Goal: Information Seeking & Learning: Learn about a topic

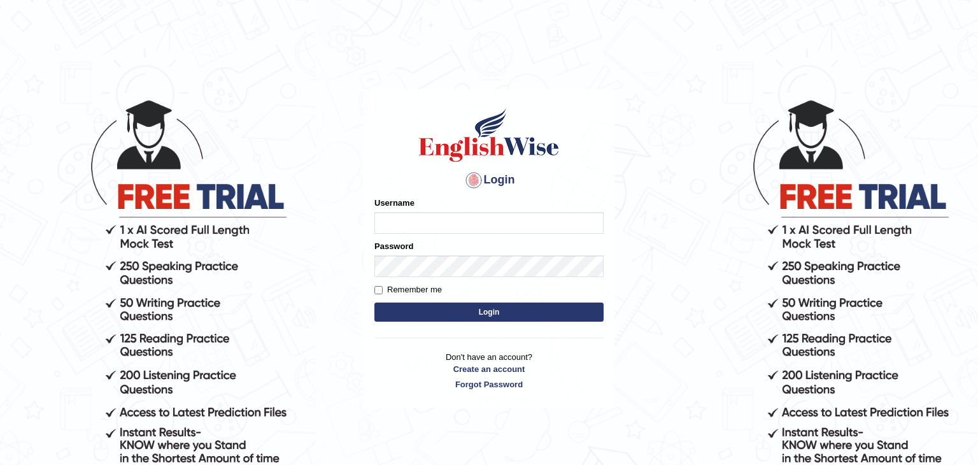
type input "Monia74"
click at [536, 315] on button "Login" at bounding box center [489, 312] width 229 height 19
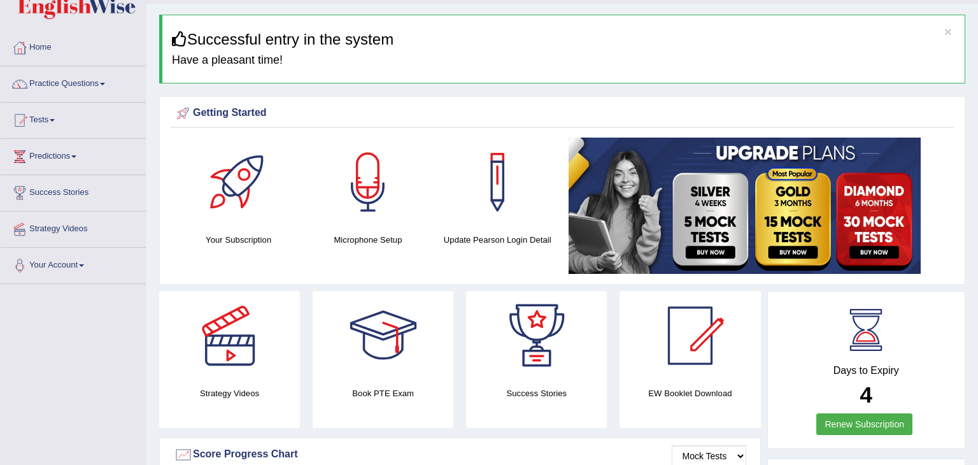
scroll to position [31, 0]
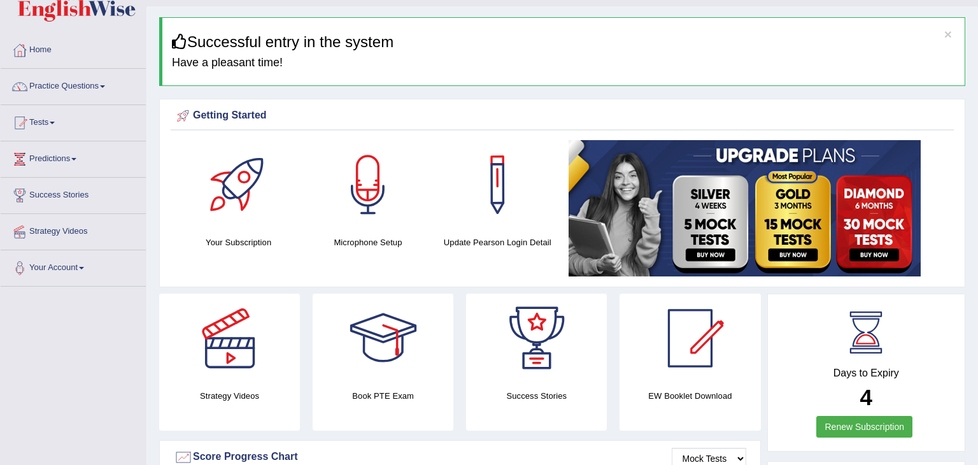
click at [703, 234] on img at bounding box center [745, 208] width 352 height 136
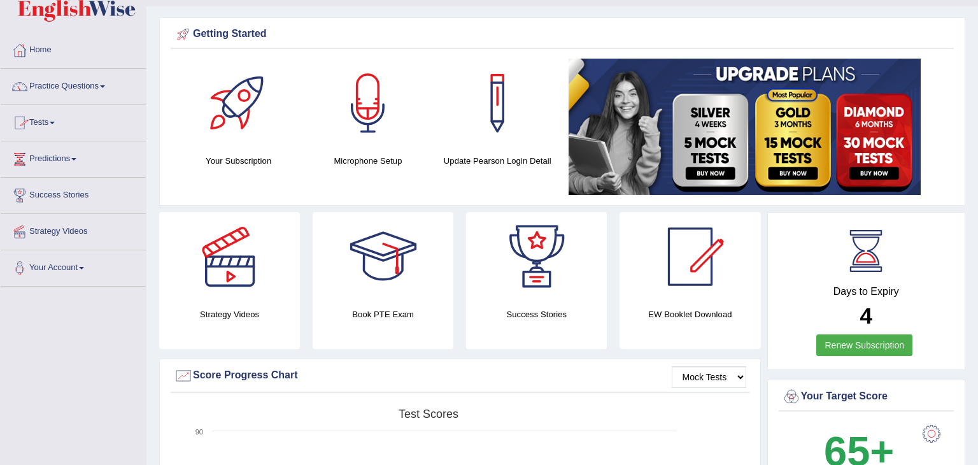
click at [89, 85] on link "Practice Questions" at bounding box center [73, 85] width 145 height 32
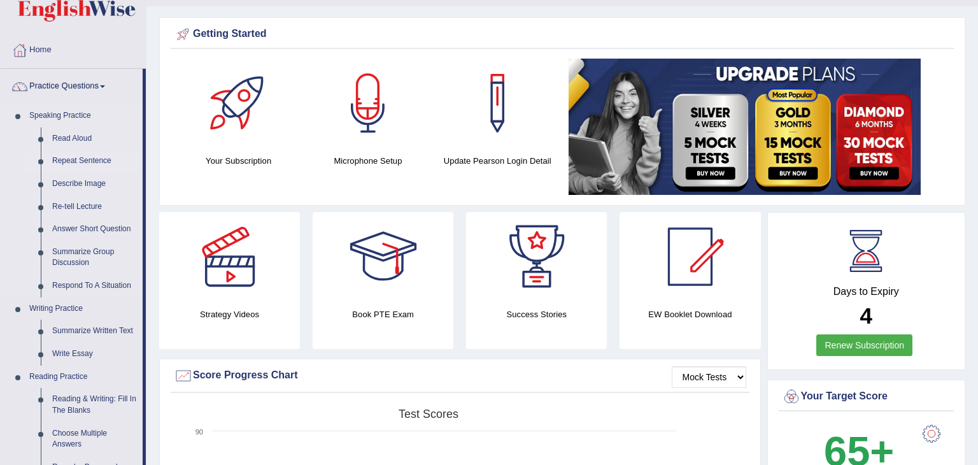
click at [122, 165] on link "Repeat Sentence" at bounding box center [95, 161] width 96 height 23
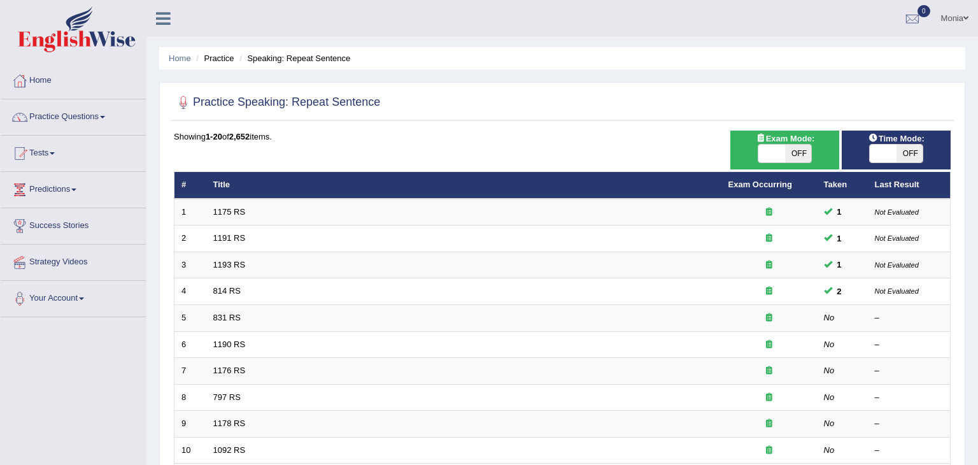
click at [118, 116] on link "Practice Questions" at bounding box center [73, 115] width 145 height 32
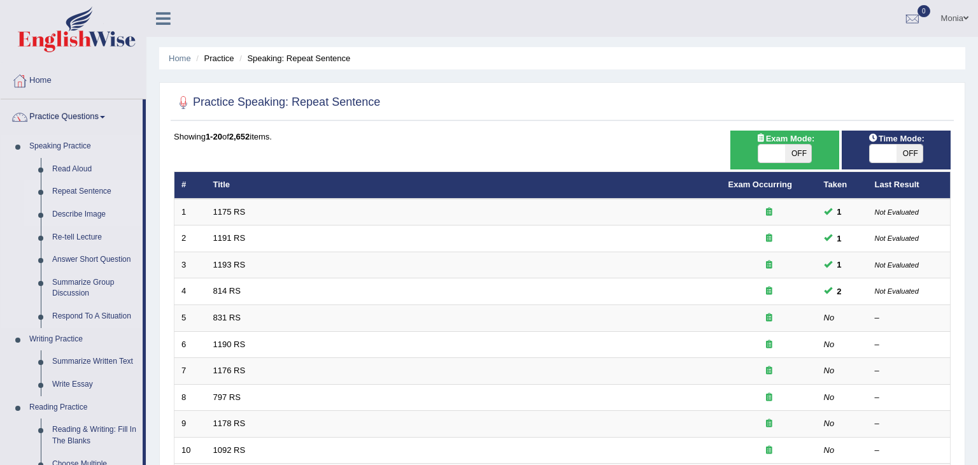
click at [142, 215] on link "Describe Image" at bounding box center [95, 214] width 96 height 23
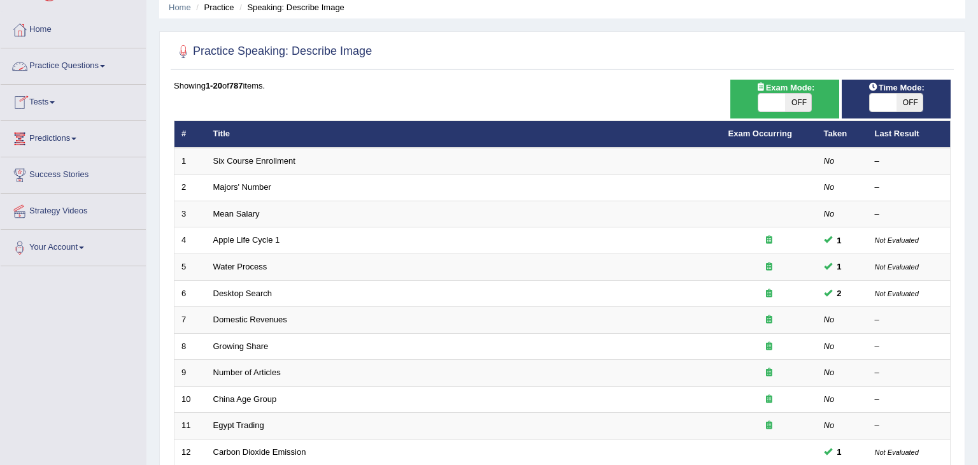
click at [105, 65] on span at bounding box center [102, 66] width 5 height 3
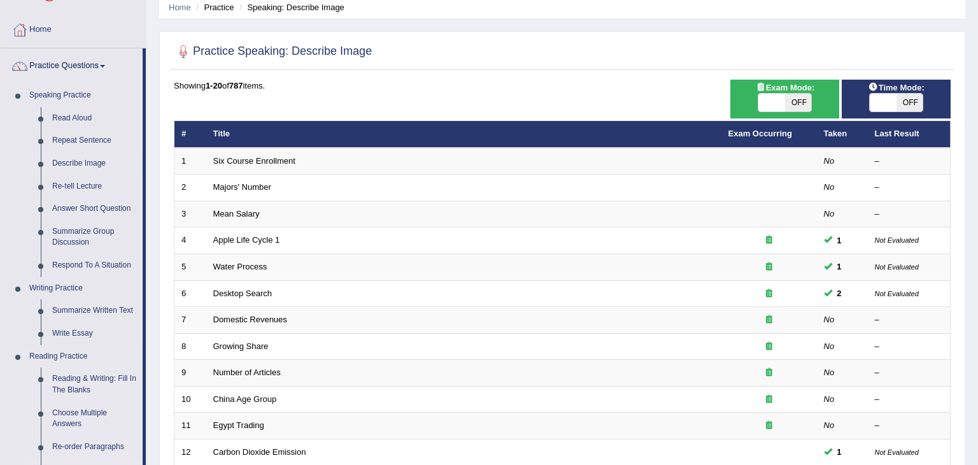
click at [136, 459] on link "Fill In The Blanks" at bounding box center [95, 470] width 96 height 23
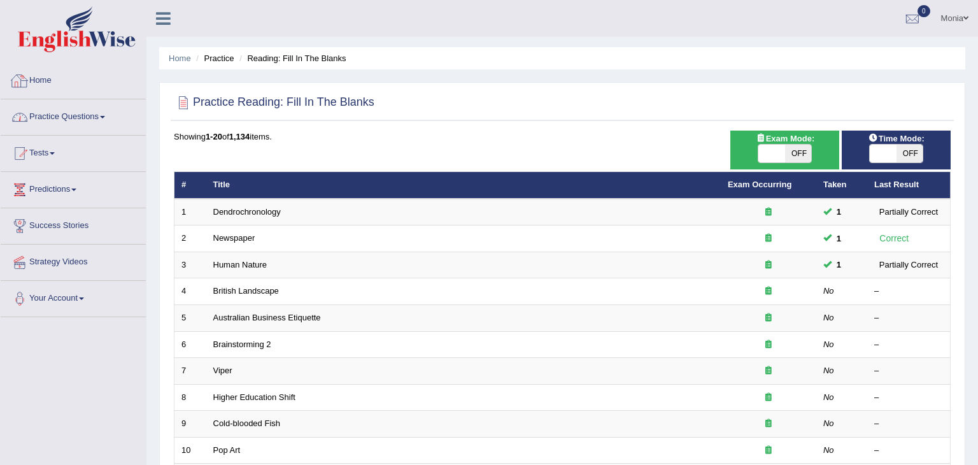
click at [117, 120] on link "Practice Questions" at bounding box center [73, 115] width 145 height 32
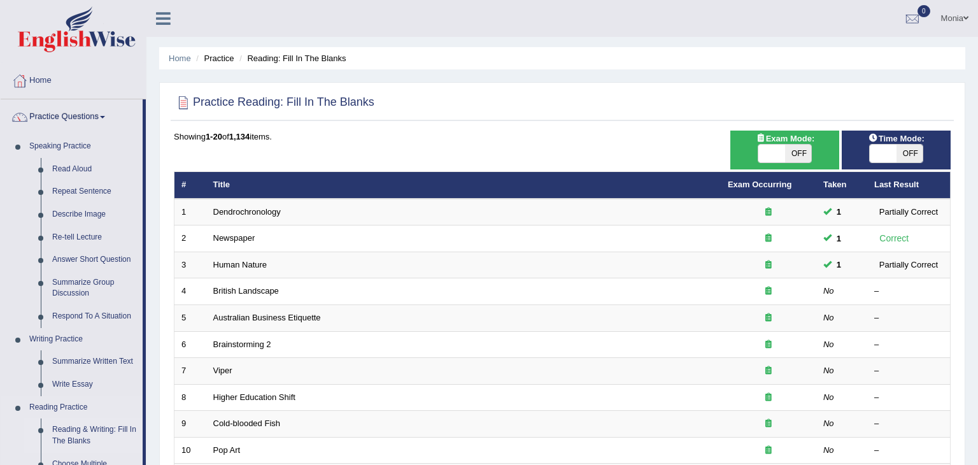
click at [97, 429] on link "Reading & Writing: Fill In The Blanks" at bounding box center [95, 436] width 96 height 34
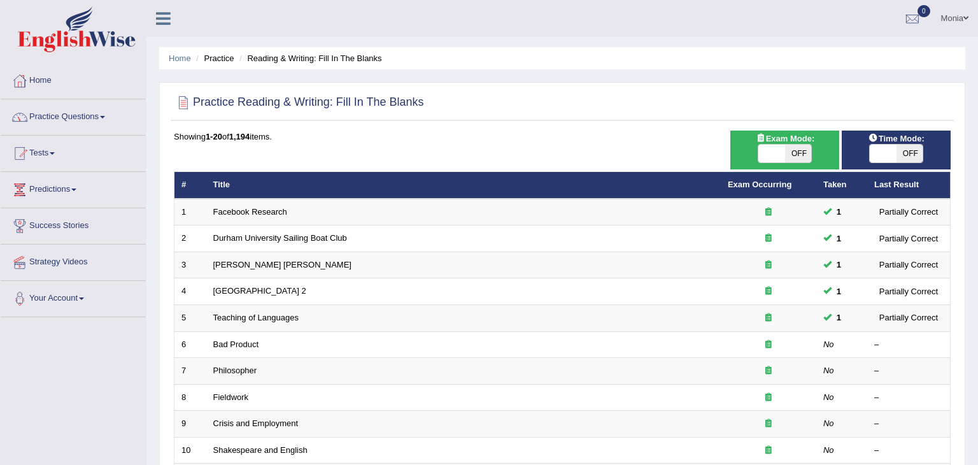
click at [105, 116] on span at bounding box center [102, 117] width 5 height 3
click at [129, 116] on link "Practice Questions" at bounding box center [73, 115] width 145 height 32
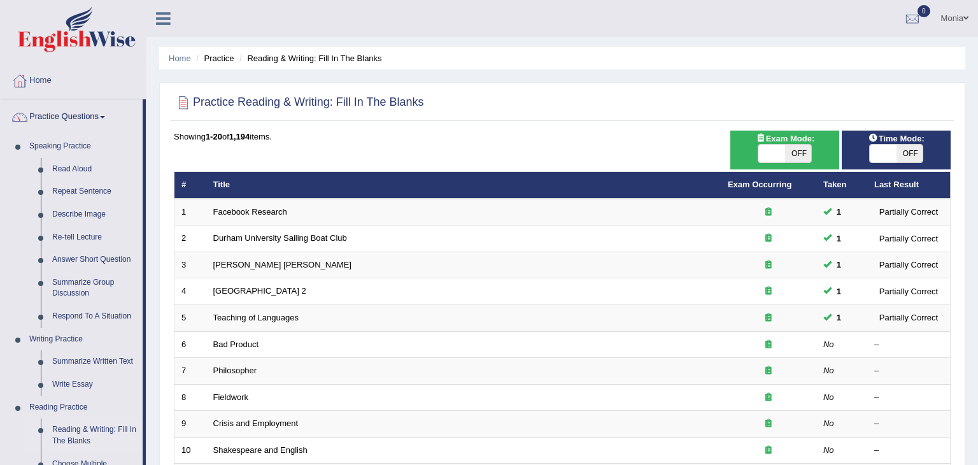
click at [143, 265] on li "Practice Questions Speaking Practice Read Aloud Repeat Sentence Describe Image …" at bounding box center [73, 457] width 145 height 717
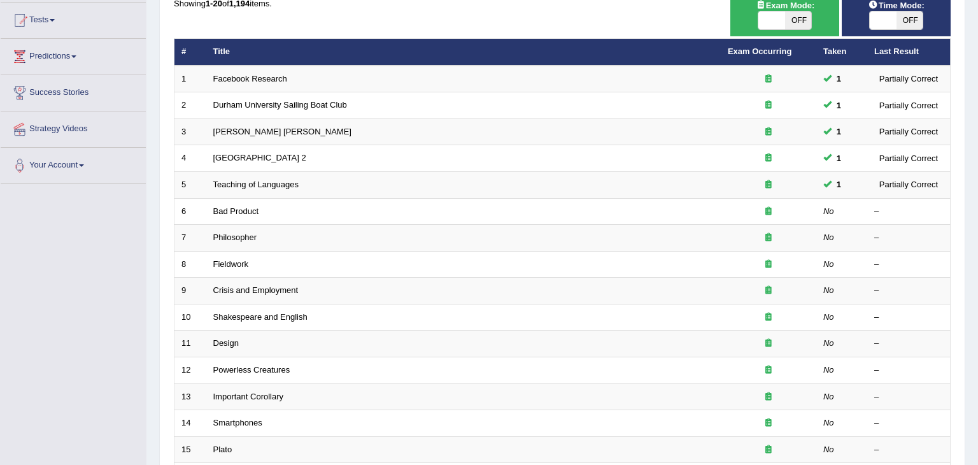
scroll to position [229, 0]
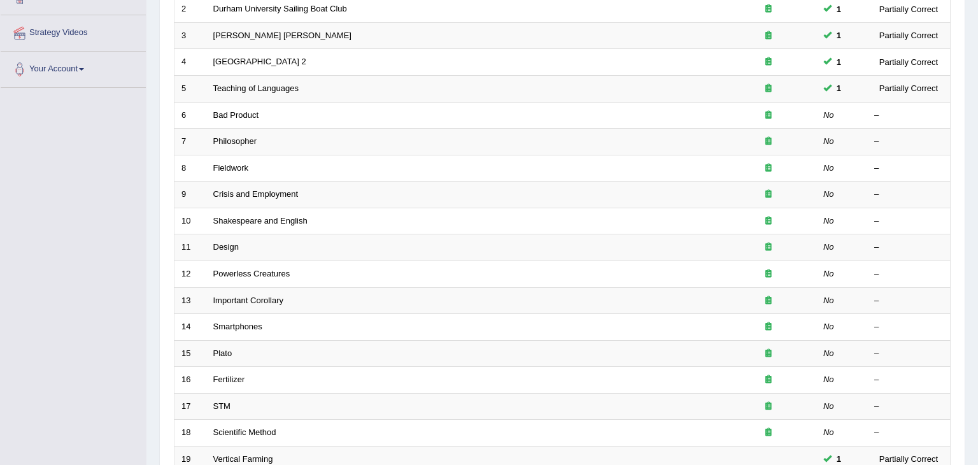
drag, startPoint x: 99, startPoint y: 258, endPoint x: 110, endPoint y: 170, distance: 88.5
click at [110, 170] on div "Toggle navigation Home Practice Questions Speaking Practice Read Aloud Repeat S…" at bounding box center [489, 189] width 978 height 837
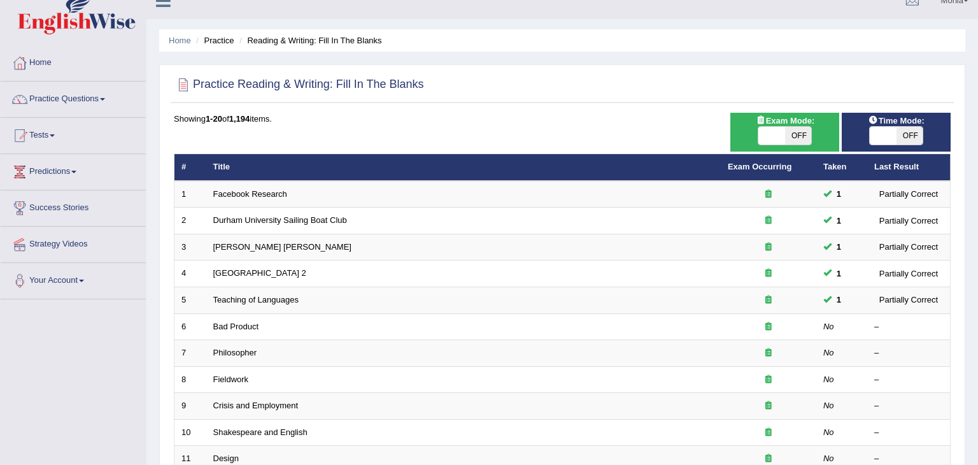
scroll to position [0, 0]
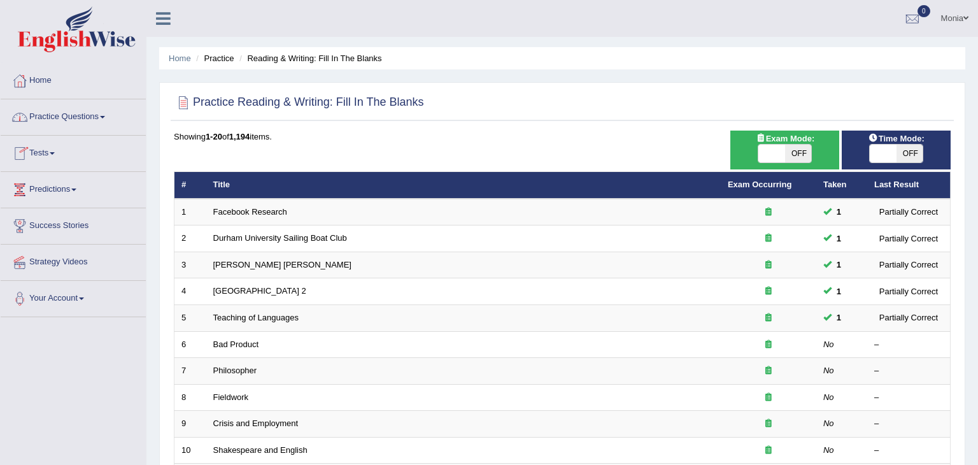
click at [90, 116] on link "Practice Questions" at bounding box center [73, 115] width 145 height 32
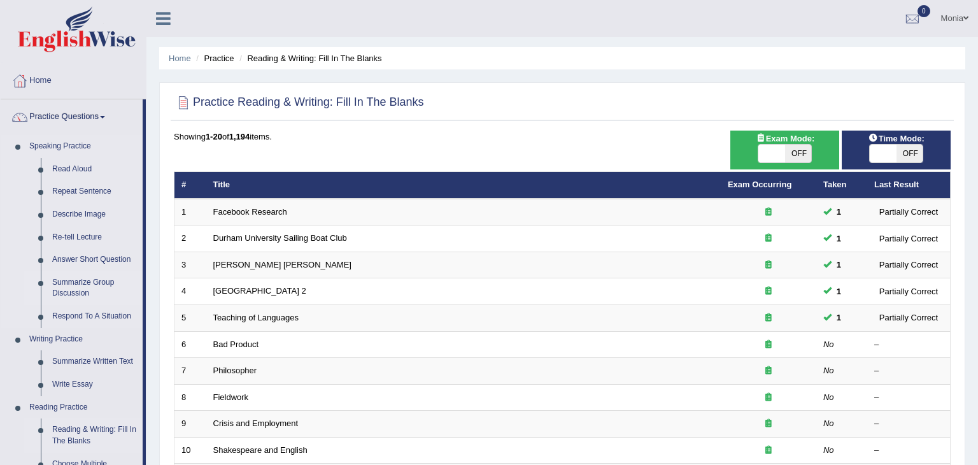
click at [134, 278] on link "Summarize Group Discussion" at bounding box center [95, 288] width 96 height 34
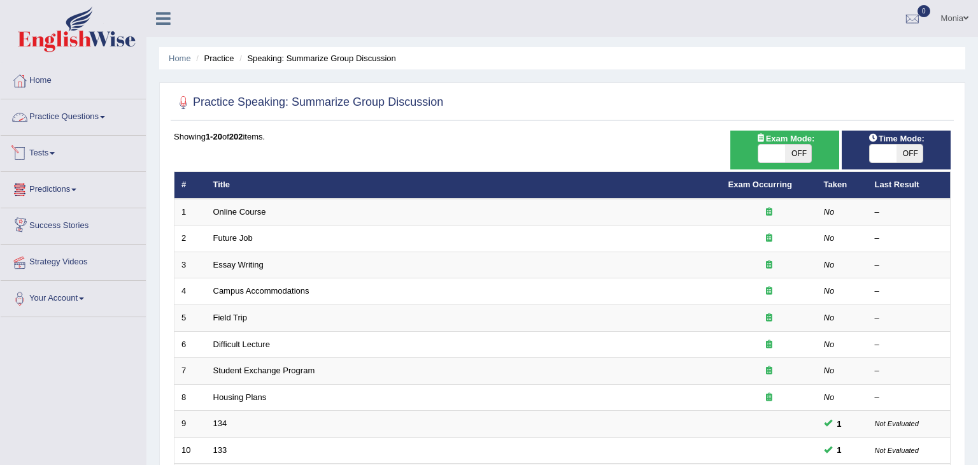
click at [107, 120] on link "Practice Questions" at bounding box center [73, 115] width 145 height 32
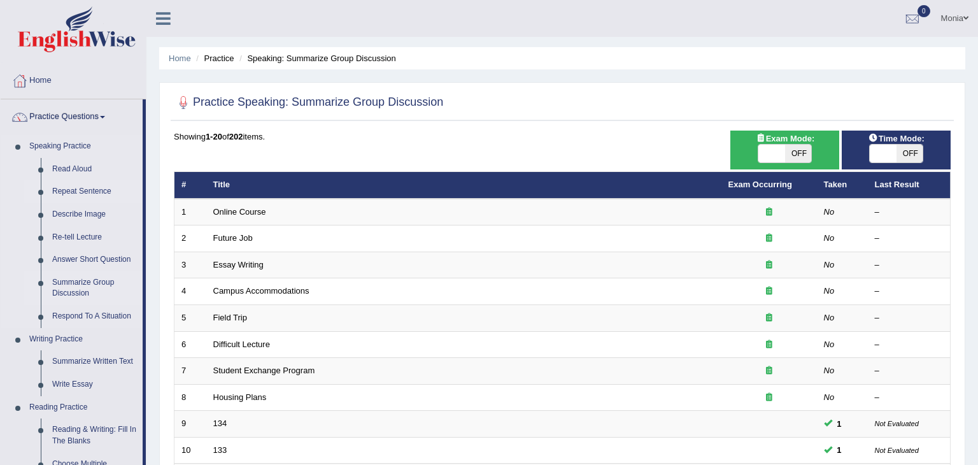
drag, startPoint x: 143, startPoint y: 195, endPoint x: 119, endPoint y: 198, distance: 24.4
click at [119, 198] on li "Practice Questions Speaking Practice Read Aloud Repeat Sentence Describe Image …" at bounding box center [73, 457] width 145 height 717
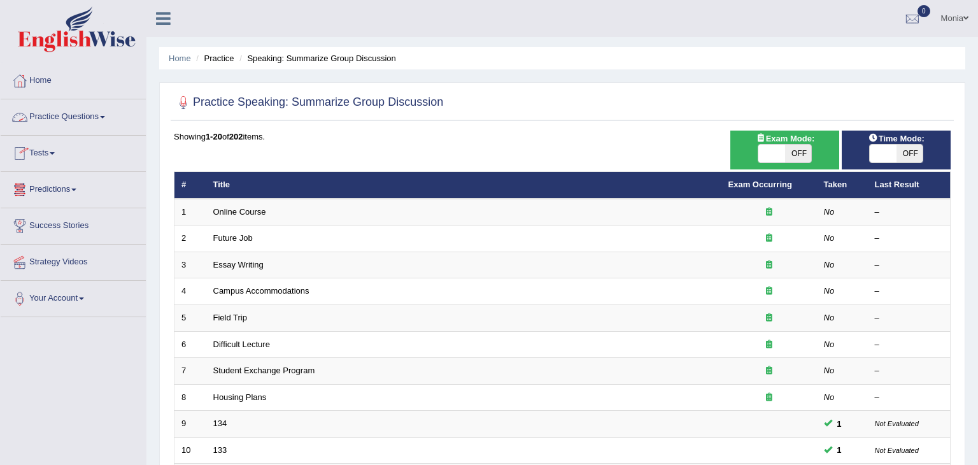
click at [127, 114] on link "Practice Questions" at bounding box center [73, 115] width 145 height 32
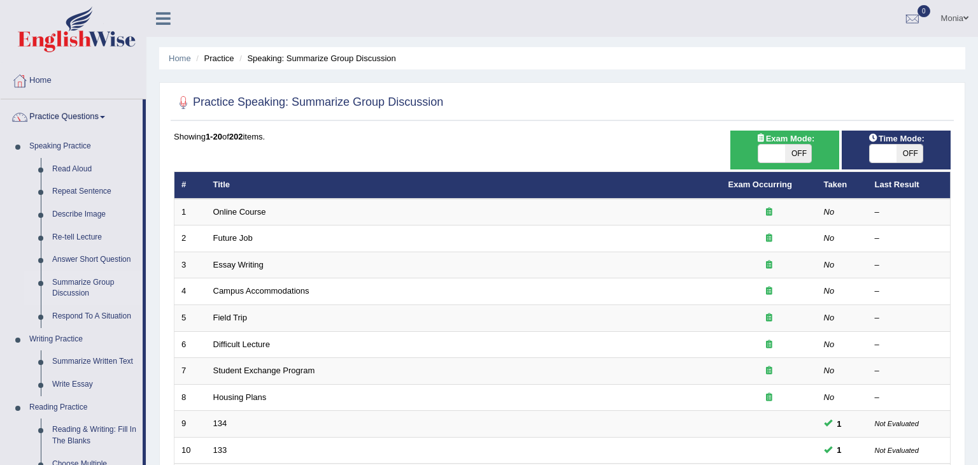
click at [148, 384] on div "Home Practice Speaking: Summarize Group Discussion Practice Speaking: Summarize…" at bounding box center [563, 406] width 832 height 812
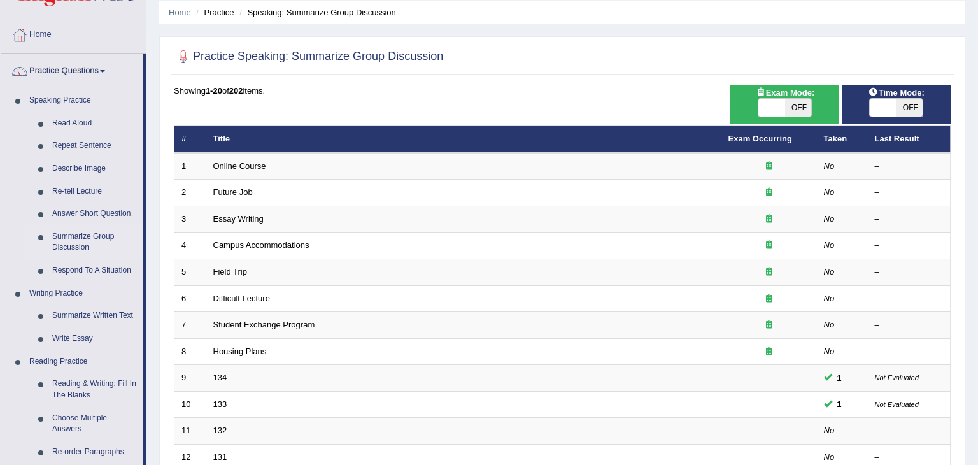
scroll to position [44, 0]
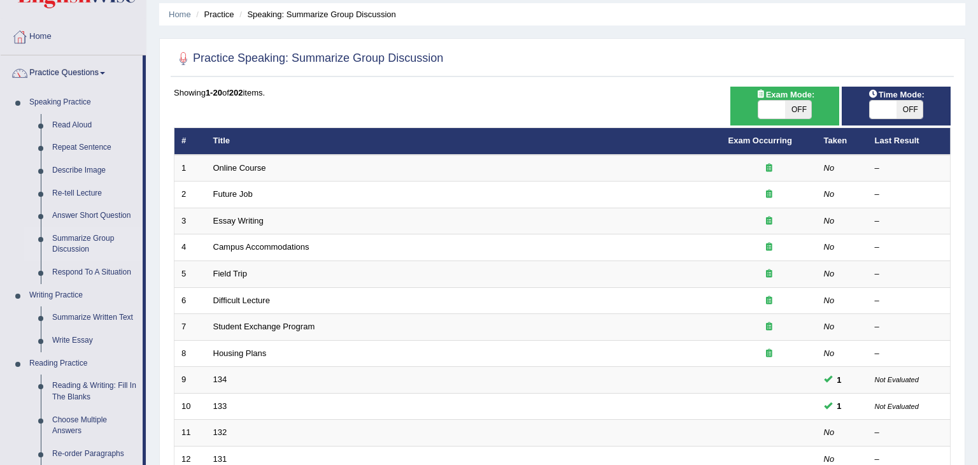
click at [801, 111] on span "OFF" at bounding box center [798, 110] width 27 height 18
checkbox input "true"
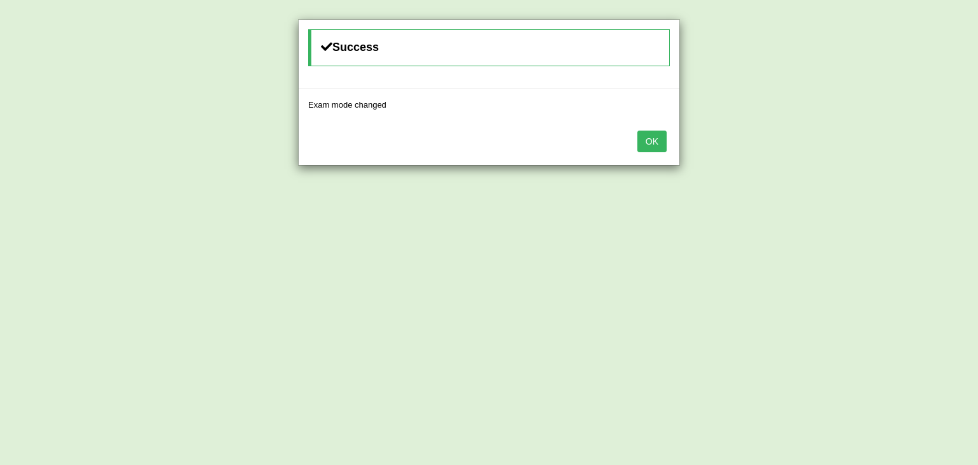
click at [652, 137] on button "OK" at bounding box center [652, 142] width 29 height 22
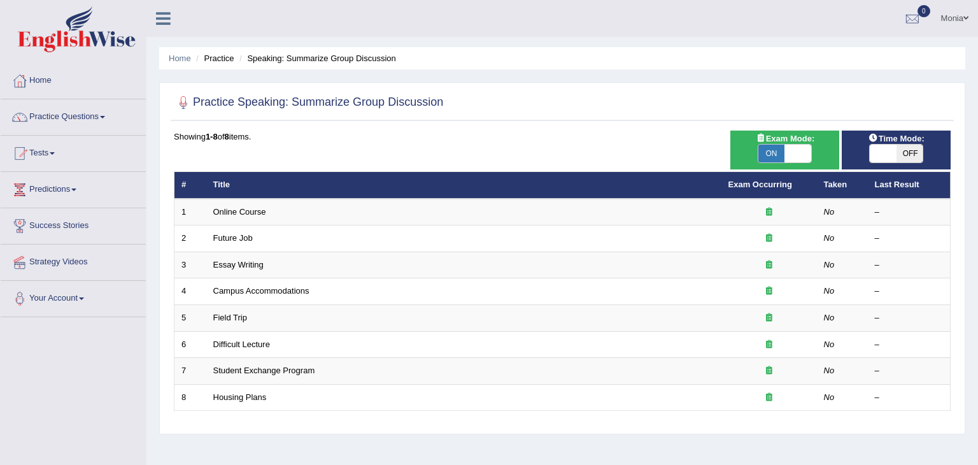
click at [903, 145] on span "OFF" at bounding box center [910, 154] width 27 height 18
checkbox input "true"
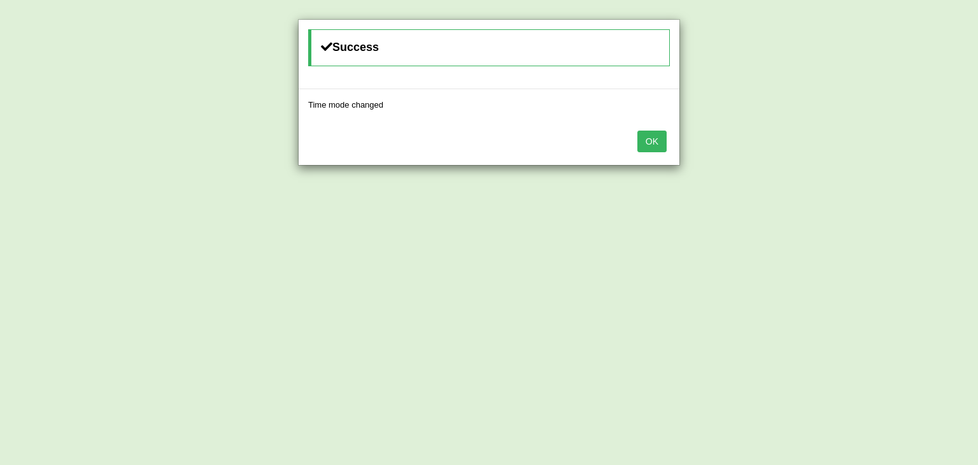
click at [659, 145] on button "OK" at bounding box center [652, 142] width 29 height 22
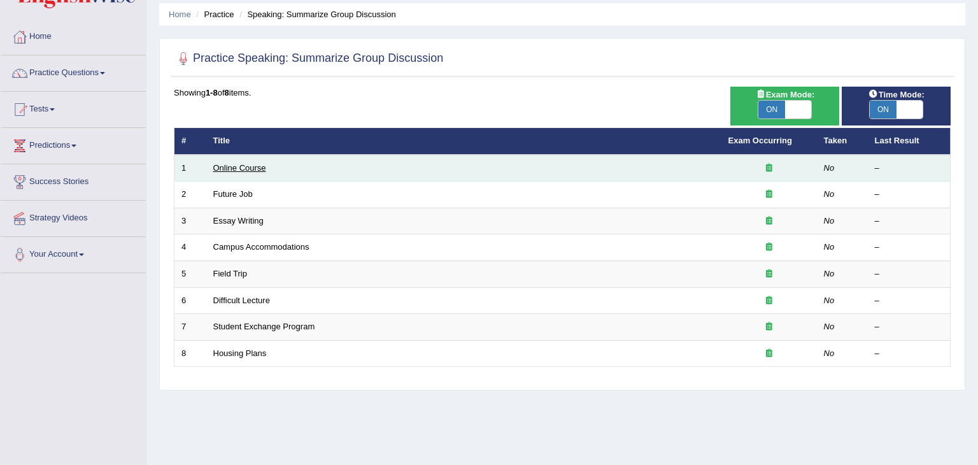
click at [226, 170] on link "Online Course" at bounding box center [239, 168] width 53 height 10
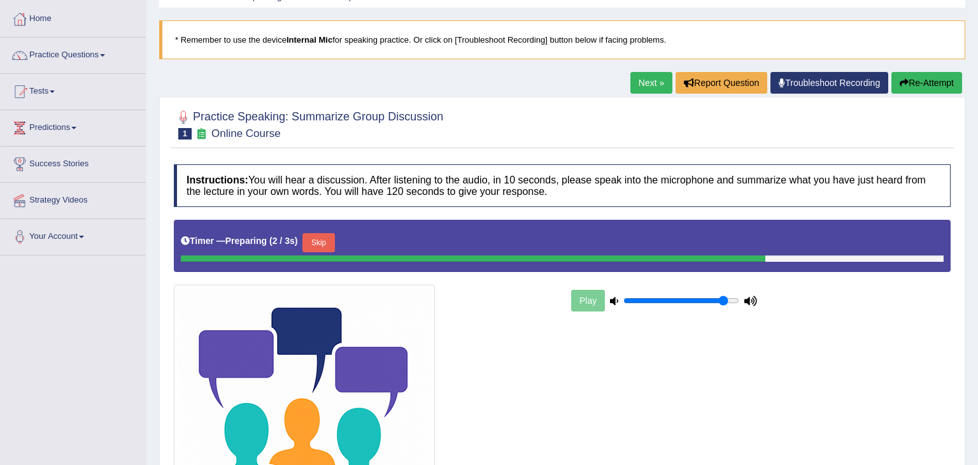
scroll to position [210, 0]
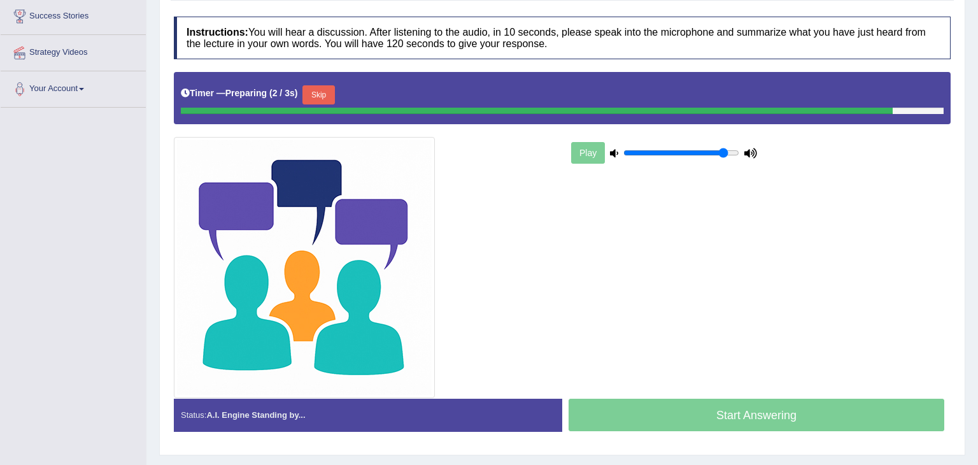
drag, startPoint x: 978, startPoint y: 232, endPoint x: 978, endPoint y: 371, distance: 139.5
click at [978, 255] on html "Toggle navigation Home Practice Questions Speaking Practice Read Aloud Repeat S…" at bounding box center [489, 22] width 978 height 465
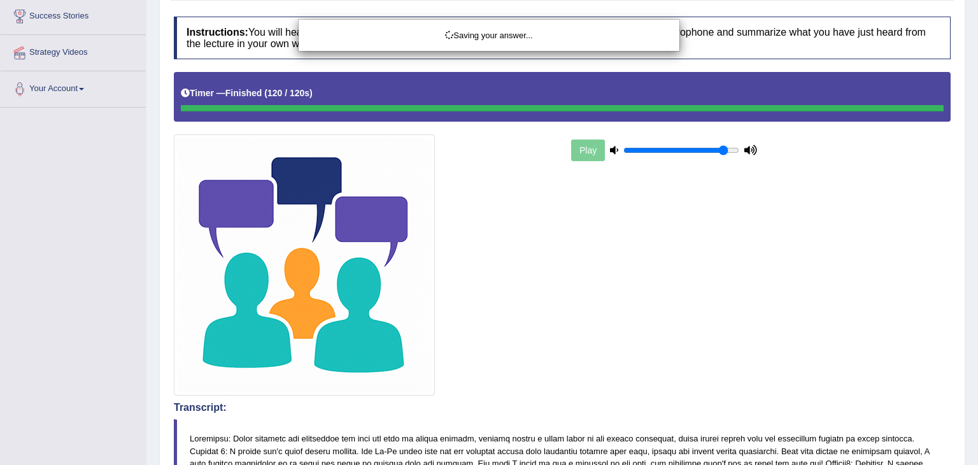
click at [978, 236] on div "Saving your answer..." at bounding box center [489, 232] width 978 height 465
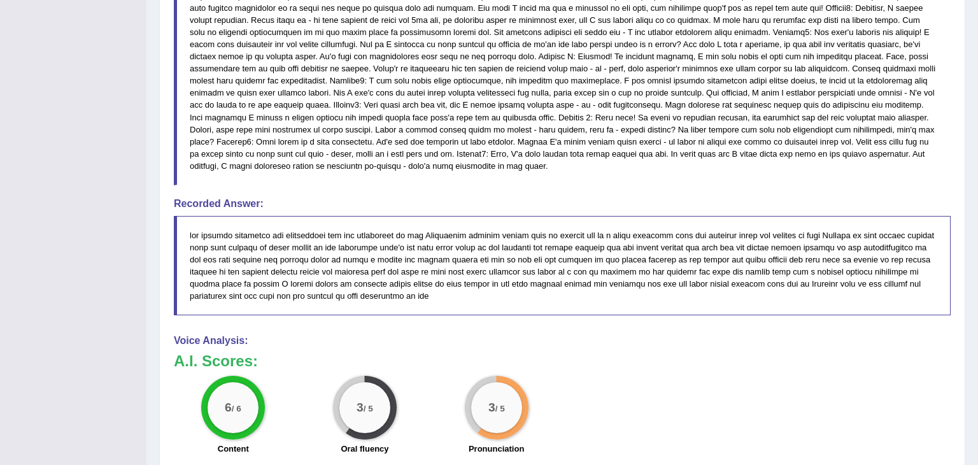
scroll to position [0, 0]
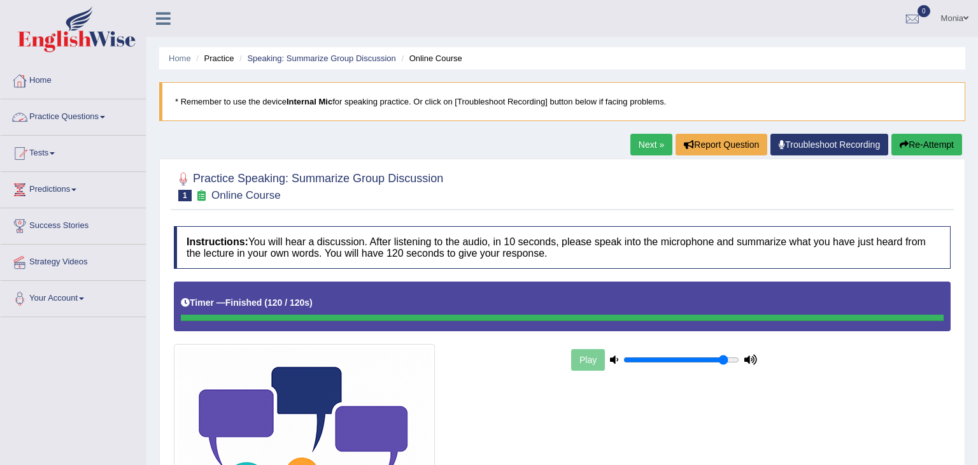
click at [108, 113] on link "Practice Questions" at bounding box center [73, 115] width 145 height 32
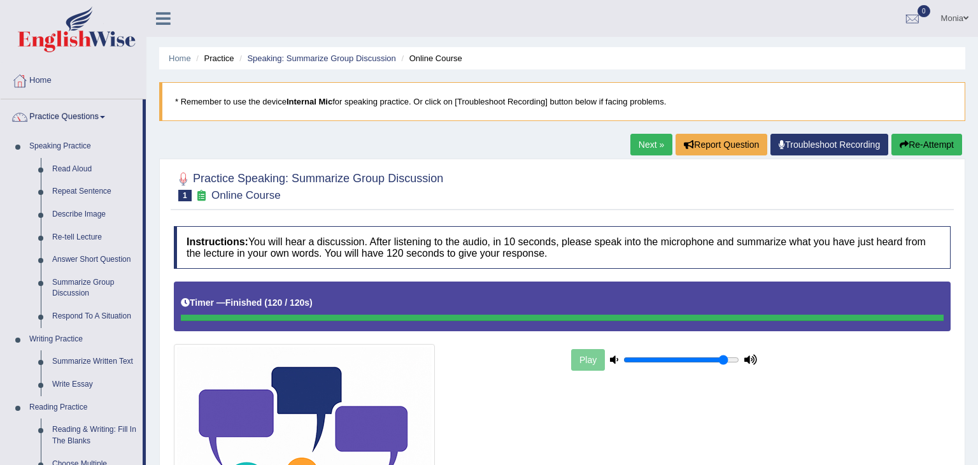
drag, startPoint x: 147, startPoint y: 123, endPoint x: 150, endPoint y: 140, distance: 17.5
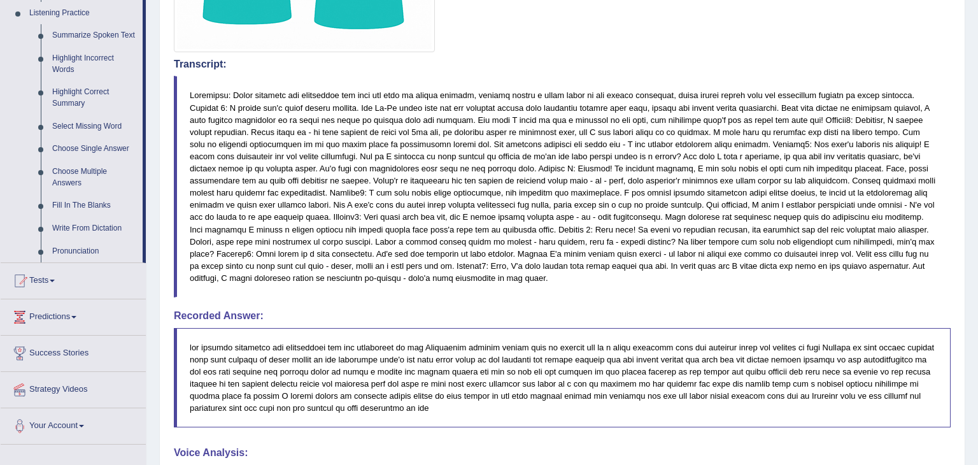
scroll to position [510, 0]
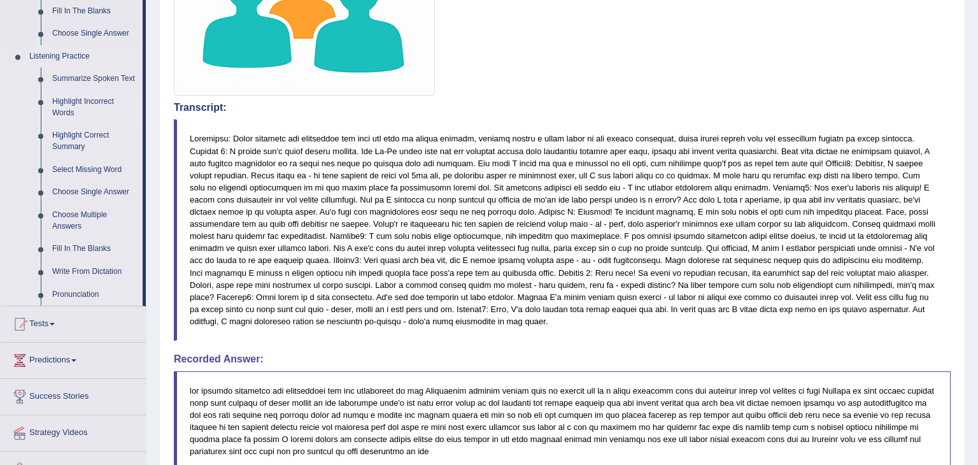
click at [66, 99] on link "Highlight Incorrect Words" at bounding box center [95, 107] width 96 height 34
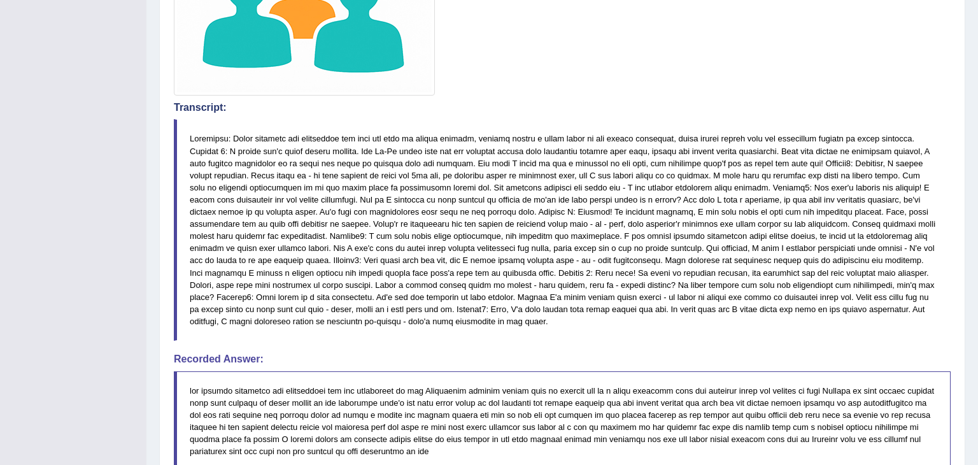
scroll to position [208, 0]
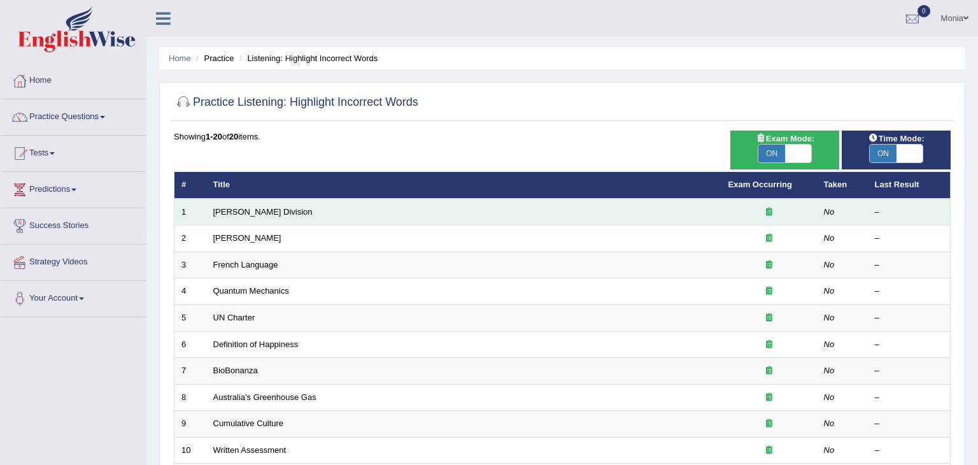
click at [326, 213] on td "Ward Division" at bounding box center [463, 212] width 515 height 27
click at [245, 209] on link "Ward Division" at bounding box center [262, 212] width 99 height 10
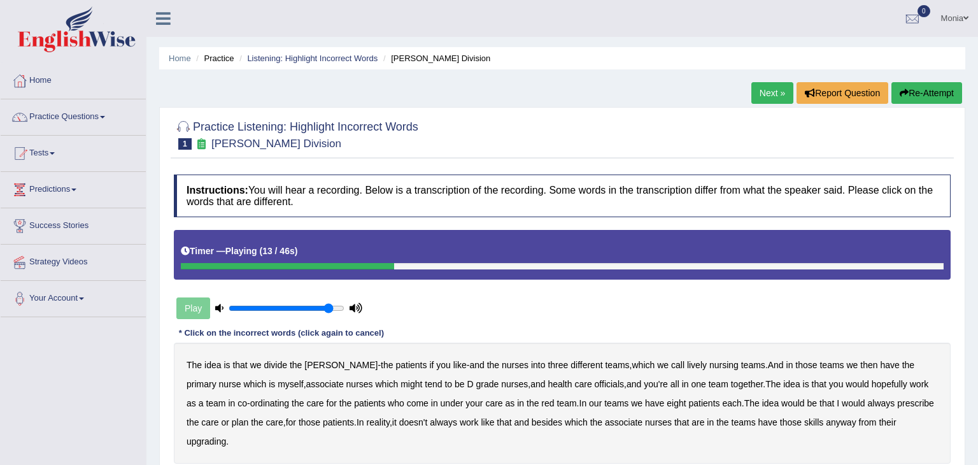
click at [687, 362] on b "lively" at bounding box center [697, 365] width 20 height 10
click at [401, 384] on b "might" at bounding box center [412, 384] width 22 height 10
click at [595, 379] on b "officials" at bounding box center [609, 384] width 29 height 10
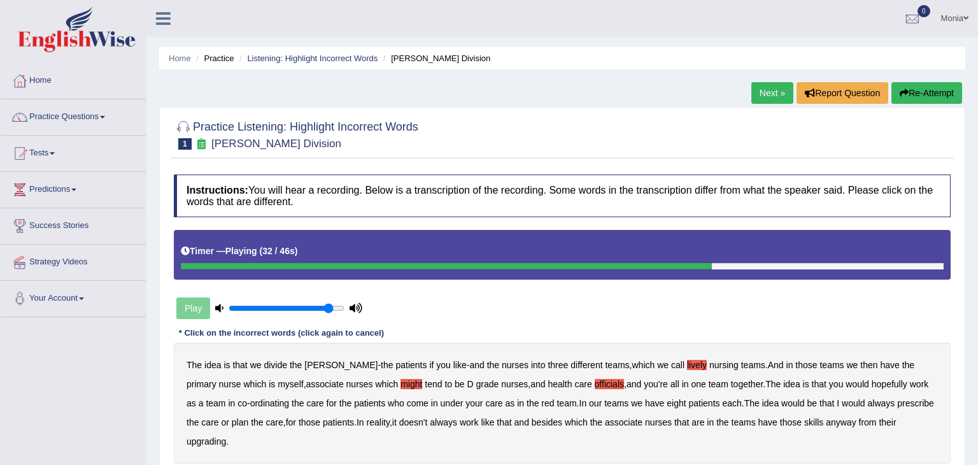
click at [580, 403] on b "In" at bounding box center [584, 403] width 8 height 10
click at [868, 399] on b "always" at bounding box center [881, 403] width 27 height 10
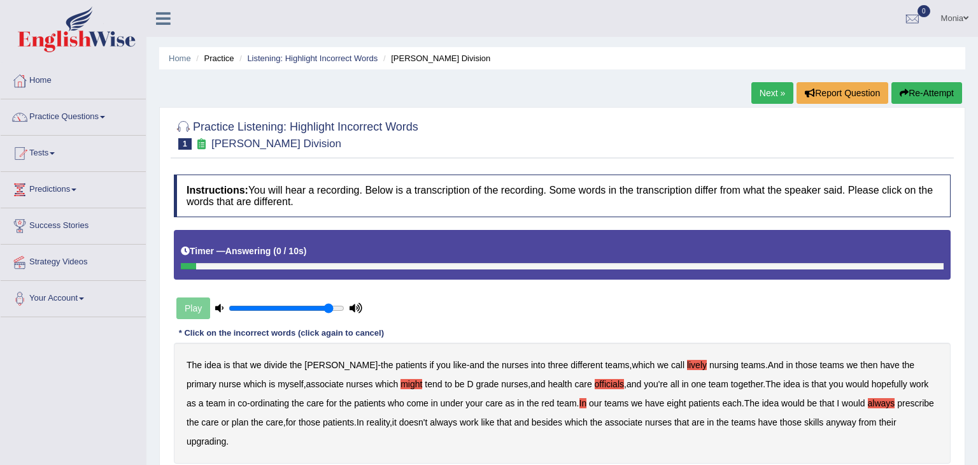
click at [226, 436] on b "upgrading" at bounding box center [206, 441] width 39 height 10
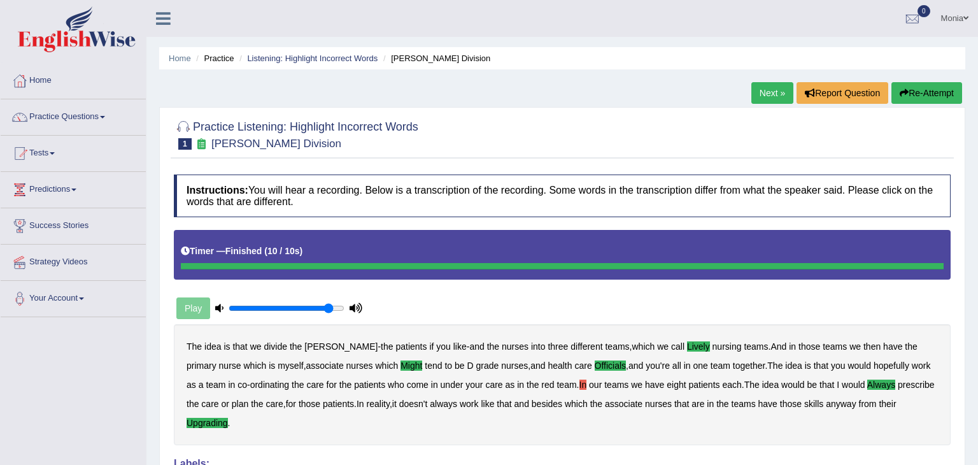
click at [767, 92] on link "Next »" at bounding box center [773, 93] width 42 height 22
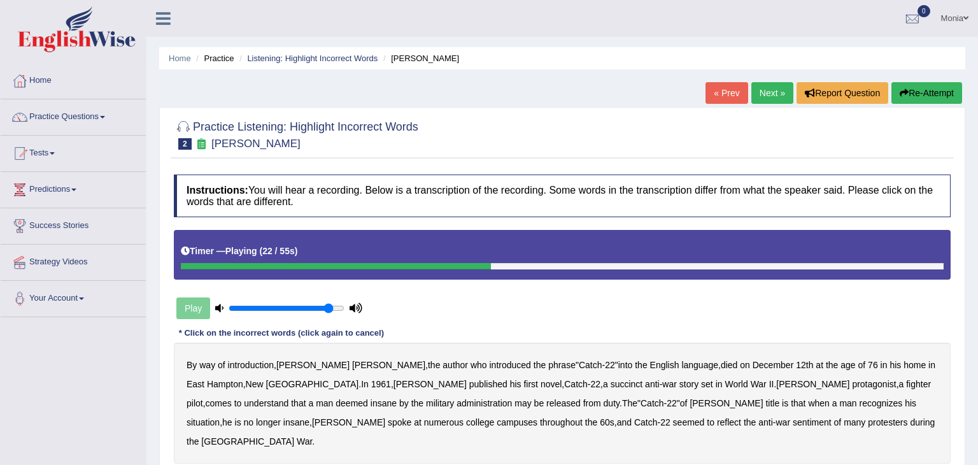
click at [611, 385] on b "succinct" at bounding box center [627, 384] width 32 height 10
click at [457, 400] on b "administration" at bounding box center [484, 403] width 55 height 10
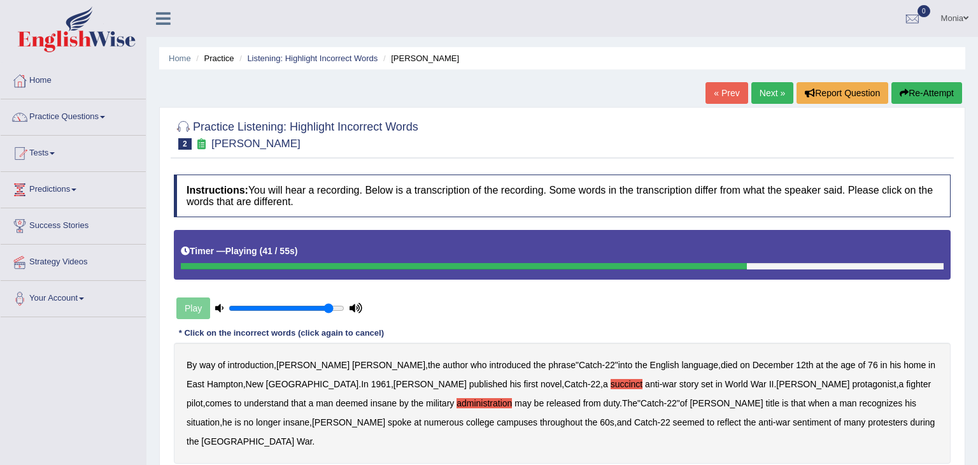
click at [220, 417] on b "situation" at bounding box center [203, 422] width 33 height 10
click at [717, 423] on b "reflect" at bounding box center [729, 422] width 24 height 10
click at [973, 350] on div "Home Practice Listening: Highlight Incorrect Words Joseph Heller « Prev Next » …" at bounding box center [563, 318] width 832 height 637
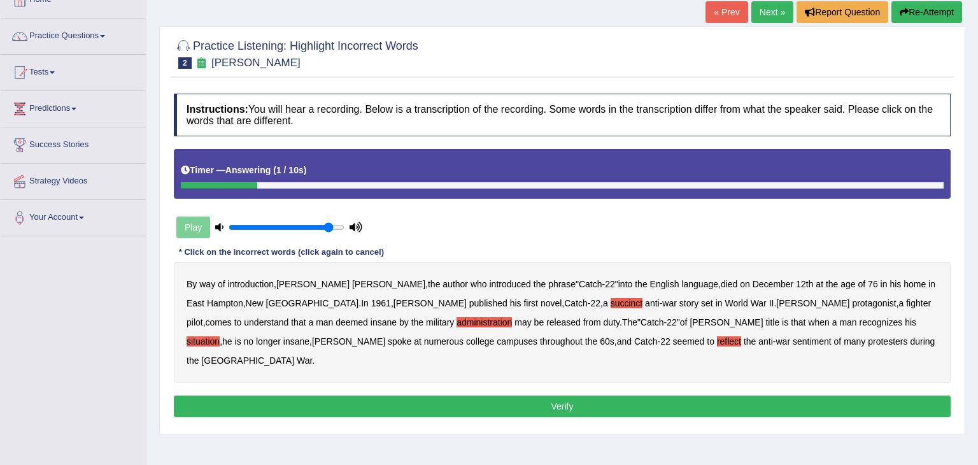
scroll to position [82, 0]
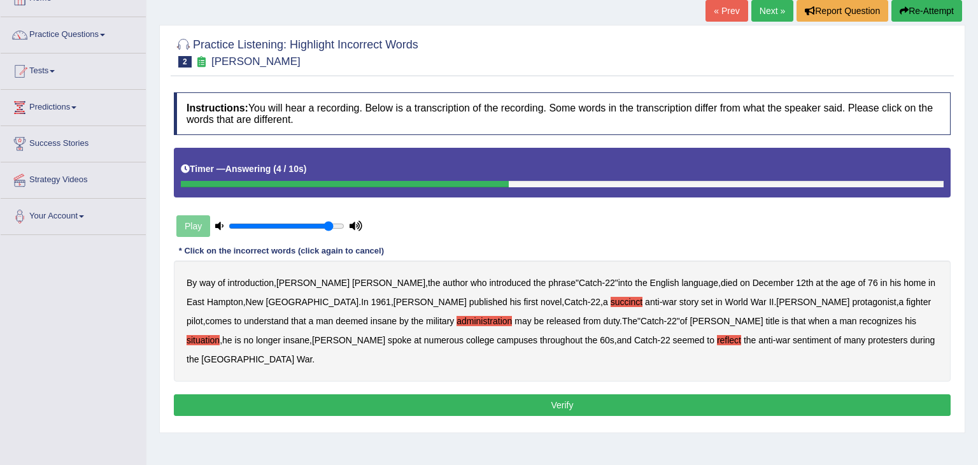
click at [577, 394] on button "Verify" at bounding box center [562, 405] width 777 height 22
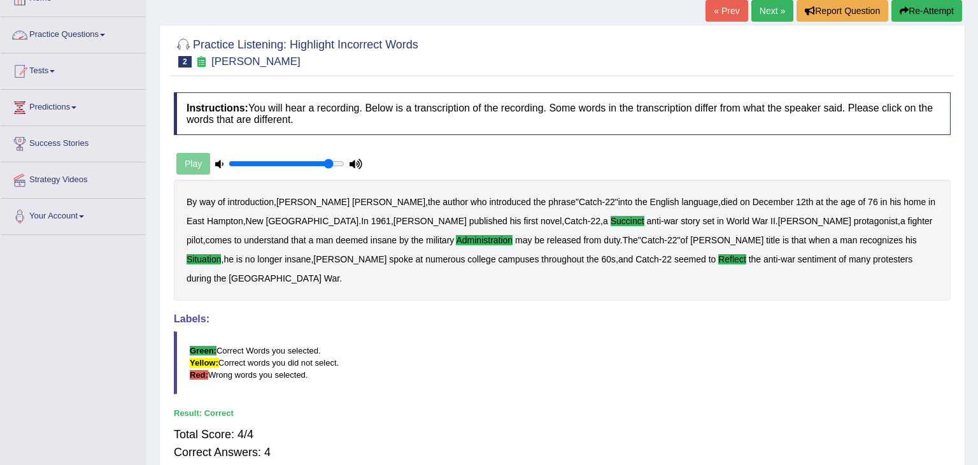
click at [110, 32] on link "Practice Questions" at bounding box center [73, 33] width 145 height 32
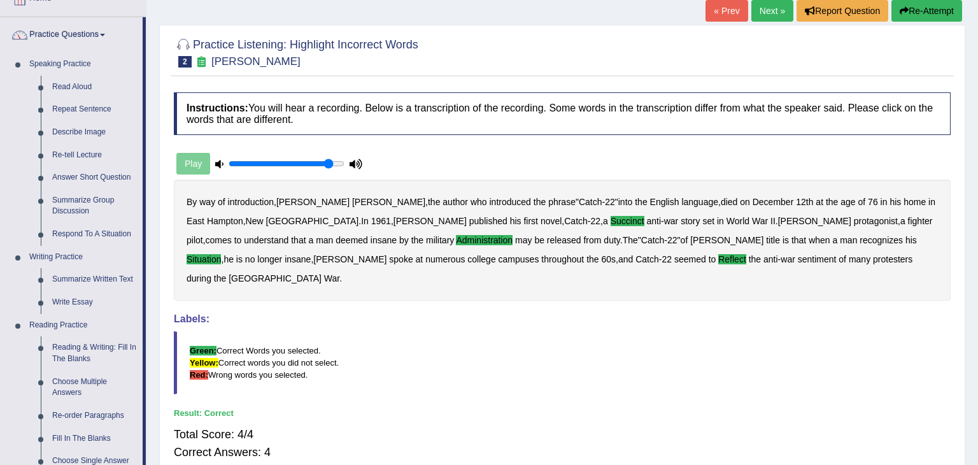
drag, startPoint x: 152, startPoint y: 106, endPoint x: 151, endPoint y: 125, distance: 19.2
click at [151, 125] on div "Home Practice Listening: Highlight Incorrect Words Joseph Heller « Prev Next » …" at bounding box center [563, 236] width 832 height 637
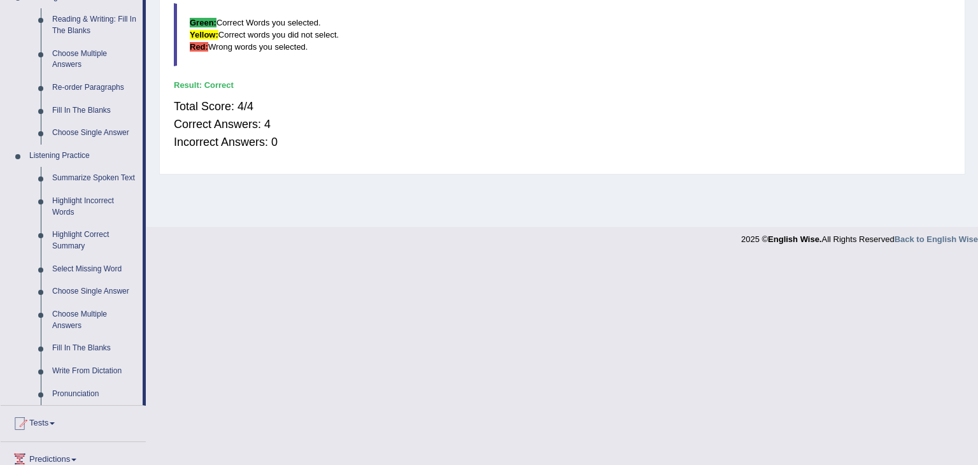
scroll to position [413, 0]
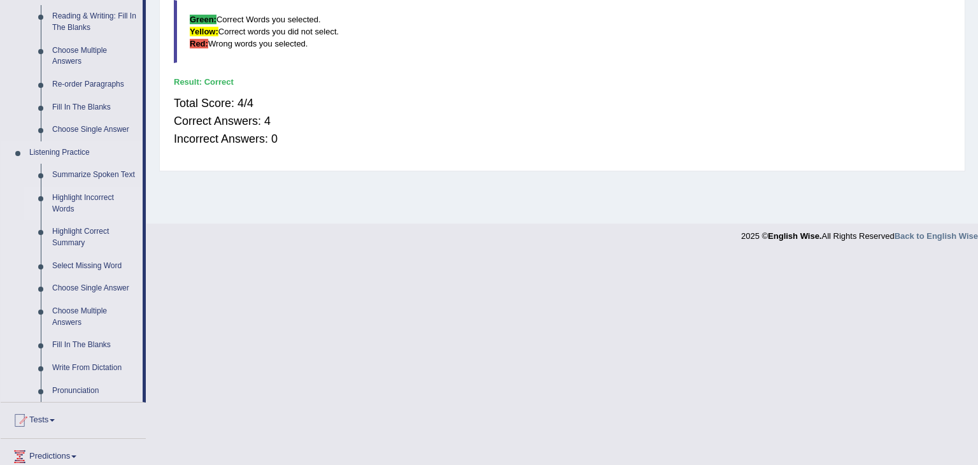
click at [78, 197] on link "Highlight Incorrect Words" at bounding box center [95, 204] width 96 height 34
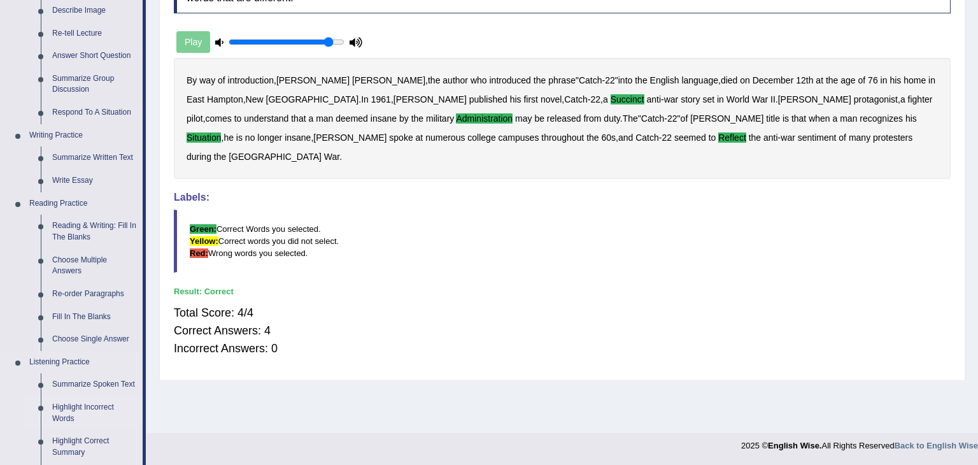
scroll to position [457, 0]
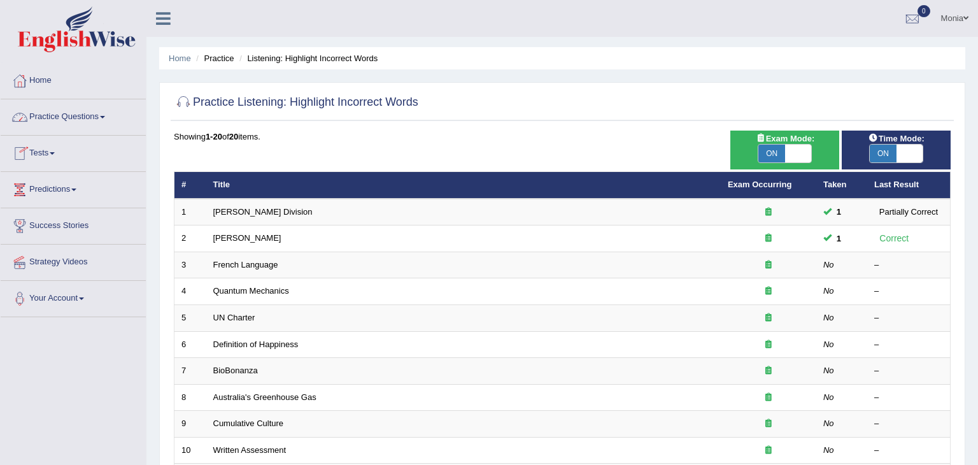
click at [108, 113] on link "Practice Questions" at bounding box center [73, 115] width 145 height 32
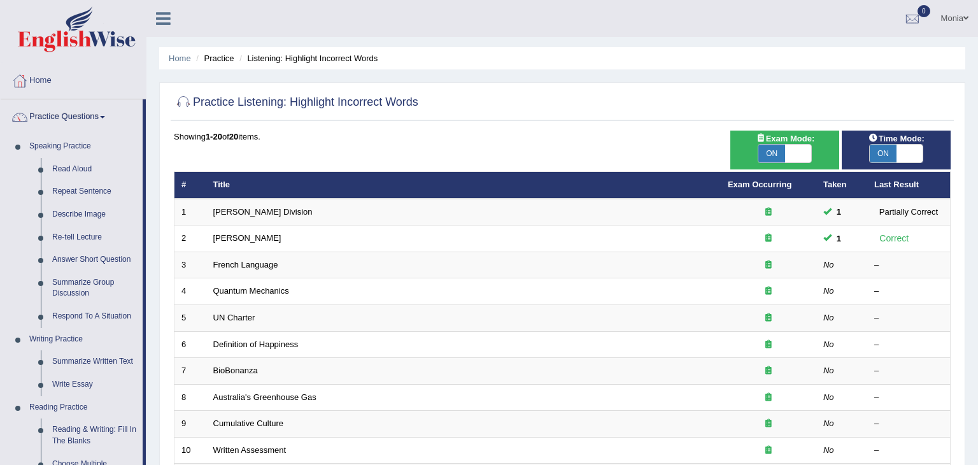
click at [155, 145] on div "Home Practice Listening: Highlight Incorrect Words Practice Listening: Highligh…" at bounding box center [563, 381] width 832 height 762
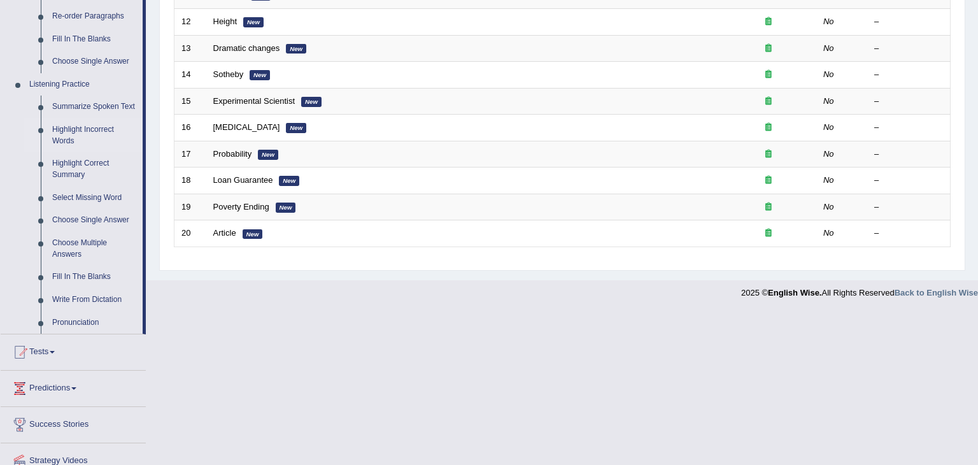
scroll to position [484, 0]
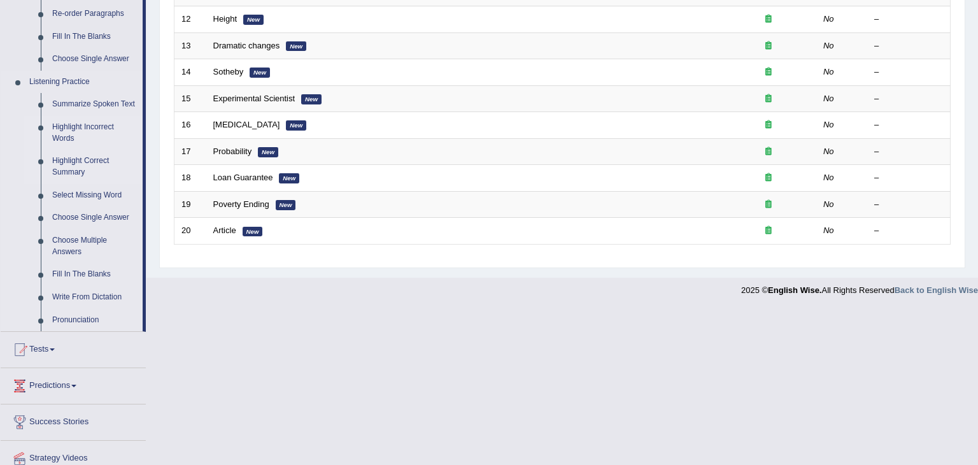
click at [71, 162] on link "Highlight Correct Summary" at bounding box center [95, 167] width 96 height 34
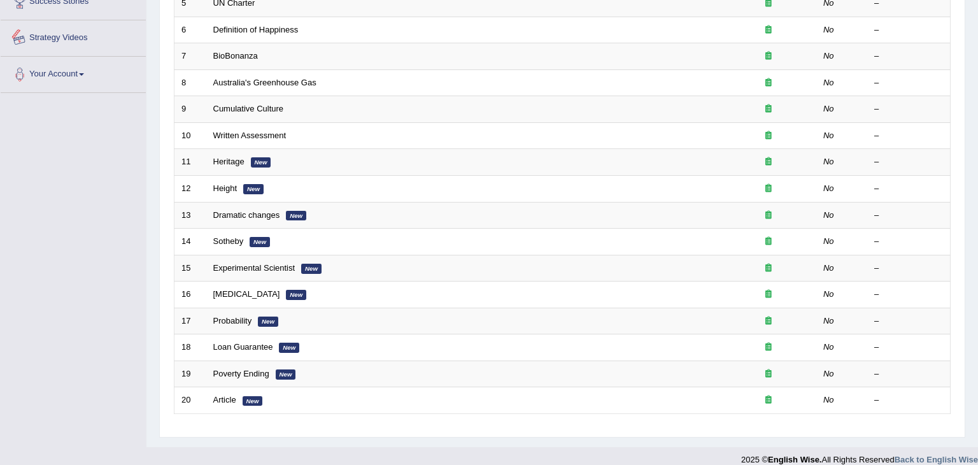
scroll to position [531, 0]
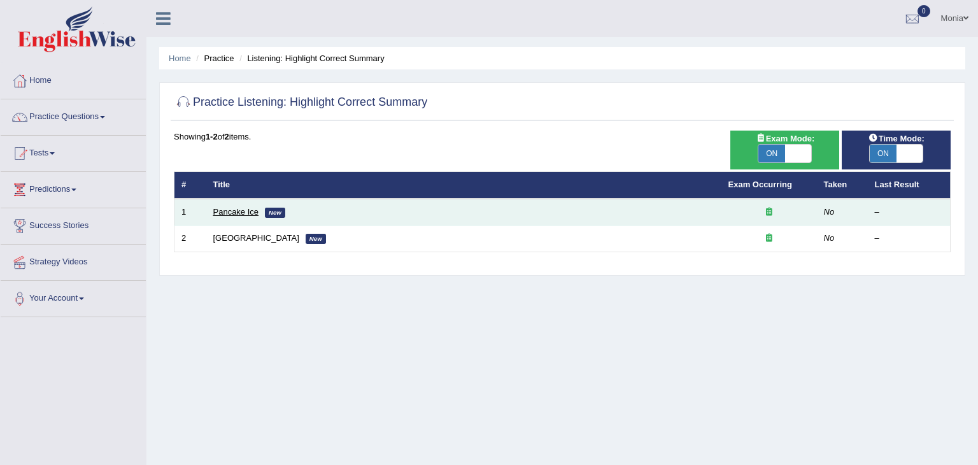
click at [240, 213] on link "Pancake Ice" at bounding box center [236, 212] width 46 height 10
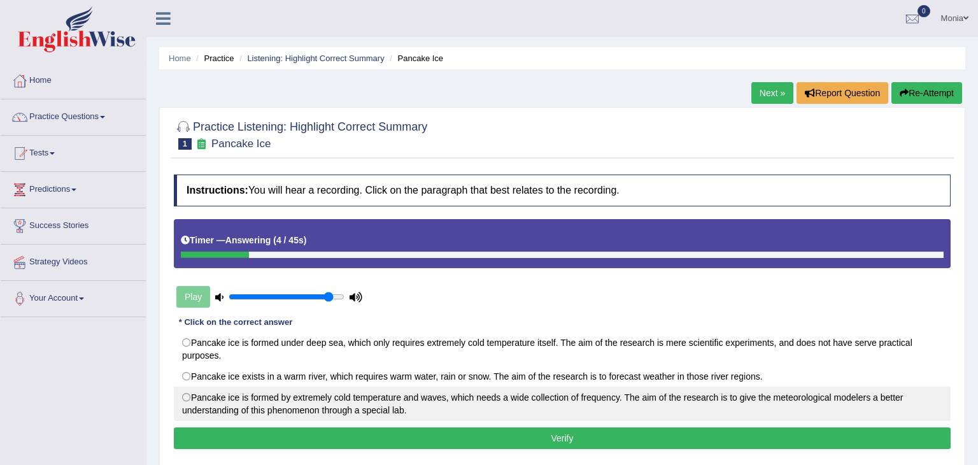
click at [187, 393] on label "Pancake ice is formed by extremely cold temperature and waves, which needs a wi…" at bounding box center [562, 404] width 777 height 34
radio input "true"
click at [187, 393] on label "Pancake ice is formed by extremely cold temperature and waves, which needs a wi…" at bounding box center [562, 404] width 777 height 34
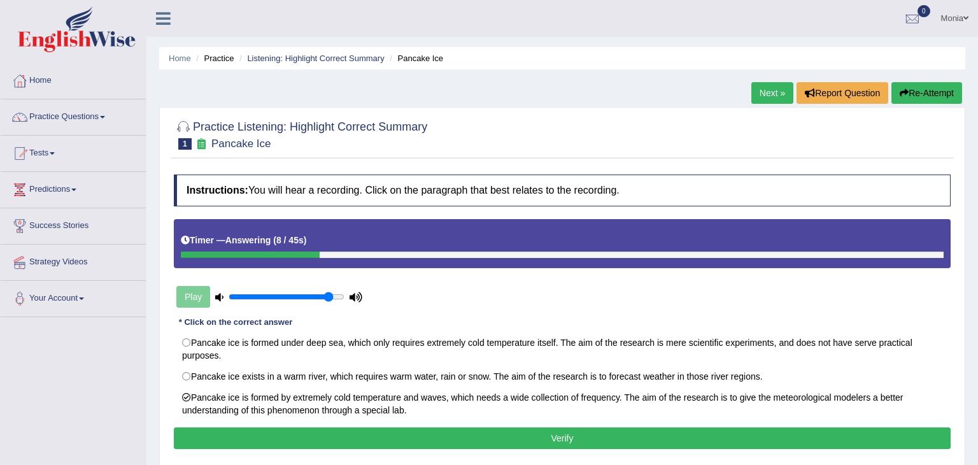
click at [350, 436] on button "Verify" at bounding box center [562, 438] width 777 height 22
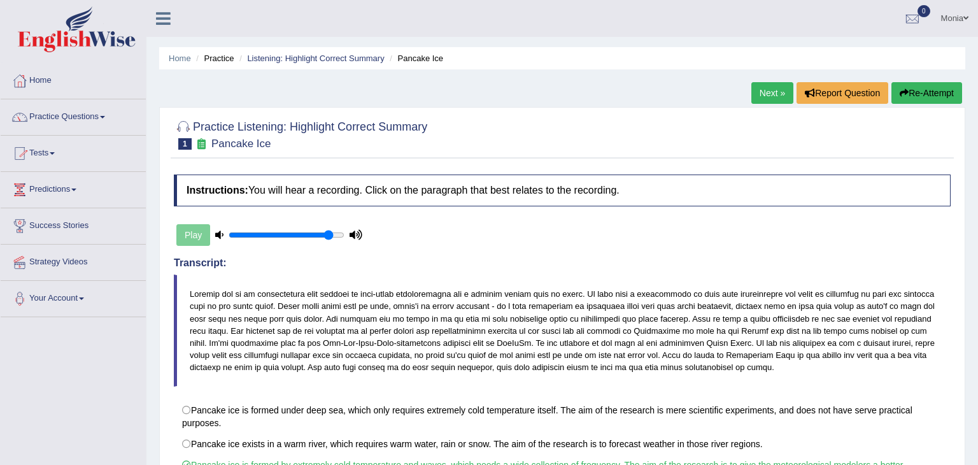
click at [112, 115] on link "Practice Questions" at bounding box center [73, 115] width 145 height 32
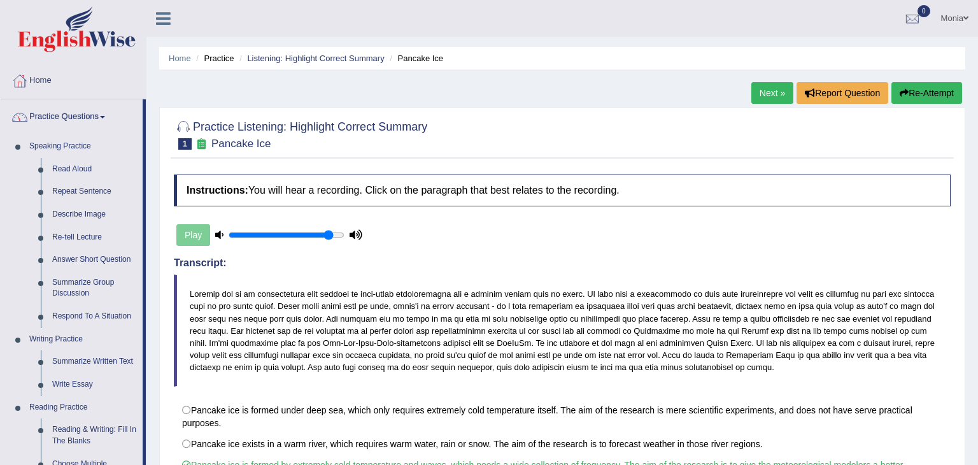
click at [148, 143] on div "Home Practice Listening: Highlight Correct Summary Pancake Ice Next » Report Qu…" at bounding box center [563, 318] width 832 height 637
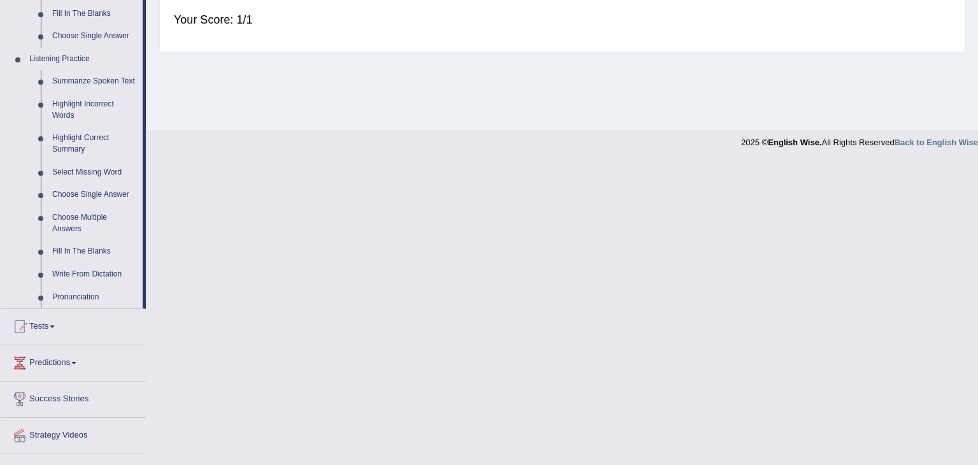
scroll to position [510, 0]
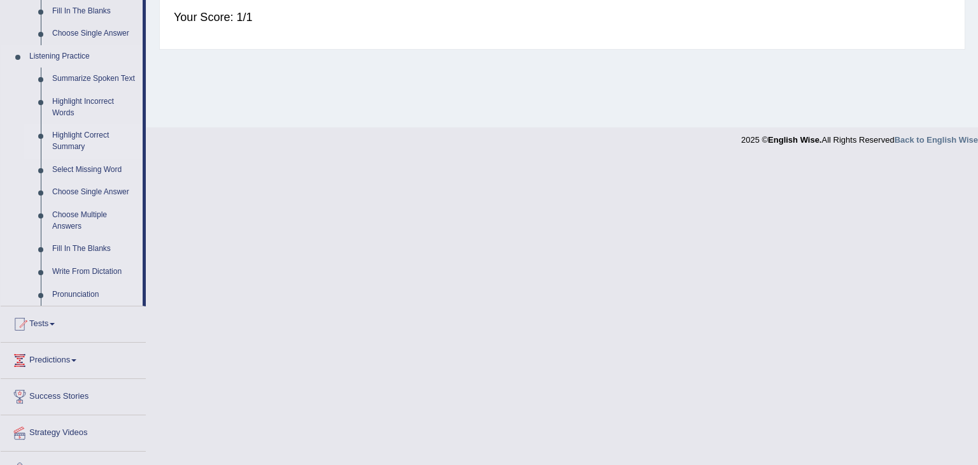
click at [88, 138] on link "Highlight Correct Summary" at bounding box center [95, 141] width 96 height 34
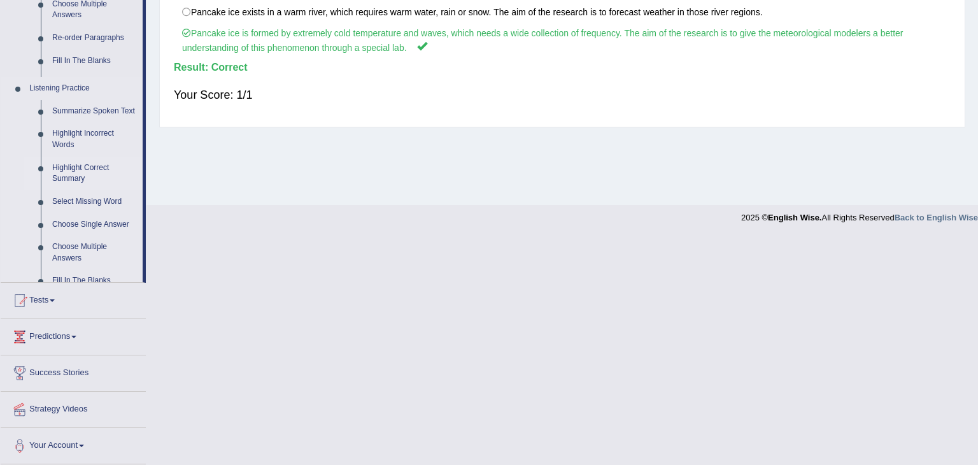
scroll to position [204, 0]
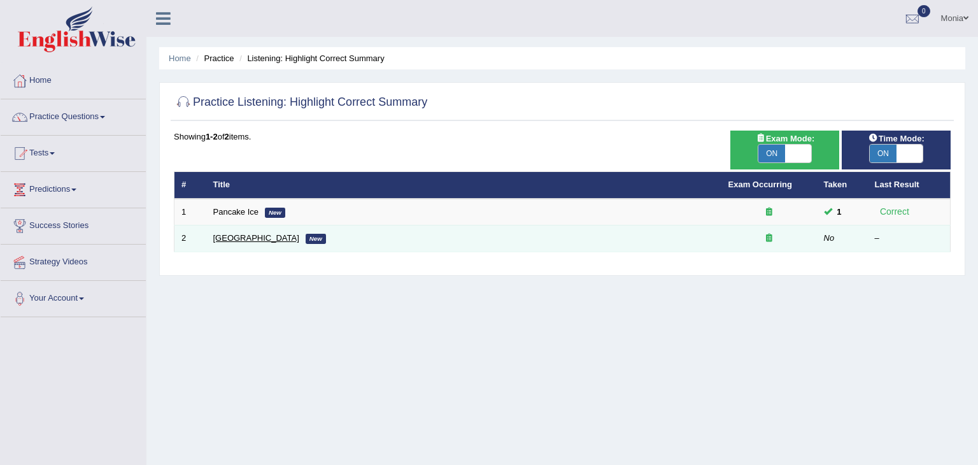
click at [245, 240] on link "[GEOGRAPHIC_DATA]" at bounding box center [256, 238] width 86 height 10
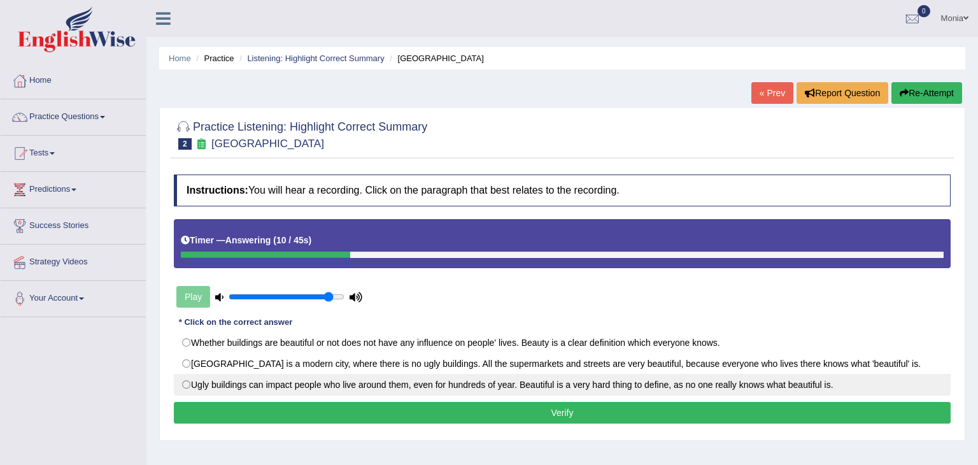
click at [186, 382] on label "Ugly buildings can impact people who live around them, even for hundreds of yea…" at bounding box center [562, 385] width 777 height 22
radio input "true"
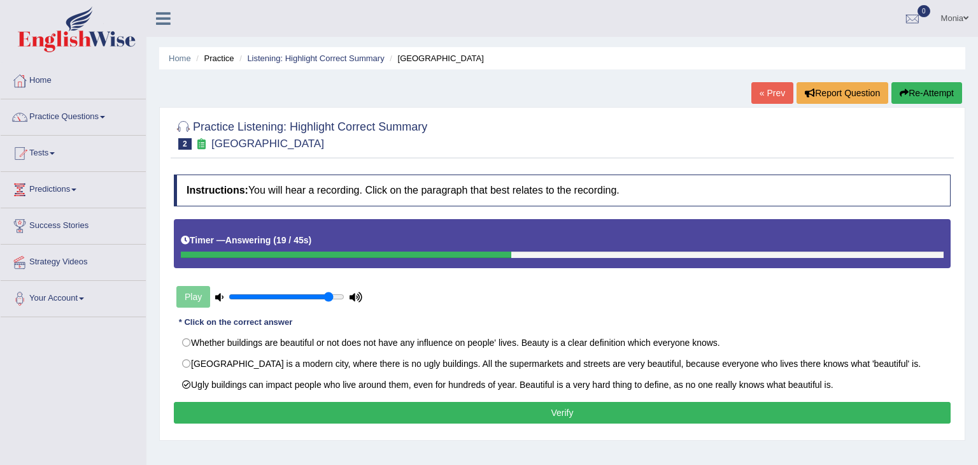
click at [327, 409] on button "Verify" at bounding box center [562, 413] width 777 height 22
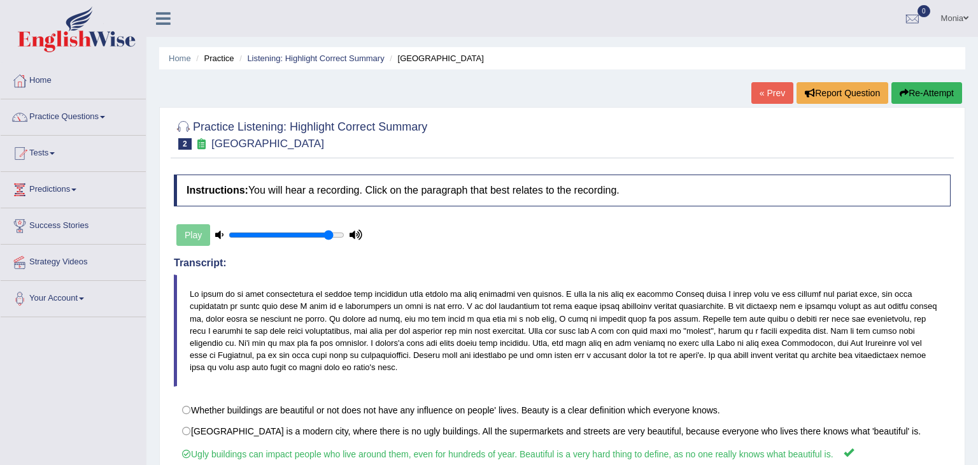
click at [109, 115] on link "Practice Questions" at bounding box center [73, 115] width 145 height 32
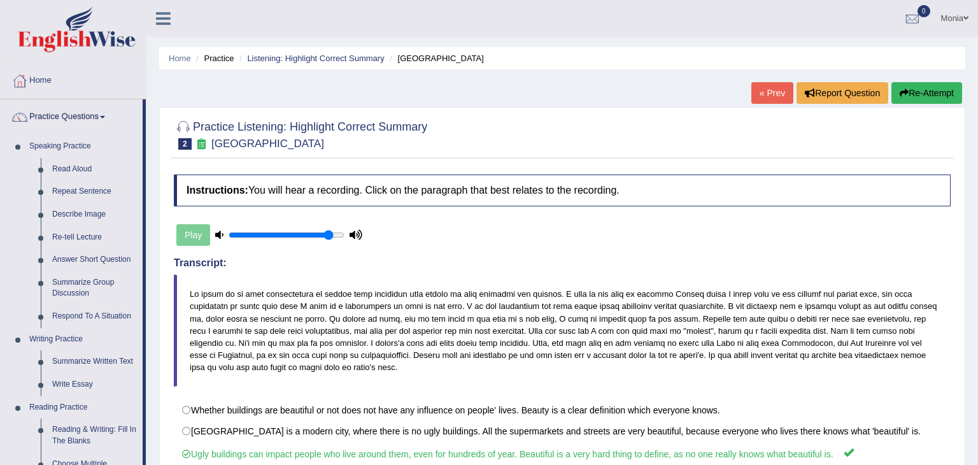
drag, startPoint x: 154, startPoint y: 155, endPoint x: 154, endPoint y: 194, distance: 38.9
click at [154, 194] on div "Home Practice Listening: Highlight Correct Summary Ugly Building « Prev Report …" at bounding box center [563, 318] width 832 height 637
click at [155, 306] on div "Home Practice Listening: Highlight Correct Summary Ugly Building « Prev Report …" at bounding box center [563, 318] width 832 height 637
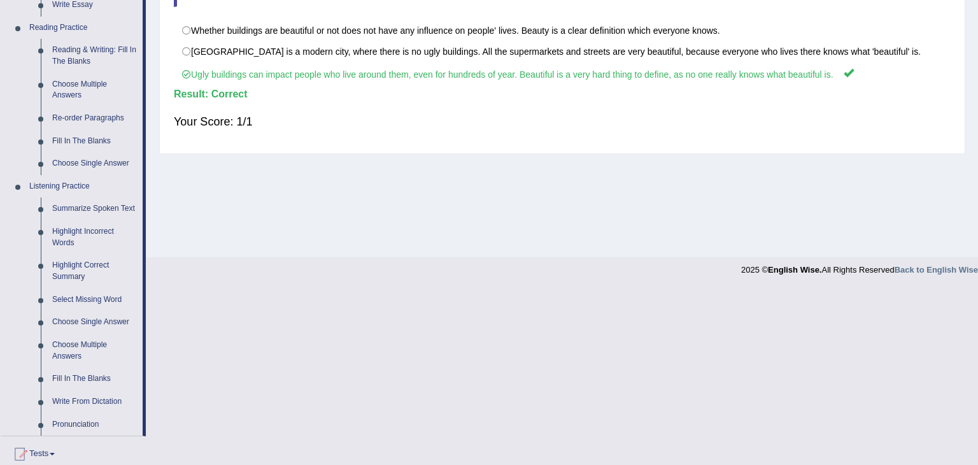
scroll to position [382, 0]
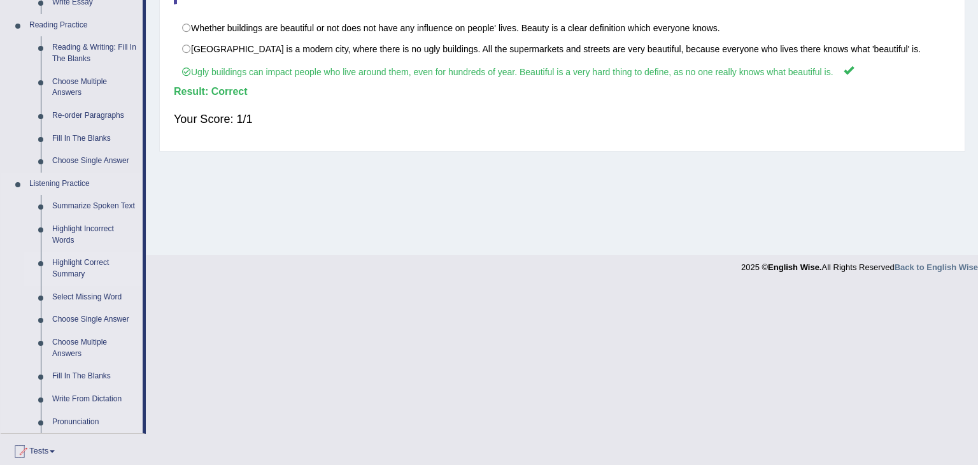
click at [81, 262] on link "Highlight Correct Summary" at bounding box center [95, 269] width 96 height 34
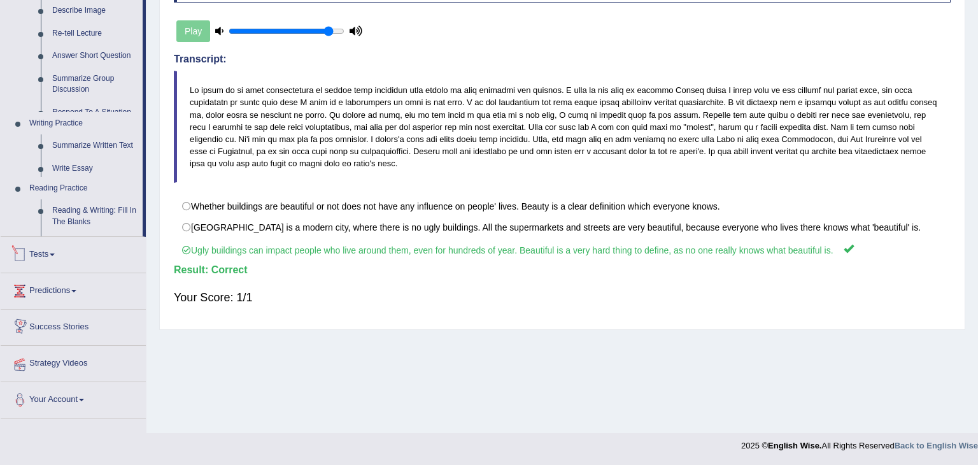
scroll to position [533, 0]
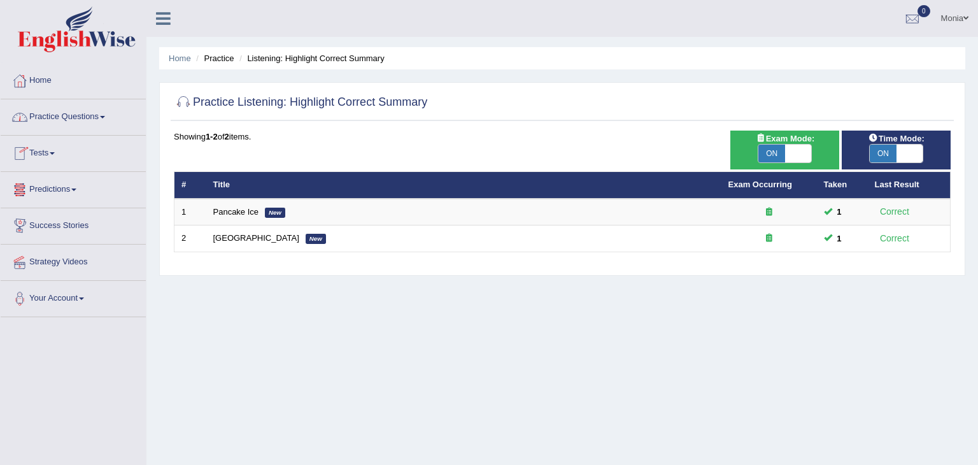
click at [106, 113] on link "Practice Questions" at bounding box center [73, 115] width 145 height 32
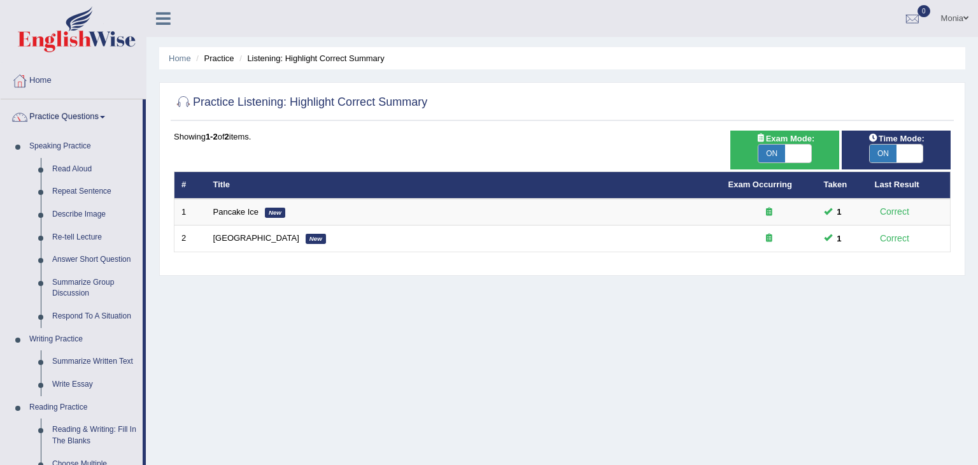
click at [149, 151] on div "Home Practice Listening: Highlight Correct Summary Practice Listening: Highligh…" at bounding box center [563, 318] width 832 height 637
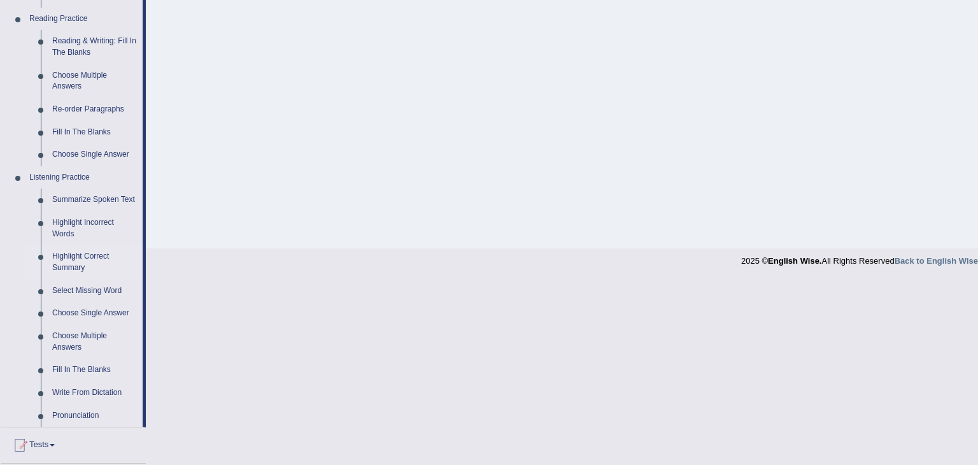
scroll to position [408, 0]
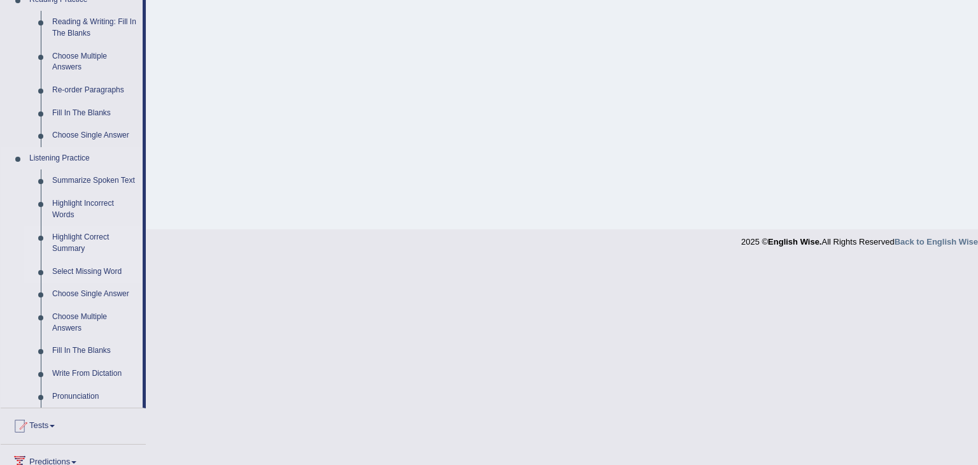
click at [91, 269] on link "Select Missing Word" at bounding box center [95, 272] width 96 height 23
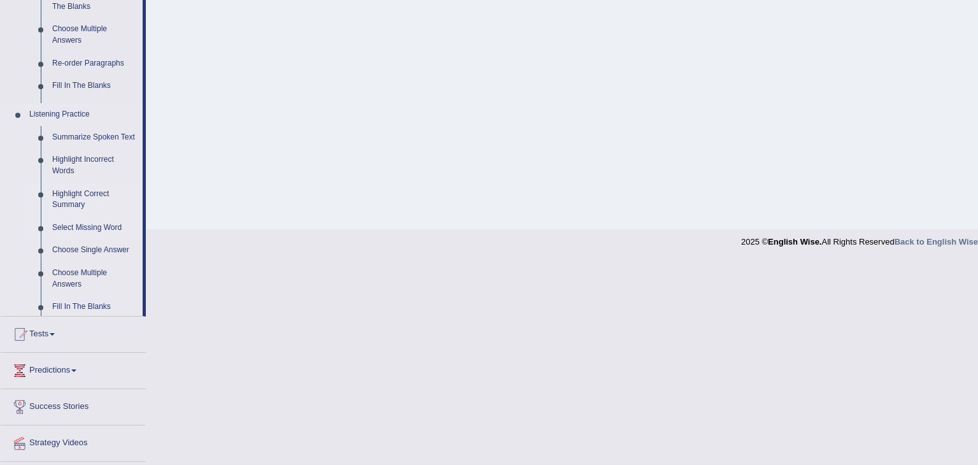
scroll to position [204, 0]
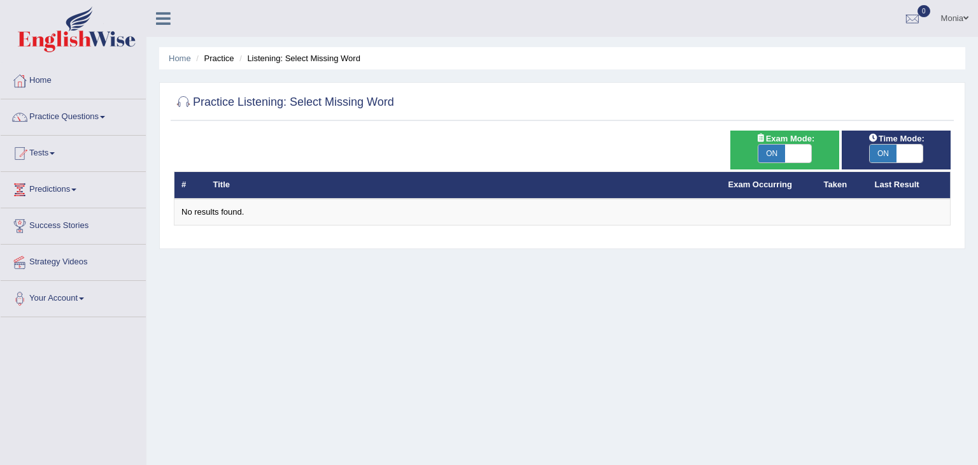
click at [769, 151] on span "ON" at bounding box center [772, 154] width 27 height 18
checkbox input "false"
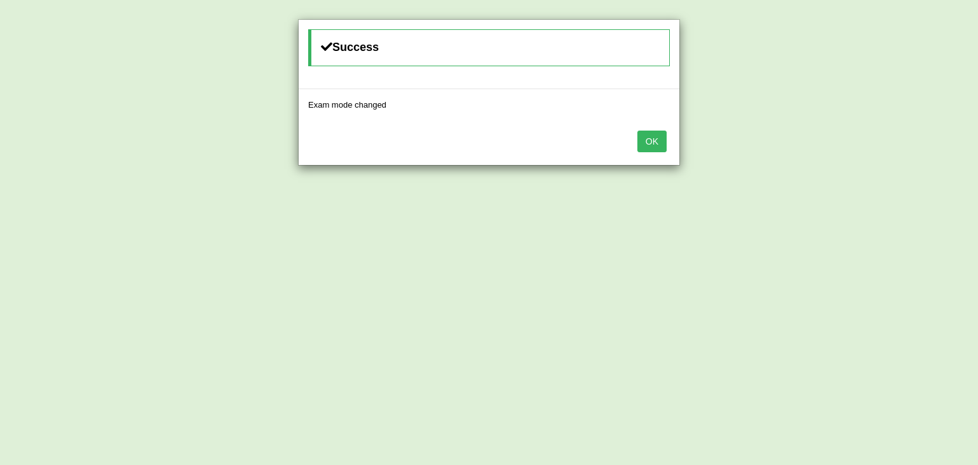
click at [652, 138] on button "OK" at bounding box center [652, 142] width 29 height 22
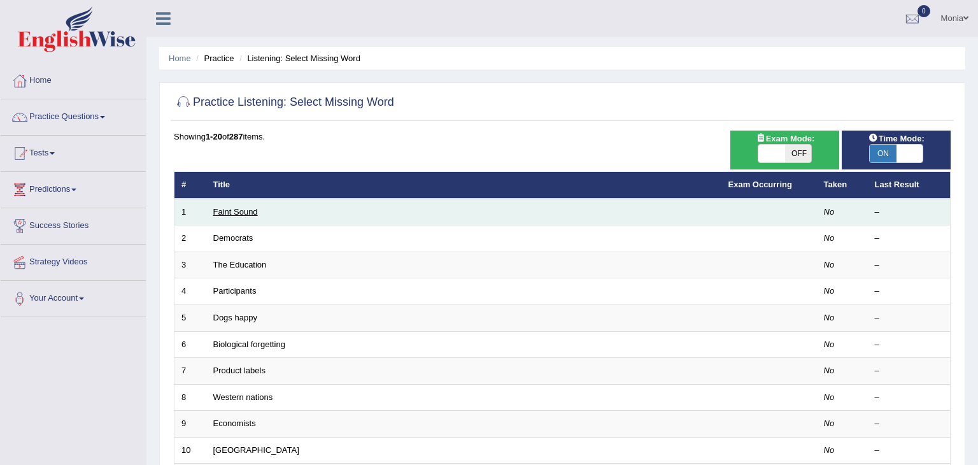
click at [241, 210] on link "Faint Sound" at bounding box center [235, 212] width 45 height 10
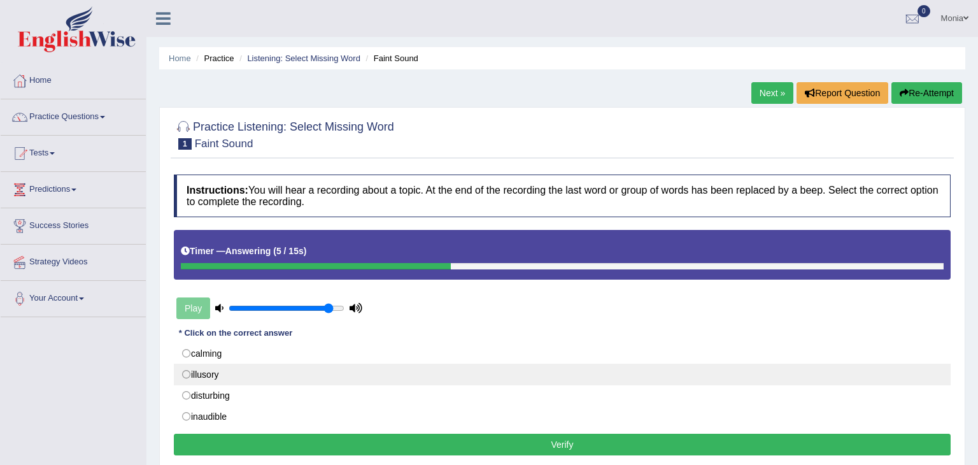
click at [185, 371] on label "illusory" at bounding box center [562, 375] width 777 height 22
radio input "true"
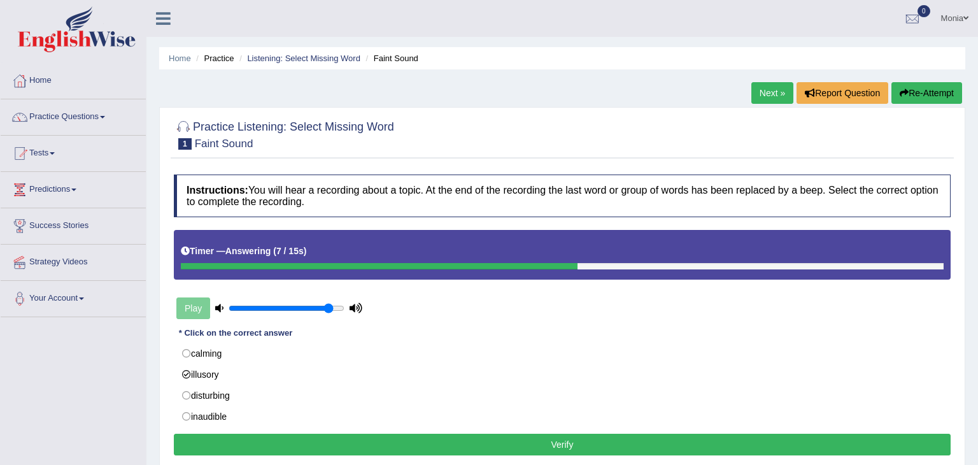
click at [417, 459] on div "Instructions: You will hear a recording about a topic. At the end of the record…" at bounding box center [563, 316] width 784 height 297
click at [419, 447] on button "Verify" at bounding box center [562, 445] width 777 height 22
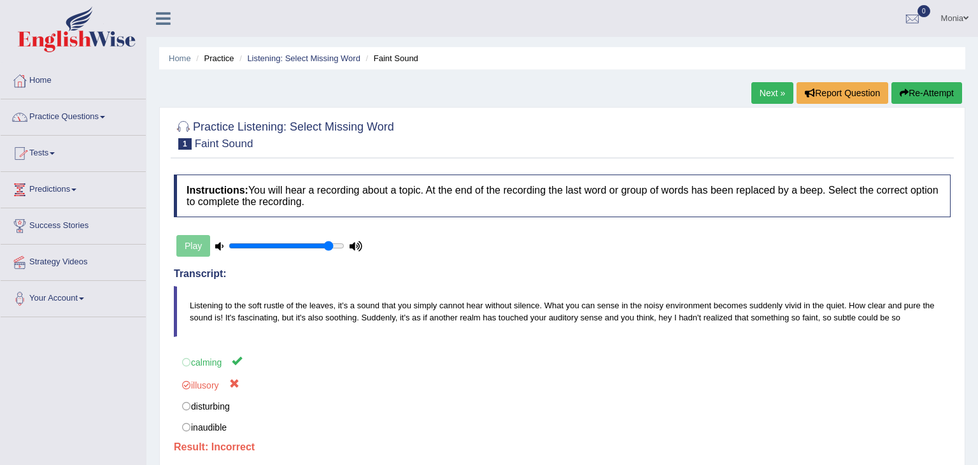
click at [766, 92] on link "Next »" at bounding box center [773, 93] width 42 height 22
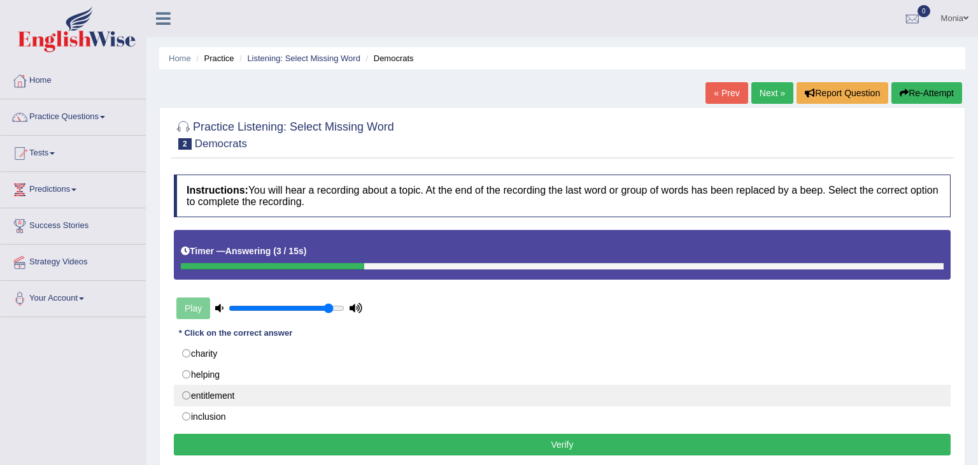
click at [188, 396] on label "entitlement" at bounding box center [562, 396] width 777 height 22
radio input "true"
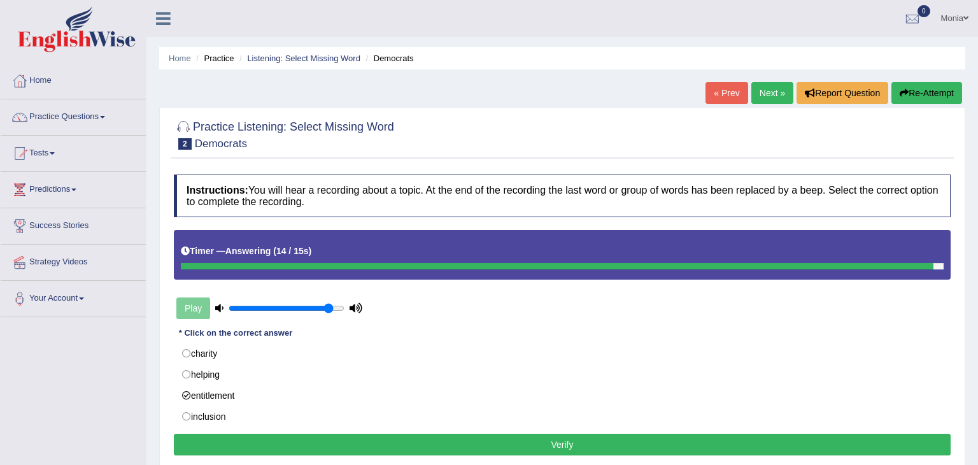
click at [268, 444] on button "Verify" at bounding box center [562, 445] width 777 height 22
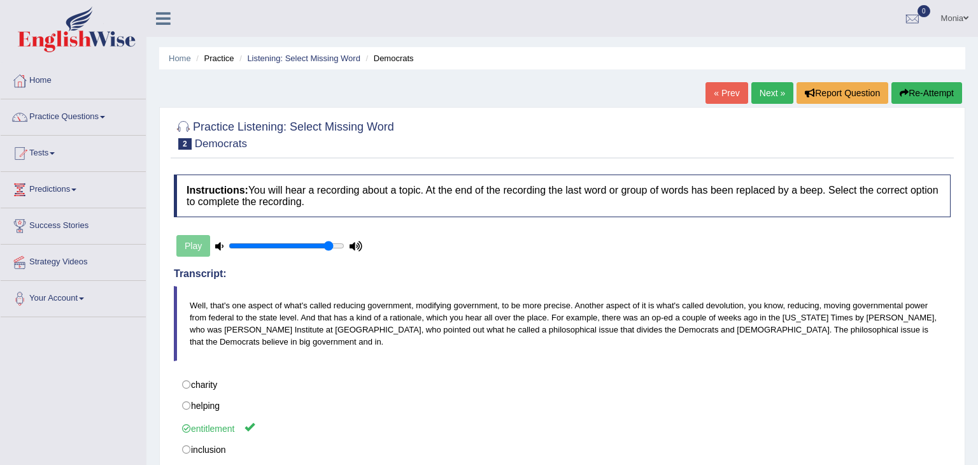
click at [763, 94] on link "Next »" at bounding box center [773, 93] width 42 height 22
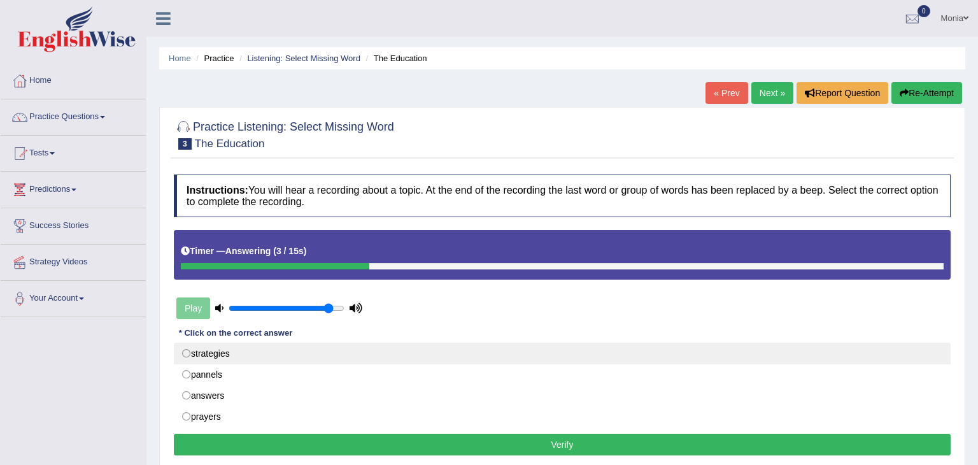
click at [186, 352] on label "strategies" at bounding box center [562, 354] width 777 height 22
radio input "true"
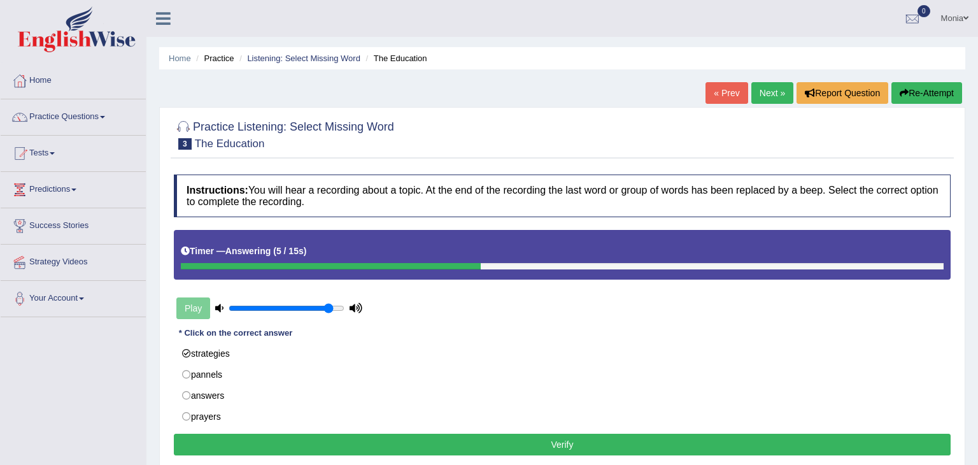
click at [275, 447] on button "Verify" at bounding box center [562, 445] width 777 height 22
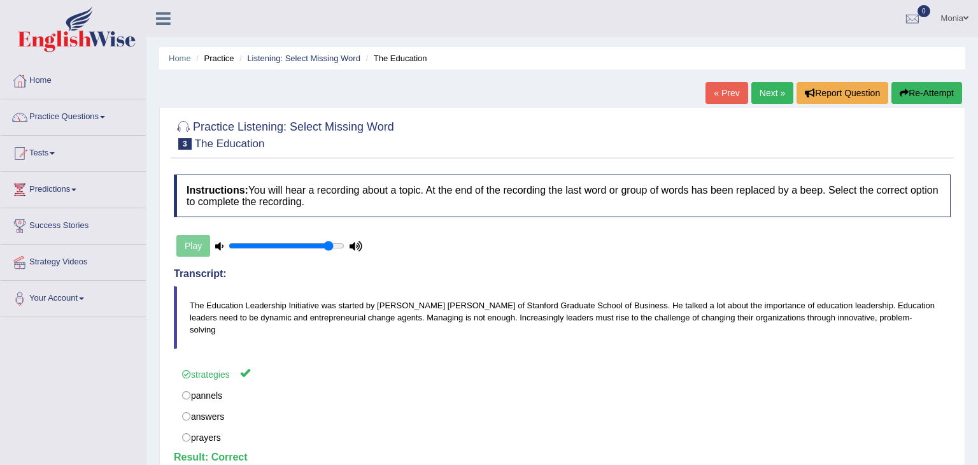
click at [772, 87] on link "Next »" at bounding box center [773, 93] width 42 height 22
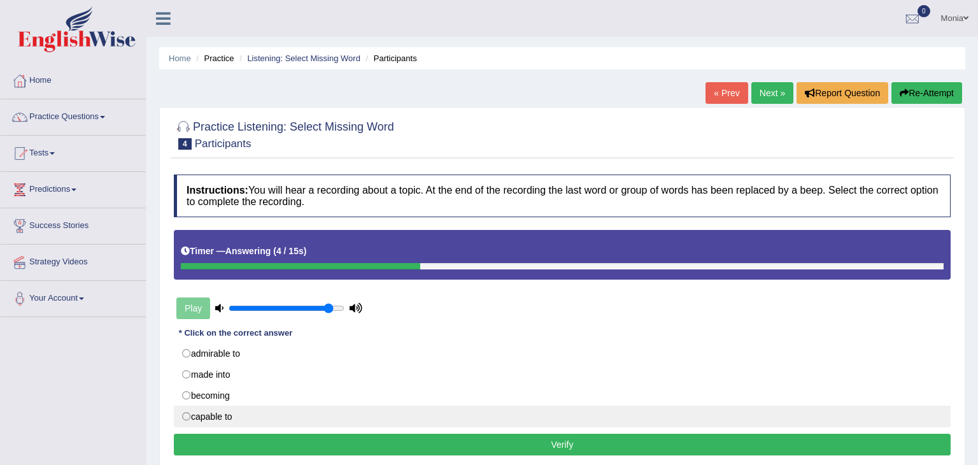
click at [186, 415] on label "capable to" at bounding box center [562, 417] width 777 height 22
radio input "true"
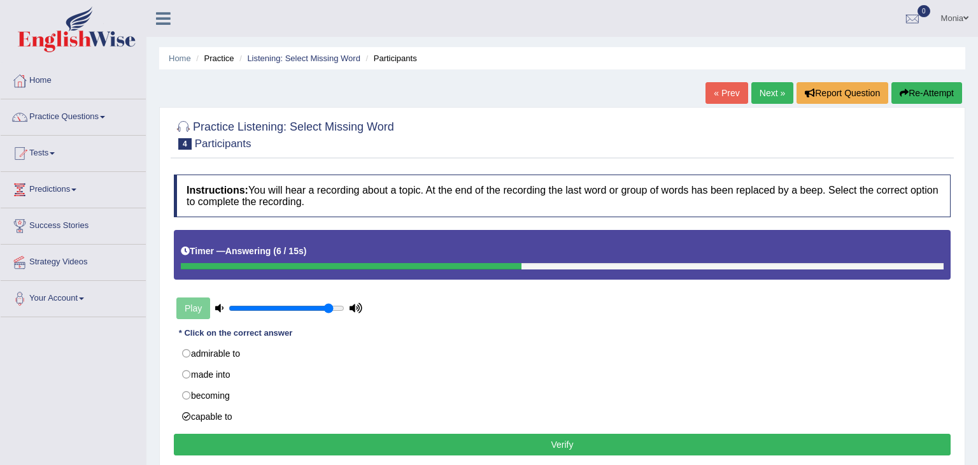
click at [254, 434] on button "Verify" at bounding box center [562, 445] width 777 height 22
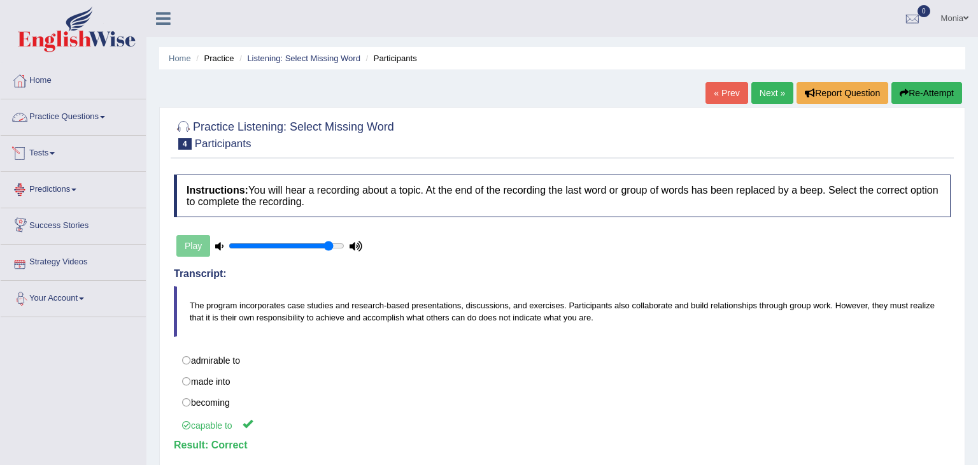
click at [98, 120] on link "Practice Questions" at bounding box center [73, 115] width 145 height 32
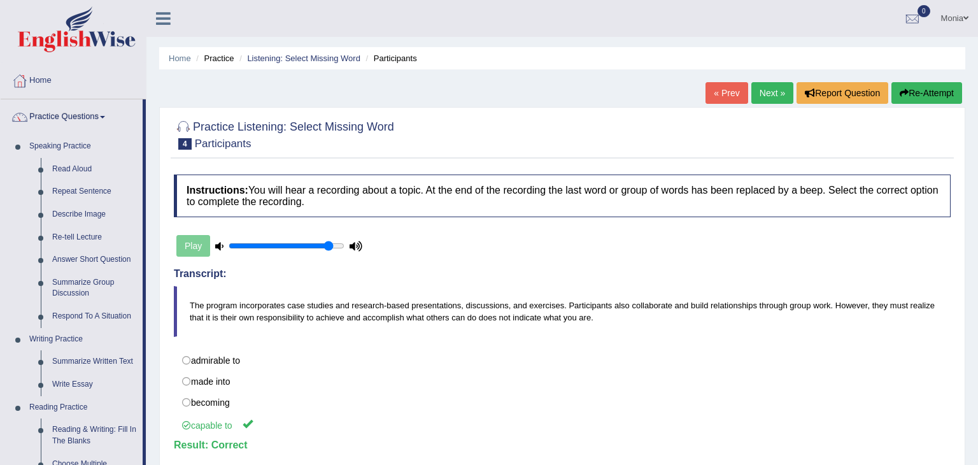
click at [152, 173] on div "Home Practice Listening: Select Missing Word Participants « Prev Next » Report …" at bounding box center [563, 318] width 832 height 637
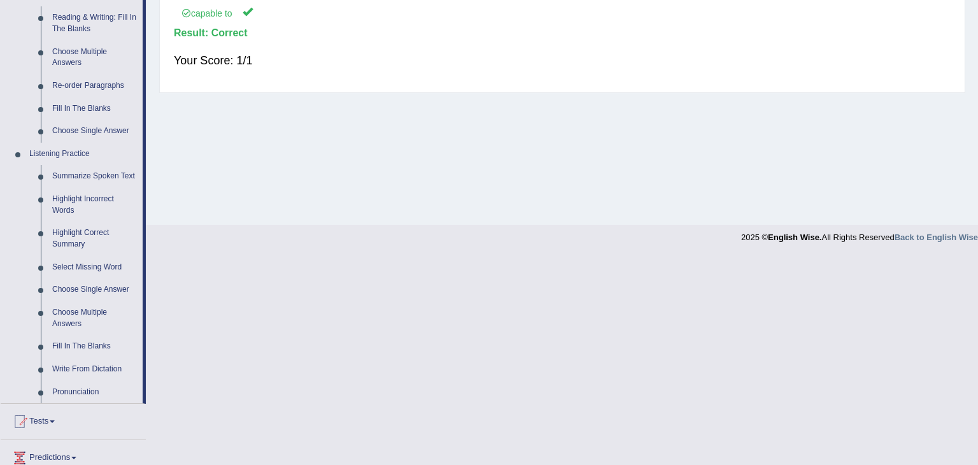
scroll to position [413, 0]
click at [121, 289] on link "Choose Single Answer" at bounding box center [95, 289] width 96 height 23
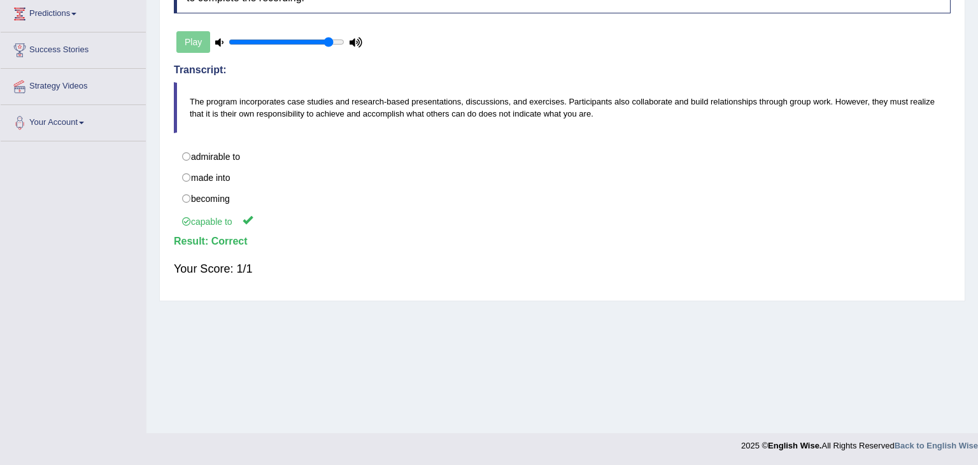
scroll to position [204, 0]
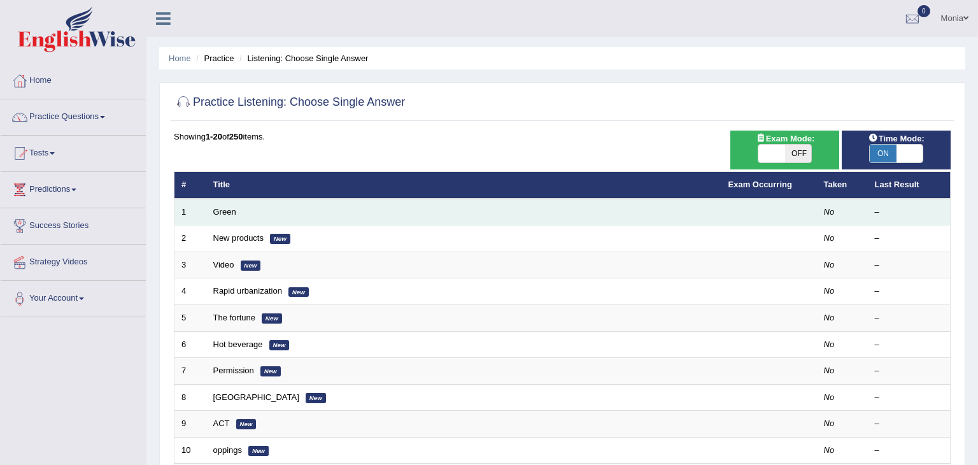
click at [270, 214] on td "Green" at bounding box center [463, 212] width 515 height 27
click at [242, 213] on td "Green" at bounding box center [463, 212] width 515 height 27
click at [224, 215] on link "Green" at bounding box center [224, 212] width 23 height 10
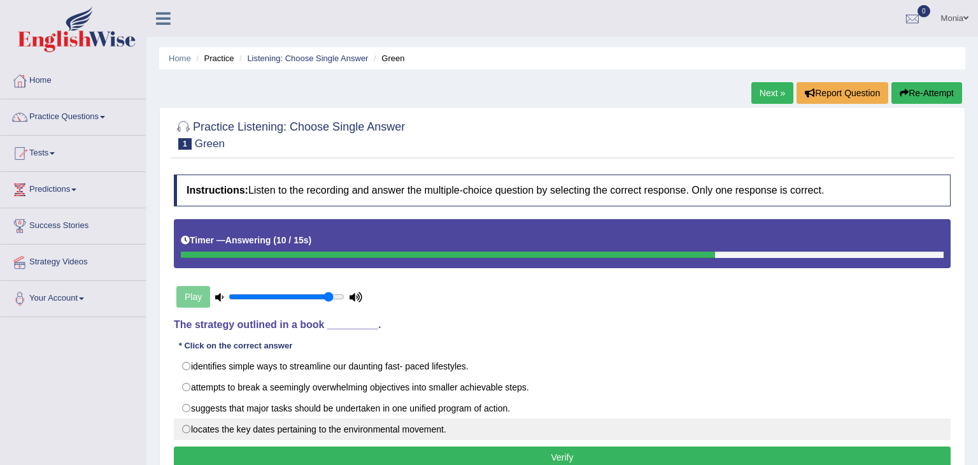
click at [187, 429] on label "locates the key dates pertaining to the environmental movement." at bounding box center [562, 430] width 777 height 22
radio input "true"
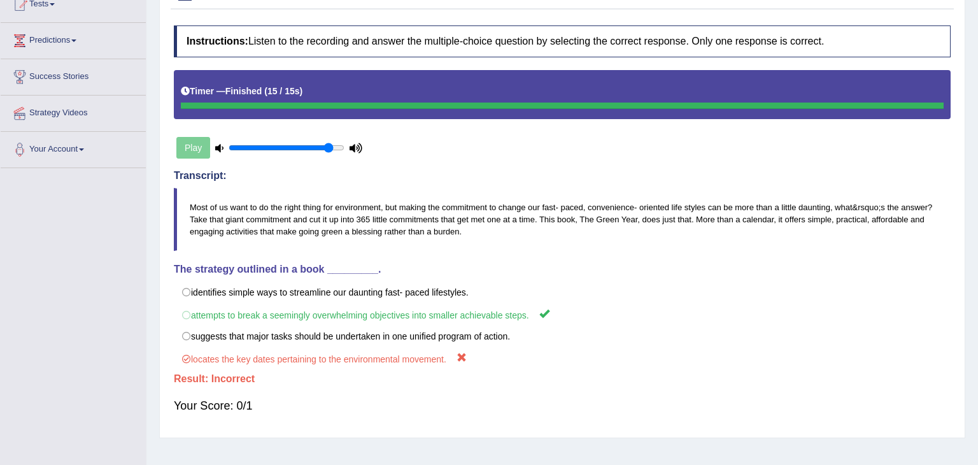
scroll to position [150, 0]
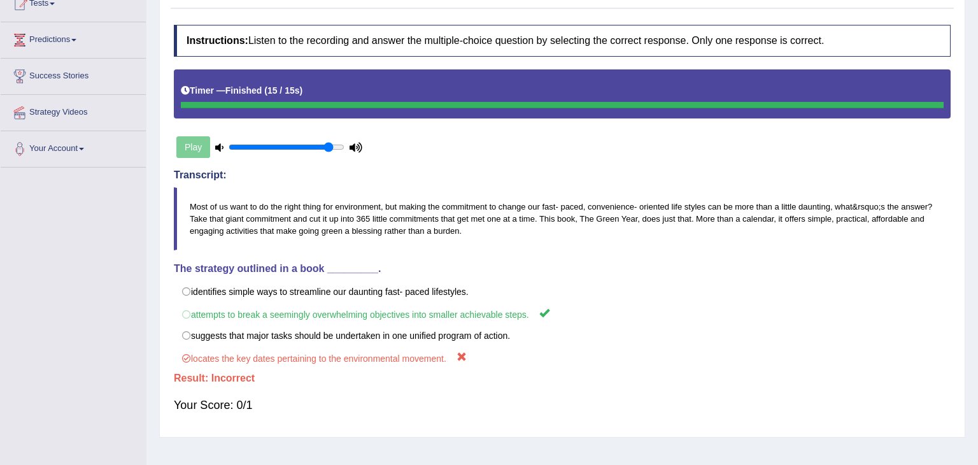
drag, startPoint x: 977, startPoint y: 241, endPoint x: 978, endPoint y: 346, distance: 104.5
click at [978, 346] on div "Home Practice Listening: Choose Single Answer Green Next » Report Question Re-A…" at bounding box center [563, 168] width 832 height 637
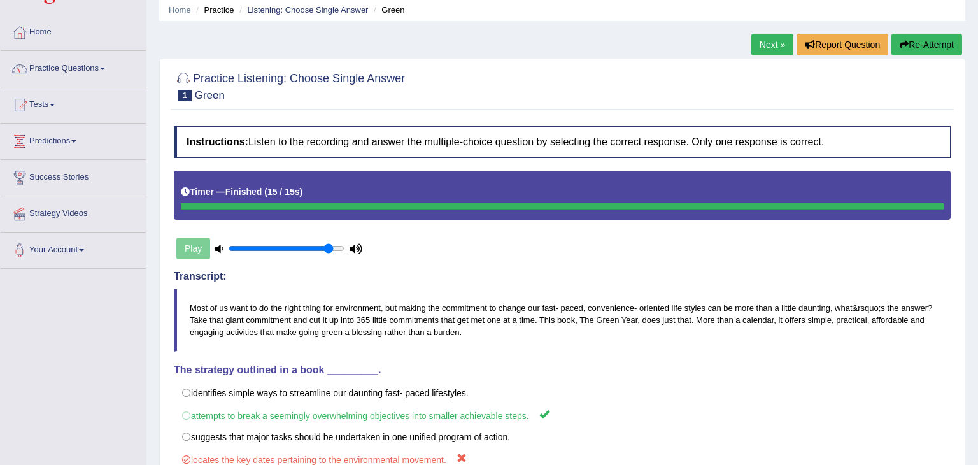
scroll to position [0, 0]
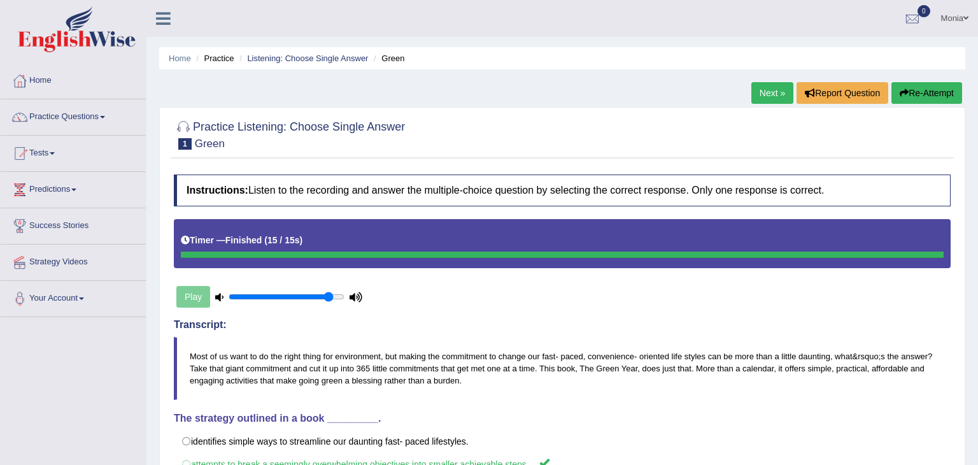
drag, startPoint x: 978, startPoint y: 205, endPoint x: 978, endPoint y: 34, distance: 170.7
click at [978, 34] on div "Toggle navigation Home Practice Questions Speaking Practice Read Aloud Repeat S…" at bounding box center [489, 331] width 978 height 662
click at [765, 89] on link "Next »" at bounding box center [773, 93] width 42 height 22
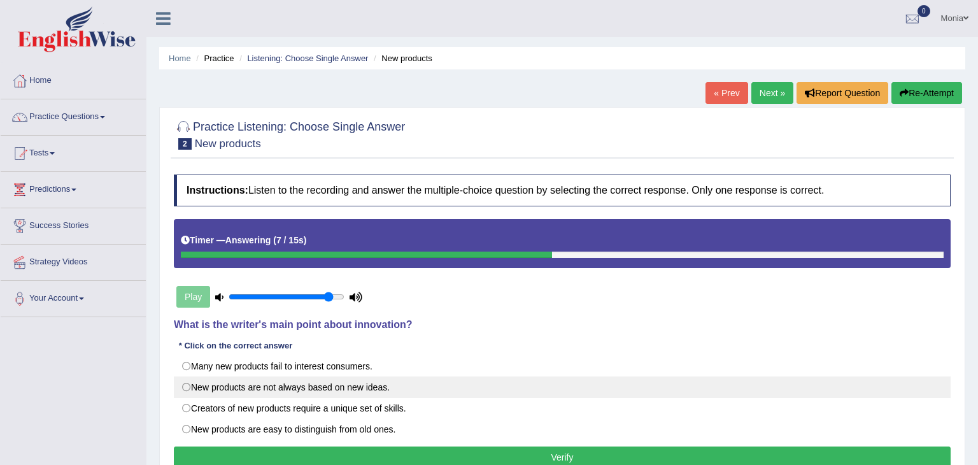
click at [184, 386] on label "New products are not always based on new ideas." at bounding box center [562, 387] width 777 height 22
radio input "true"
click at [184, 386] on label "New products are not always based on new ideas." at bounding box center [562, 387] width 777 height 22
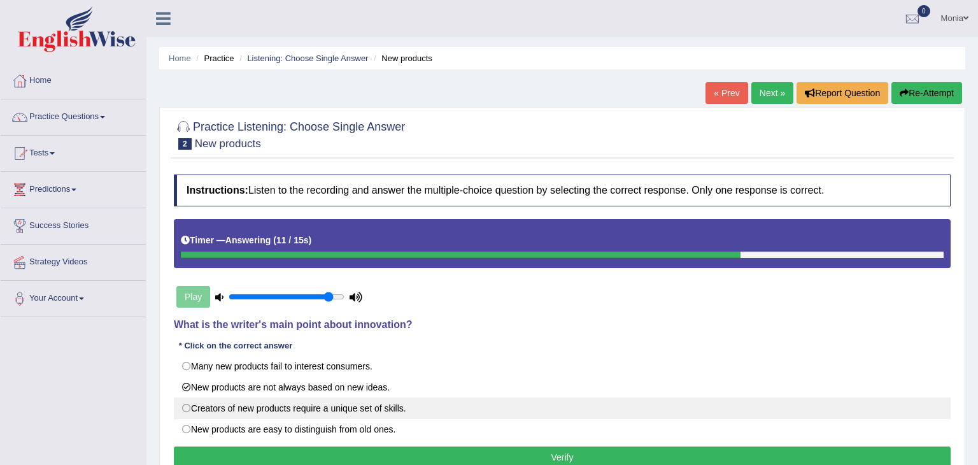
click at [186, 408] on label "Creators of new products require a unique set of skills." at bounding box center [562, 408] width 777 height 22
radio input "true"
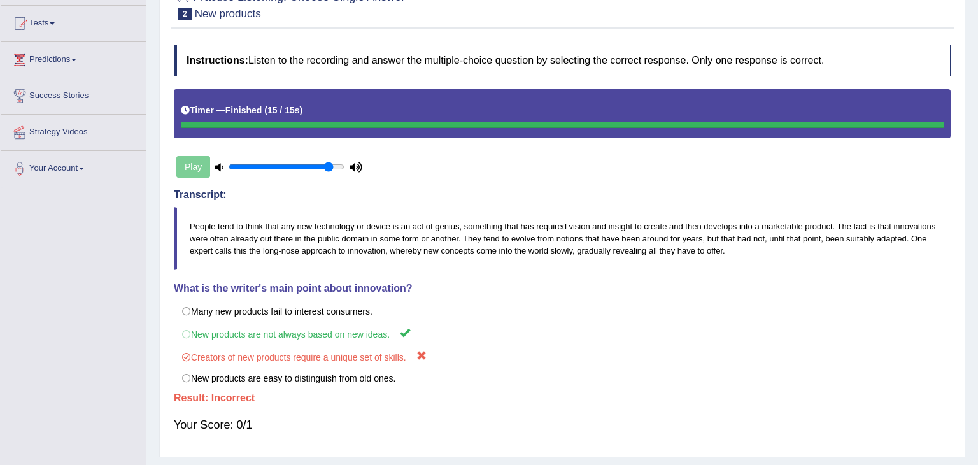
scroll to position [131, 0]
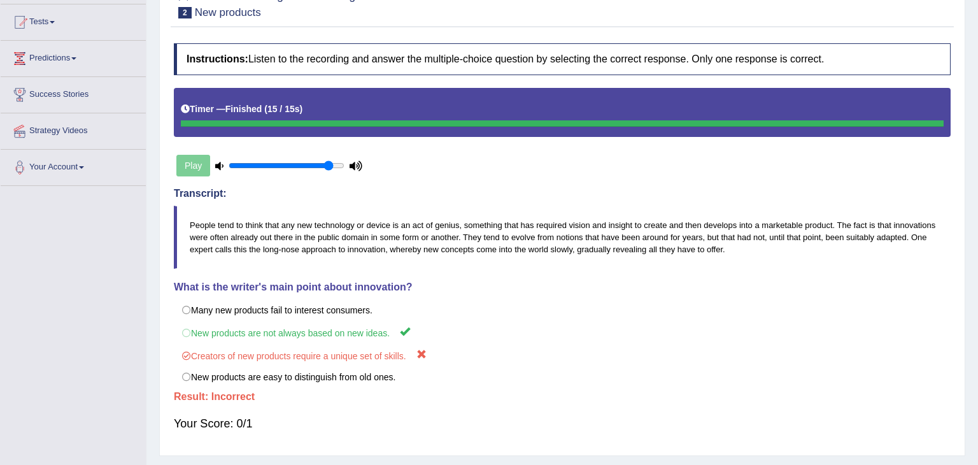
drag, startPoint x: 978, startPoint y: 138, endPoint x: 978, endPoint y: 229, distance: 91.7
click at [978, 229] on div "Home Practice Listening: Choose Single Answer New products « Prev Next » Report…" at bounding box center [563, 187] width 832 height 637
click at [197, 160] on div "Play" at bounding box center [269, 166] width 191 height 32
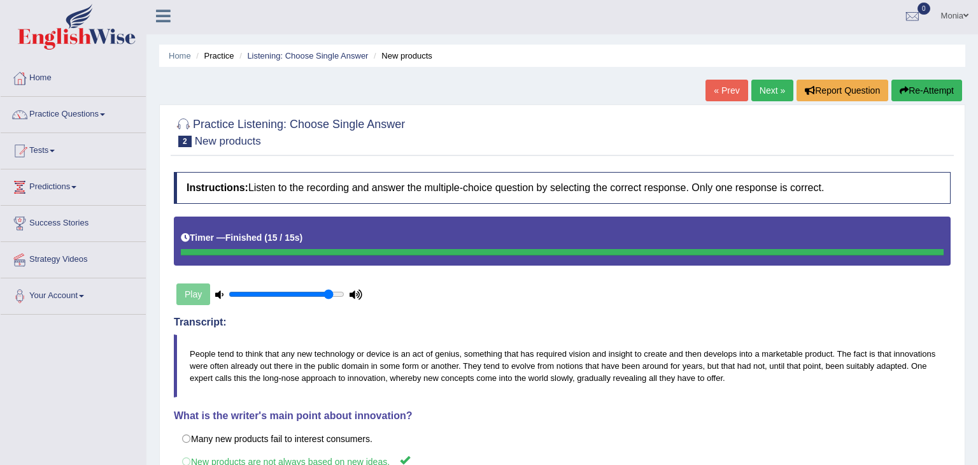
scroll to position [0, 0]
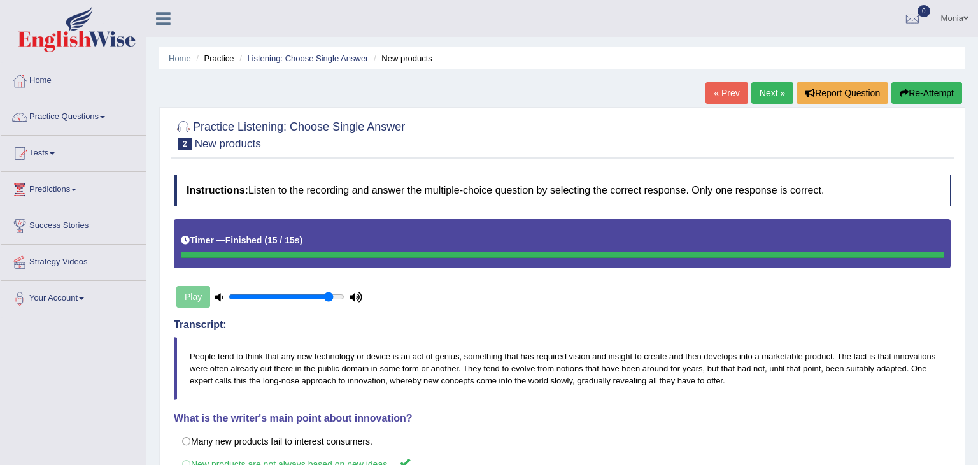
click at [775, 90] on link "Next »" at bounding box center [773, 93] width 42 height 22
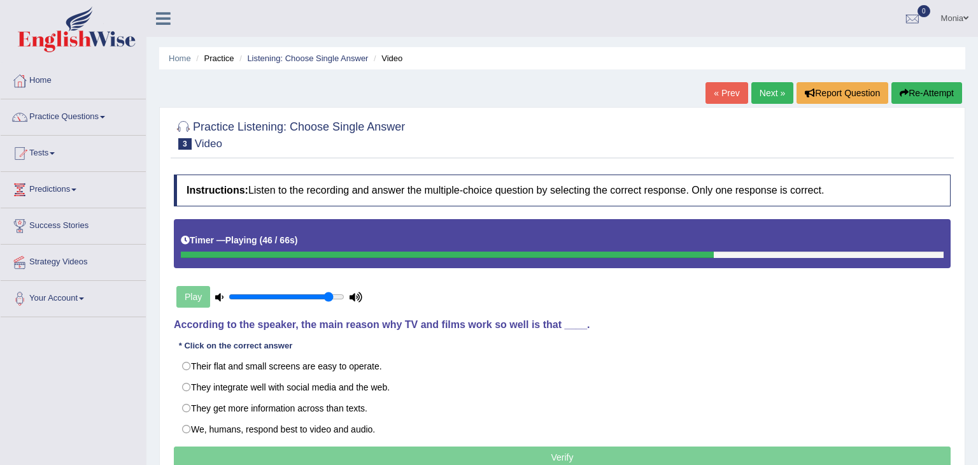
click at [526, 344] on div "Instructions: Listen to the recording and answer the multiple-choice question b…" at bounding box center [563, 323] width 784 height 310
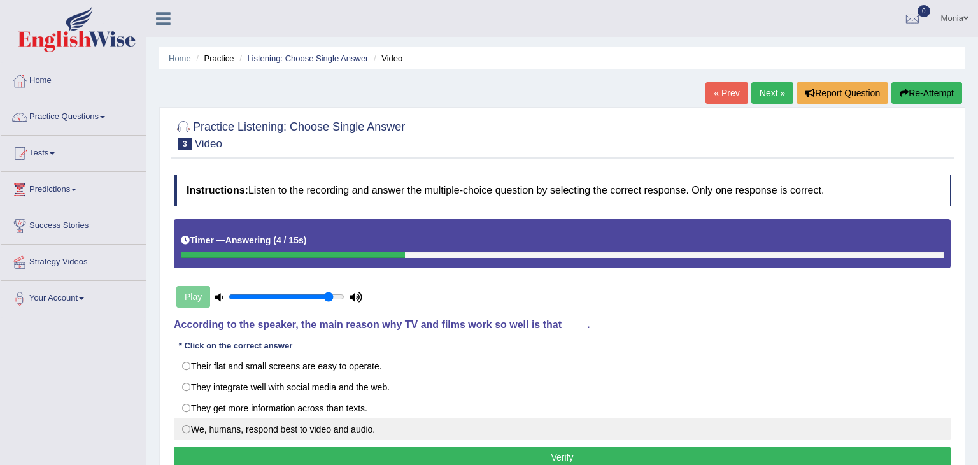
click at [186, 430] on label "We, humans, respond best to video and audio." at bounding box center [562, 430] width 777 height 22
radio input "true"
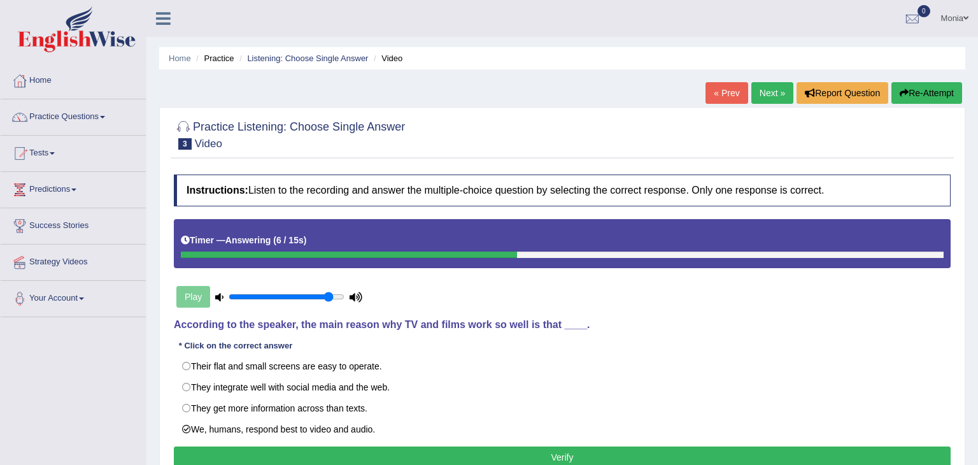
click at [222, 452] on button "Verify" at bounding box center [562, 458] width 777 height 22
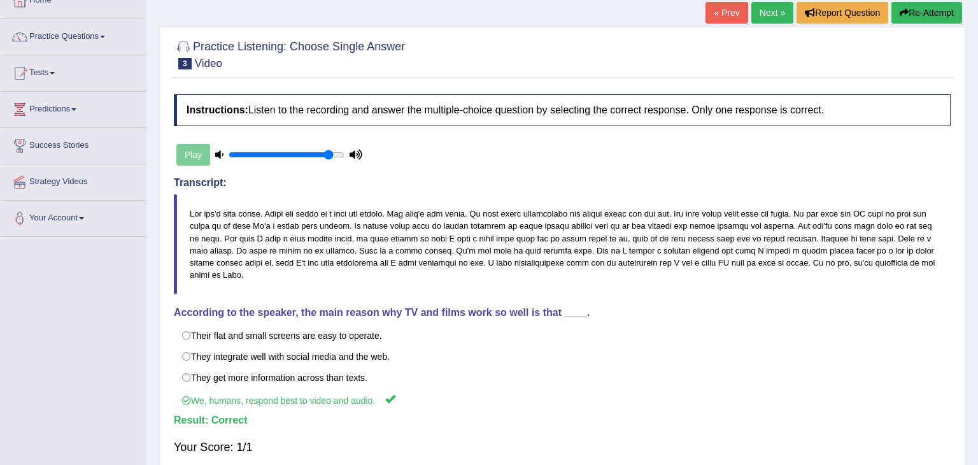
drag, startPoint x: 977, startPoint y: 61, endPoint x: 978, endPoint y: 121, distance: 59.9
click at [978, 121] on div "Home Practice Listening: Choose Single Answer Video « Prev Next » Report Questi…" at bounding box center [563, 238] width 832 height 637
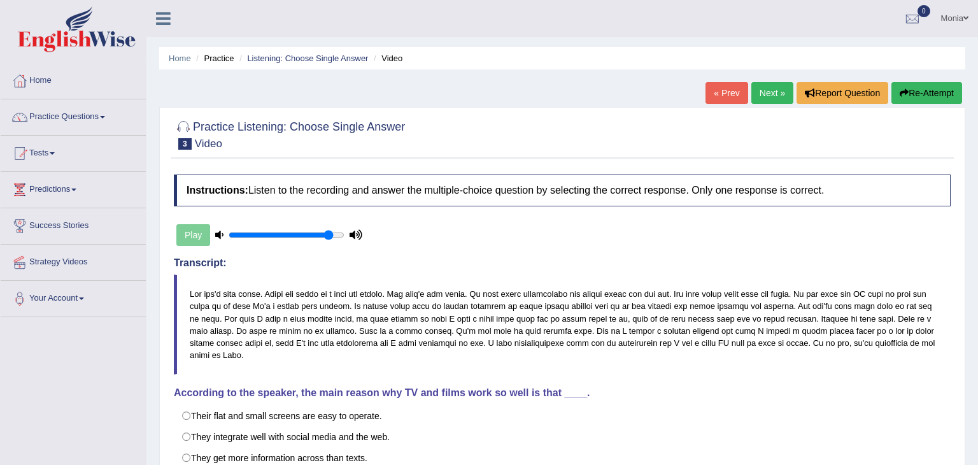
drag, startPoint x: 977, startPoint y: 241, endPoint x: 978, endPoint y: 168, distance: 73.3
click at [978, 168] on div "Home Practice Listening: Choose Single Answer Video « Prev Next » Report Questi…" at bounding box center [563, 318] width 832 height 637
click at [762, 92] on link "Next »" at bounding box center [773, 93] width 42 height 22
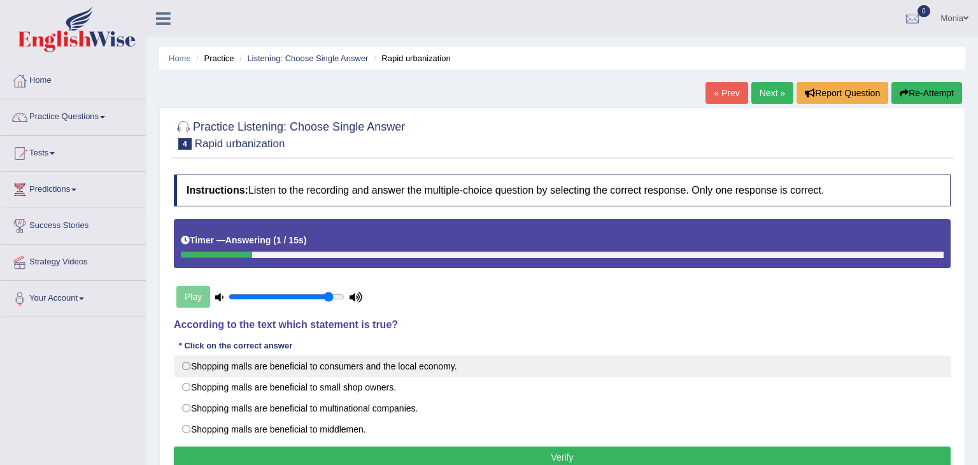
click at [185, 365] on label "Shopping malls are beneficial to consumers and the local economy." at bounding box center [562, 366] width 777 height 22
radio input "true"
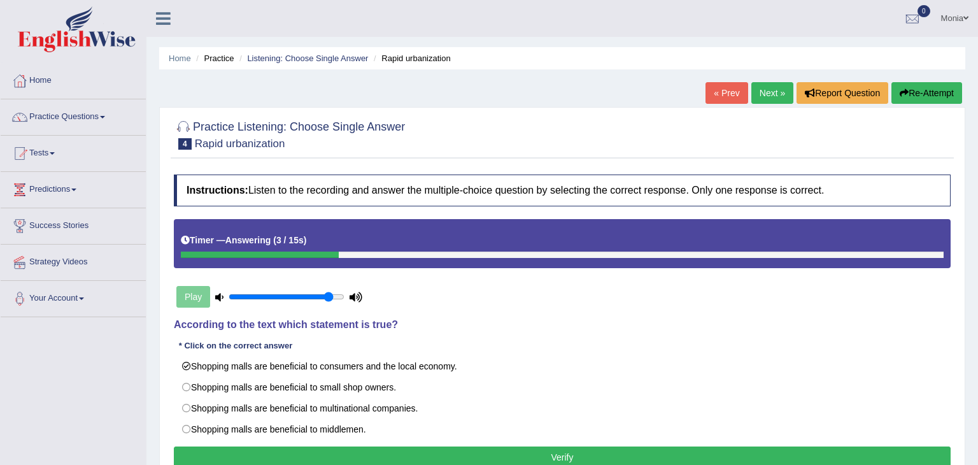
click at [239, 452] on button "Verify" at bounding box center [562, 458] width 777 height 22
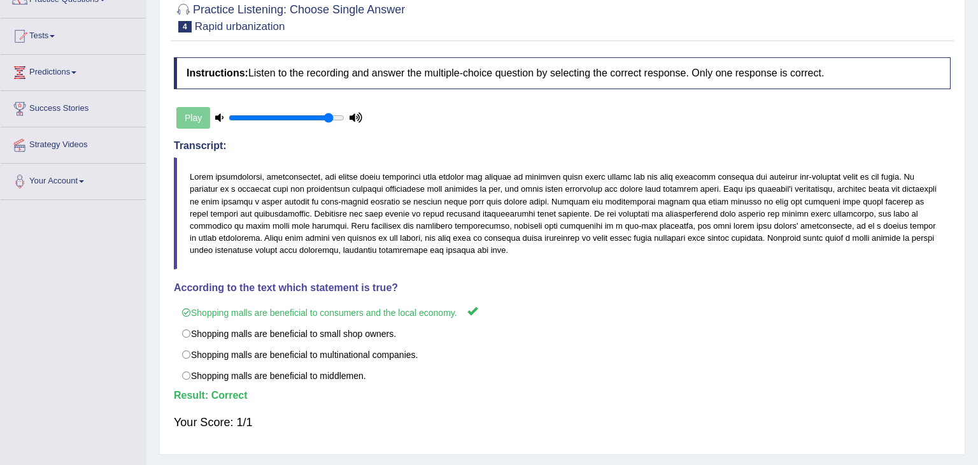
scroll to position [114, 0]
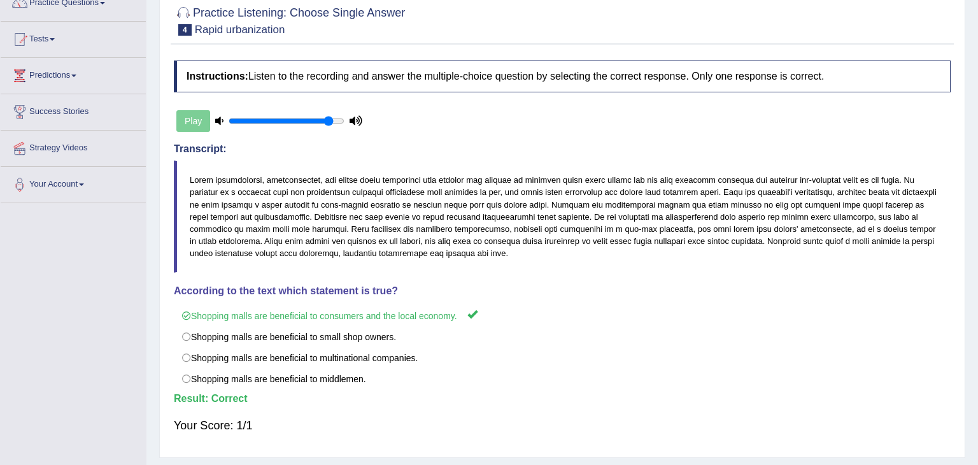
drag, startPoint x: 978, startPoint y: 108, endPoint x: 978, endPoint y: 188, distance: 79.6
click at [978, 188] on div "Home Practice Listening: Choose Single Answer Rapid urbanization « Prev Next » …" at bounding box center [563, 204] width 832 height 637
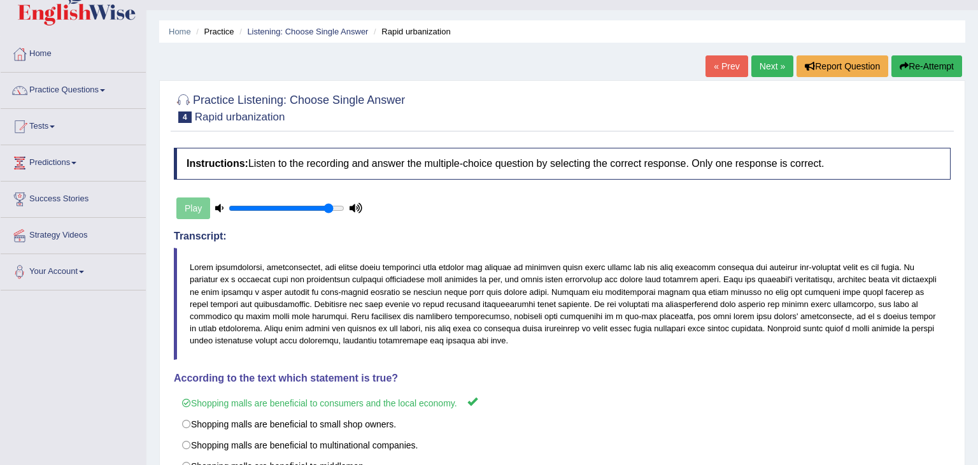
scroll to position [0, 0]
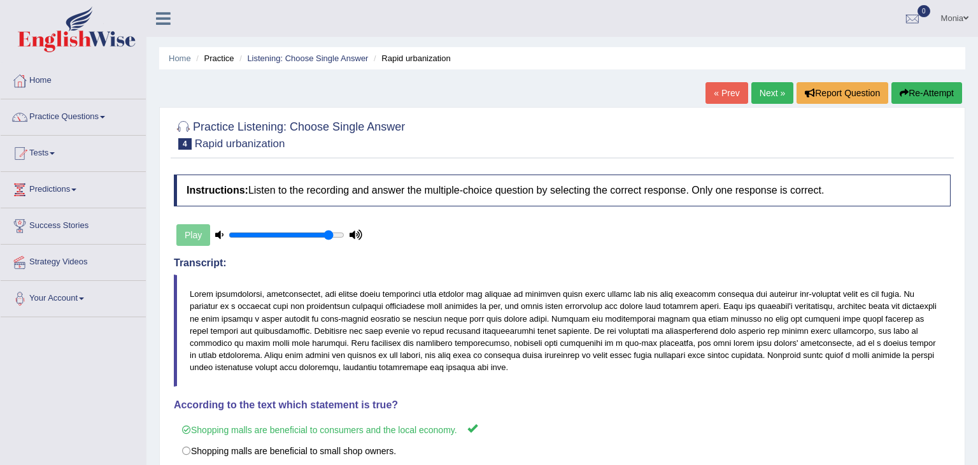
drag, startPoint x: 978, startPoint y: 226, endPoint x: 978, endPoint y: 125, distance: 100.6
click at [978, 125] on div "Home Practice Listening: Choose Single Answer Rapid urbanization « Prev Next » …" at bounding box center [563, 318] width 832 height 637
click at [105, 116] on span at bounding box center [102, 117] width 5 height 3
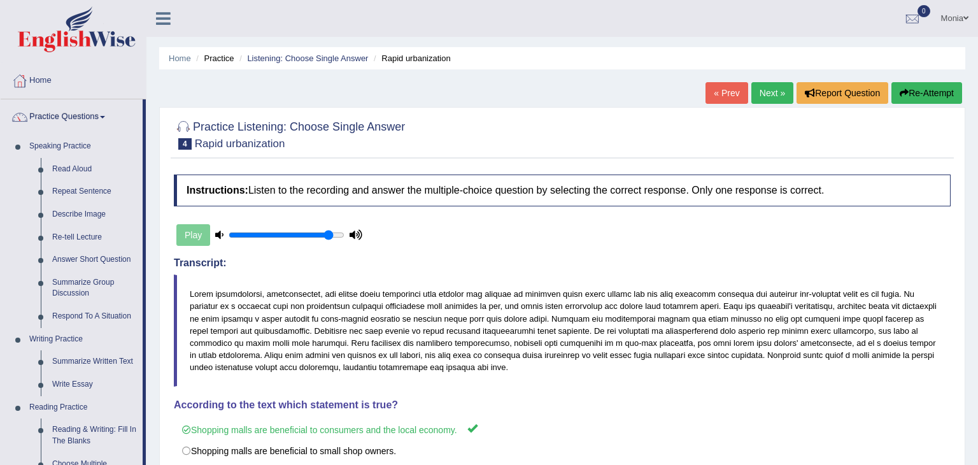
click at [157, 143] on div "Home Practice Listening: Choose Single Answer Rapid urbanization « Prev Next » …" at bounding box center [563, 318] width 832 height 637
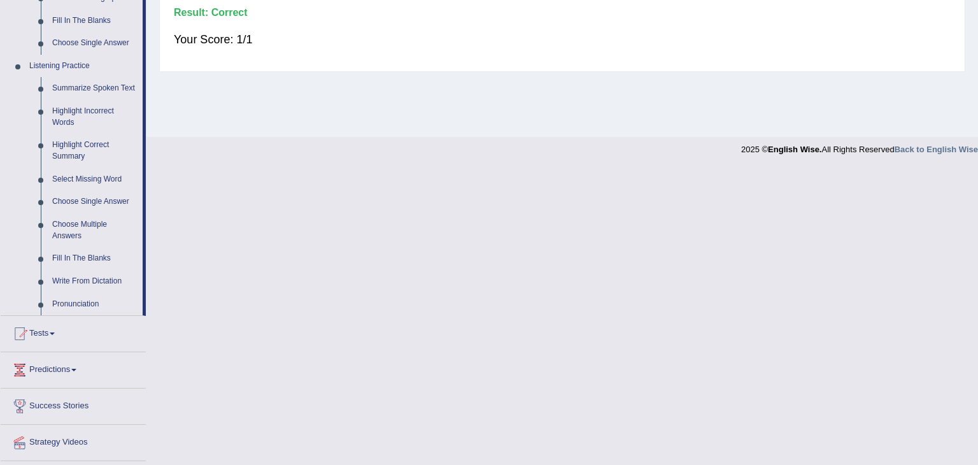
scroll to position [533, 0]
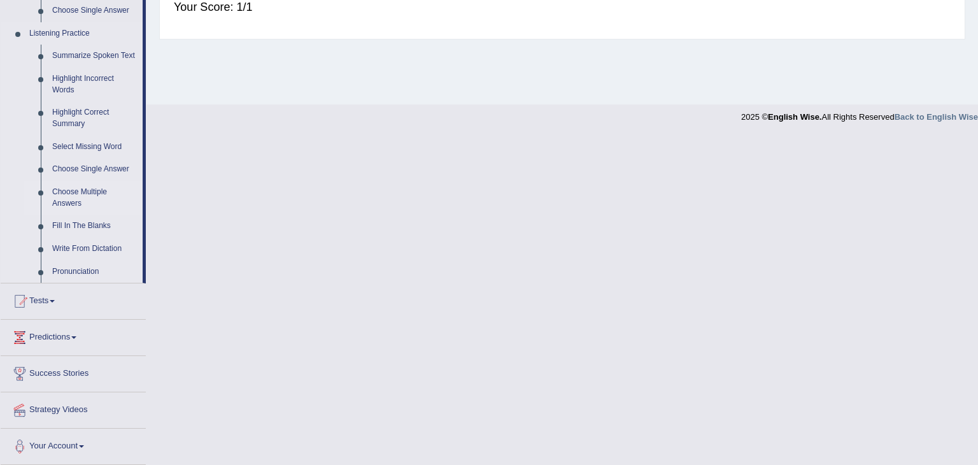
click at [96, 192] on link "Choose Multiple Answers" at bounding box center [95, 198] width 96 height 34
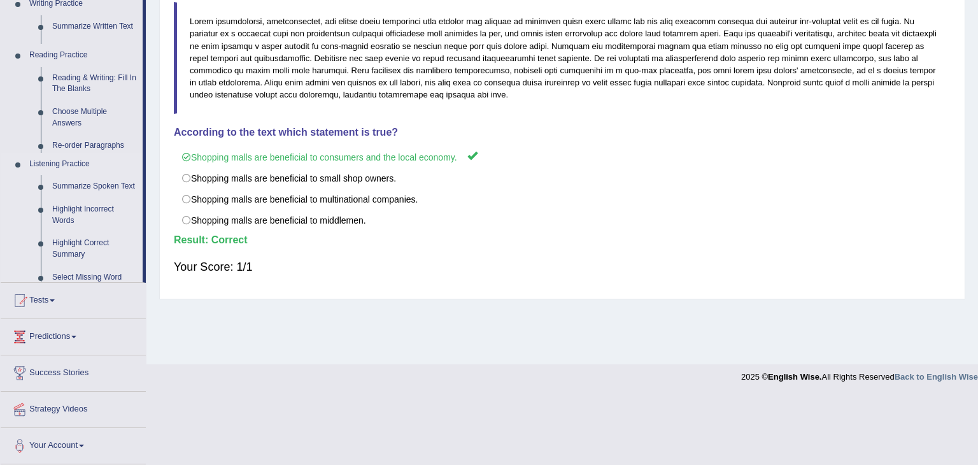
scroll to position [204, 0]
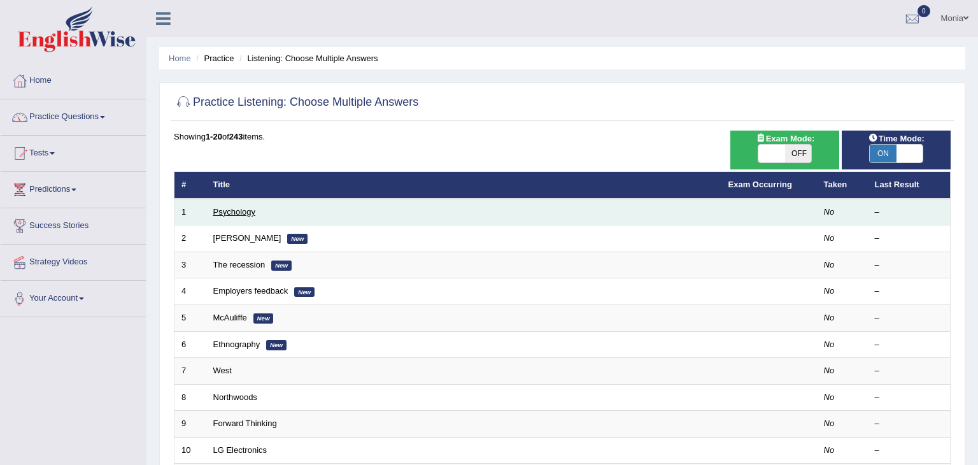
click at [234, 212] on link "Psychology" at bounding box center [234, 212] width 42 height 10
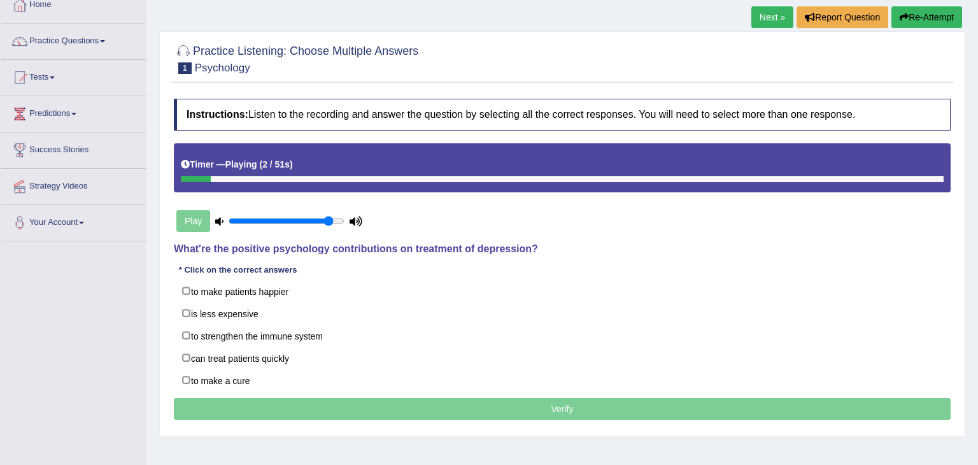
scroll to position [86, 0]
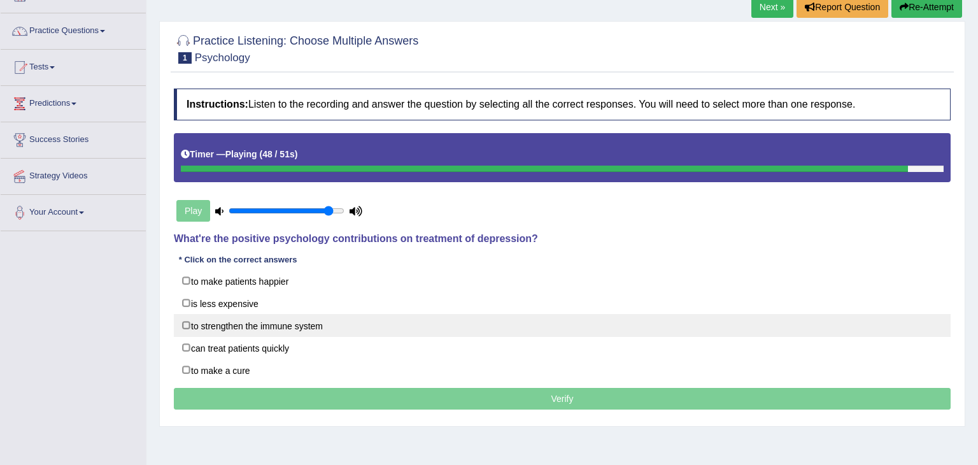
click at [188, 324] on label "to strengthen the immune system" at bounding box center [562, 325] width 777 height 23
checkbox input "true"
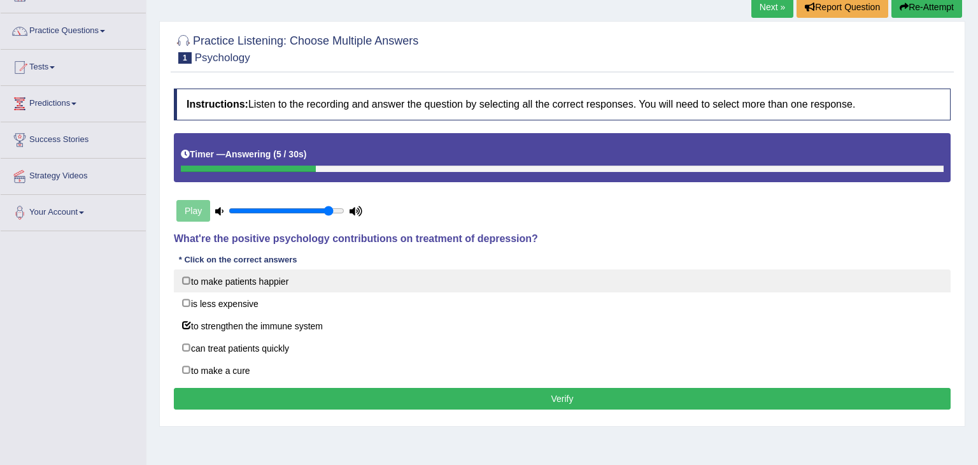
scroll to position [87, 0]
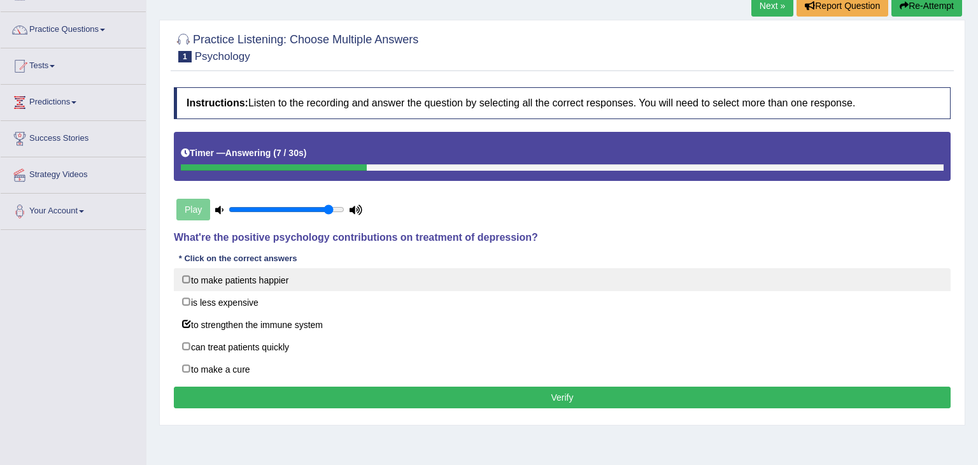
click at [187, 278] on label "to make patients happier" at bounding box center [562, 279] width 777 height 23
checkbox input "true"
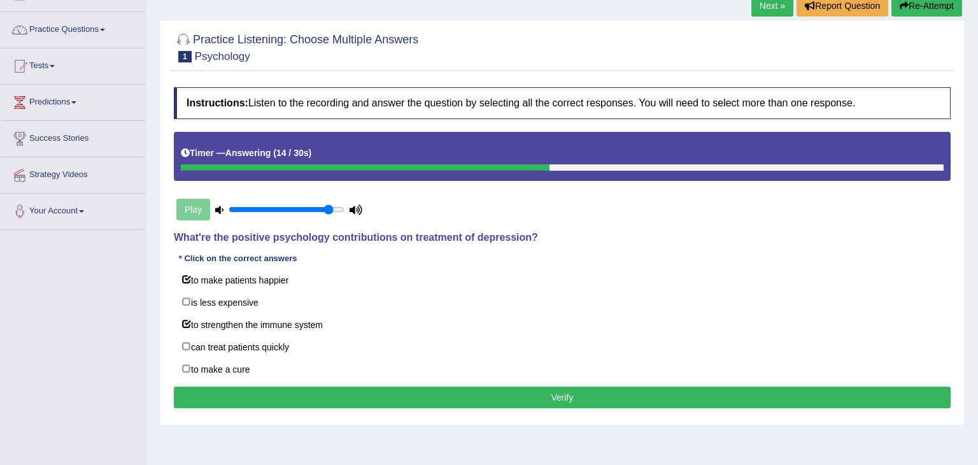
click at [534, 400] on button "Verify" at bounding box center [562, 398] width 777 height 22
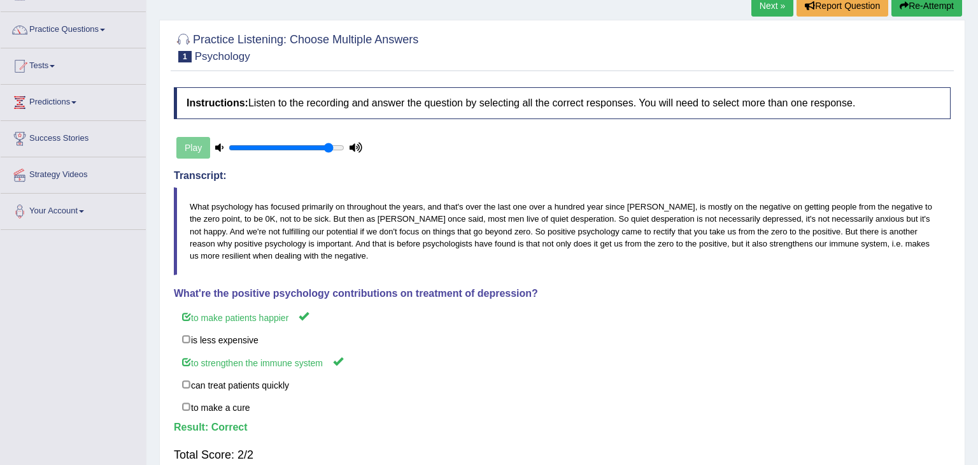
scroll to position [0, 0]
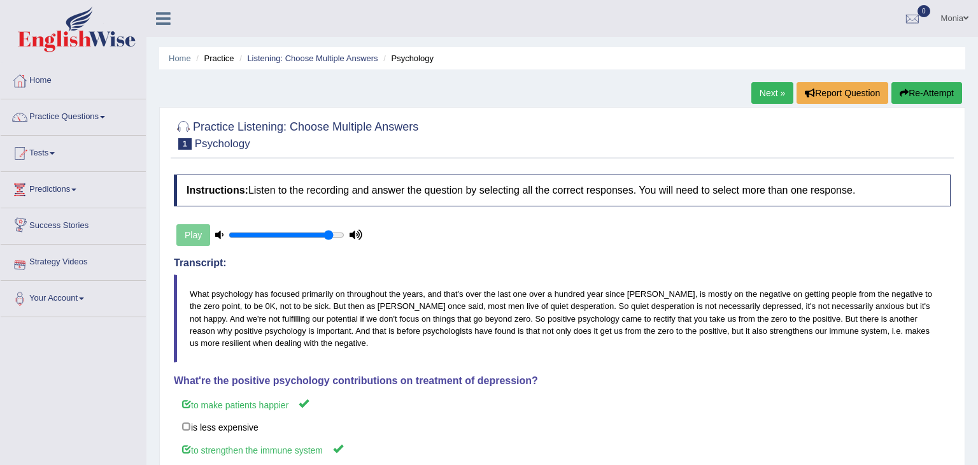
click at [775, 93] on link "Next »" at bounding box center [773, 93] width 42 height 22
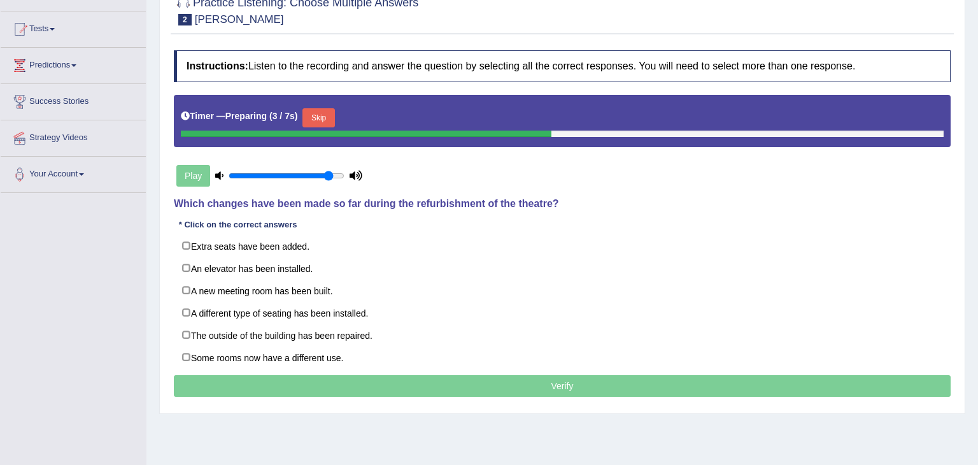
drag, startPoint x: 977, startPoint y: 189, endPoint x: 978, endPoint y: 276, distance: 87.3
click at [978, 276] on div "Home Practice Listening: Choose Multiple Answers [PERSON_NAME] « Prev Next » Re…" at bounding box center [563, 194] width 832 height 637
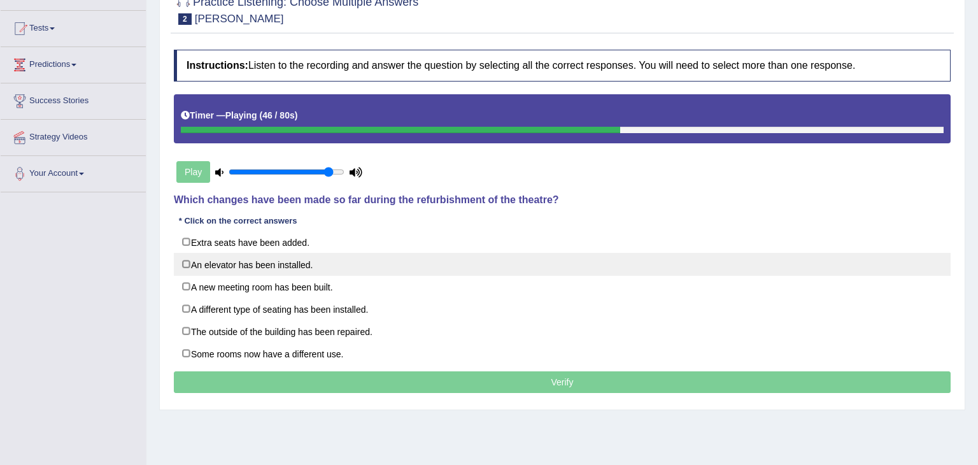
click at [305, 261] on label "An elevator has been installed." at bounding box center [562, 264] width 777 height 23
checkbox input "true"
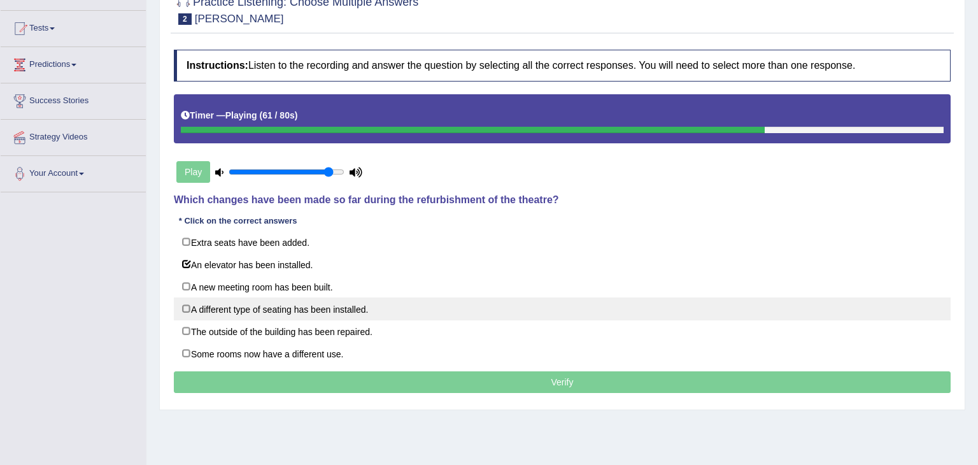
click at [185, 308] on label "A different type of seating has been installed." at bounding box center [562, 308] width 777 height 23
click at [186, 307] on label "A different type of seating has been installed." at bounding box center [562, 308] width 777 height 23
checkbox input "true"
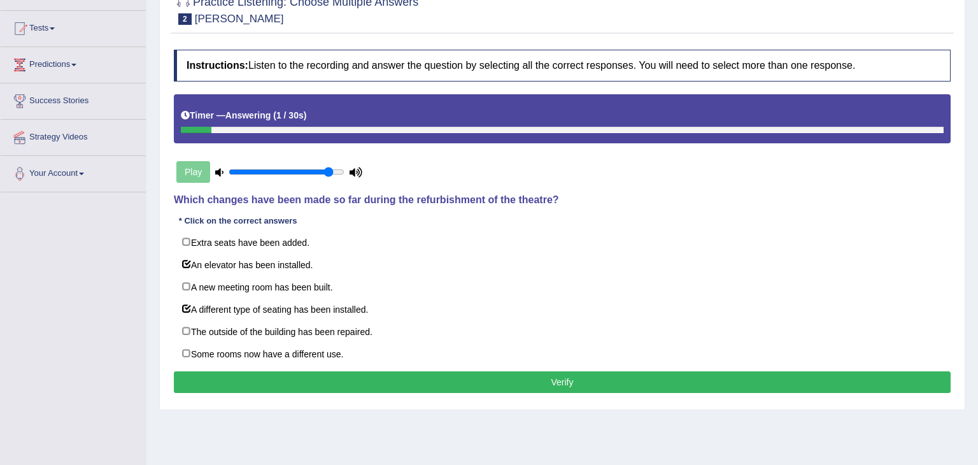
click at [594, 387] on button "Verify" at bounding box center [562, 382] width 777 height 22
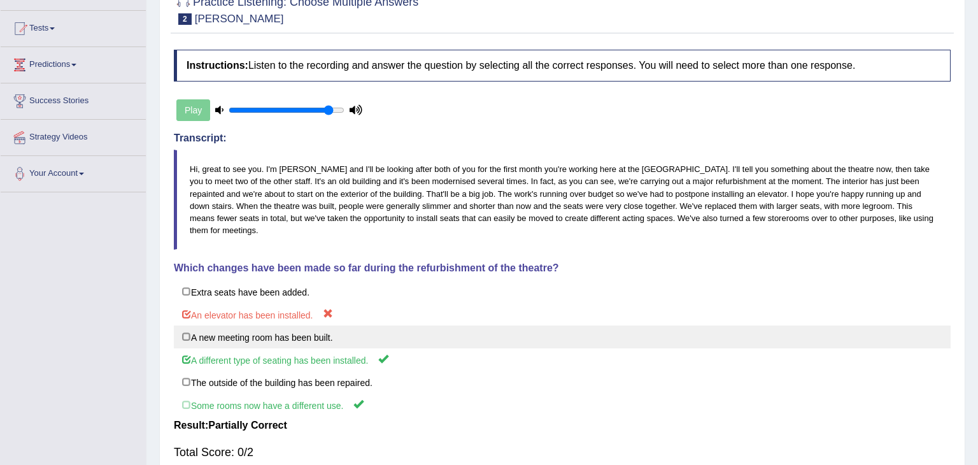
click at [779, 327] on label "A new meeting room has been built." at bounding box center [562, 337] width 777 height 23
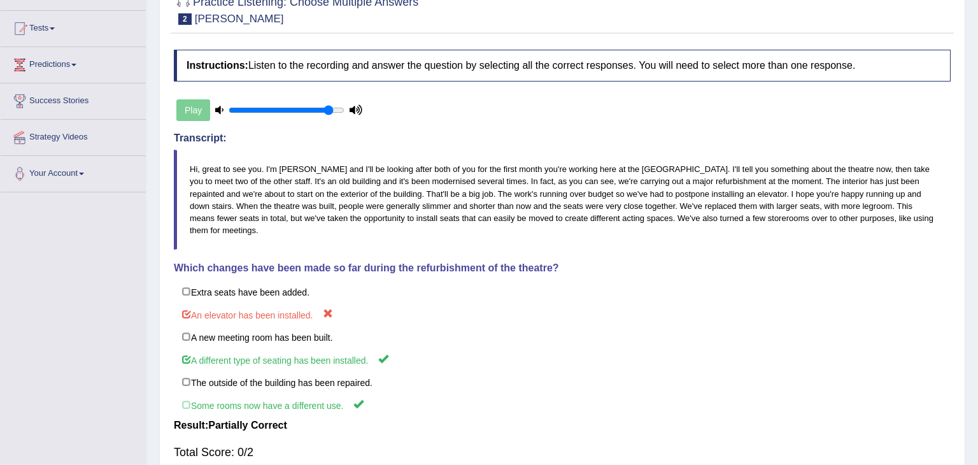
scroll to position [0, 0]
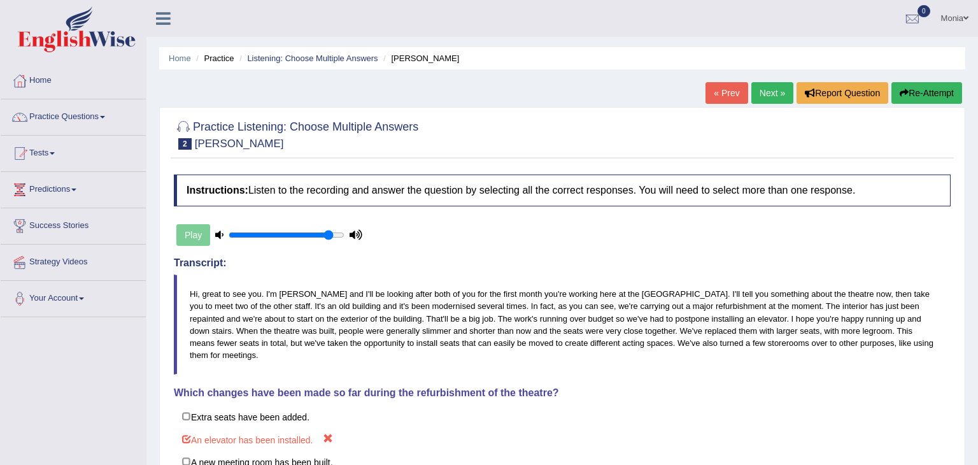
click at [763, 94] on link "Next »" at bounding box center [773, 93] width 42 height 22
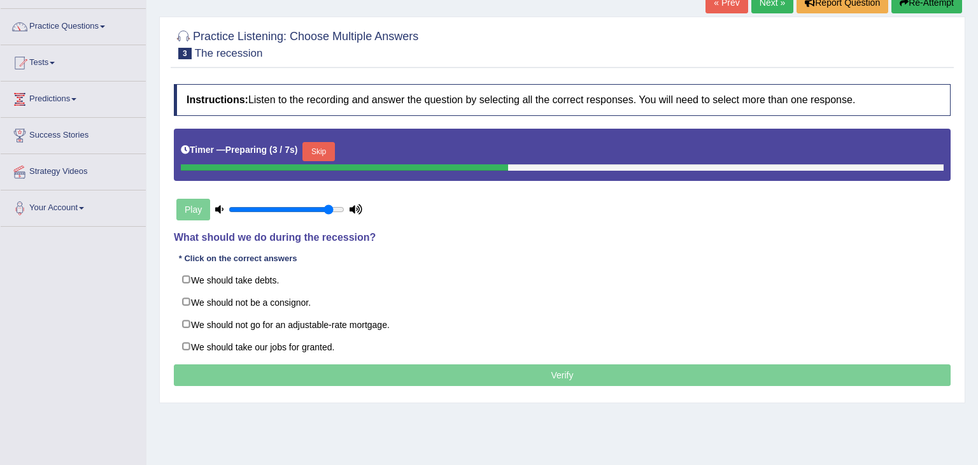
scroll to position [91, 0]
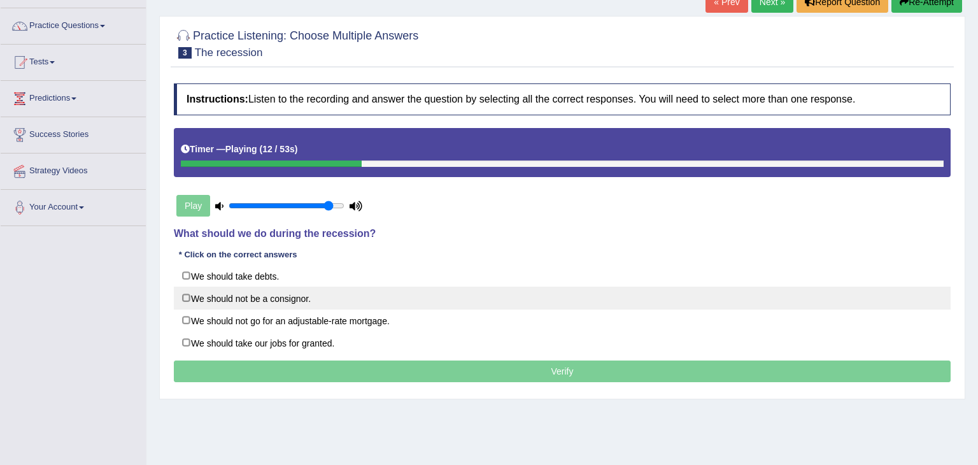
click at [183, 297] on label "We should not be a consignor." at bounding box center [562, 298] width 777 height 23
checkbox input "true"
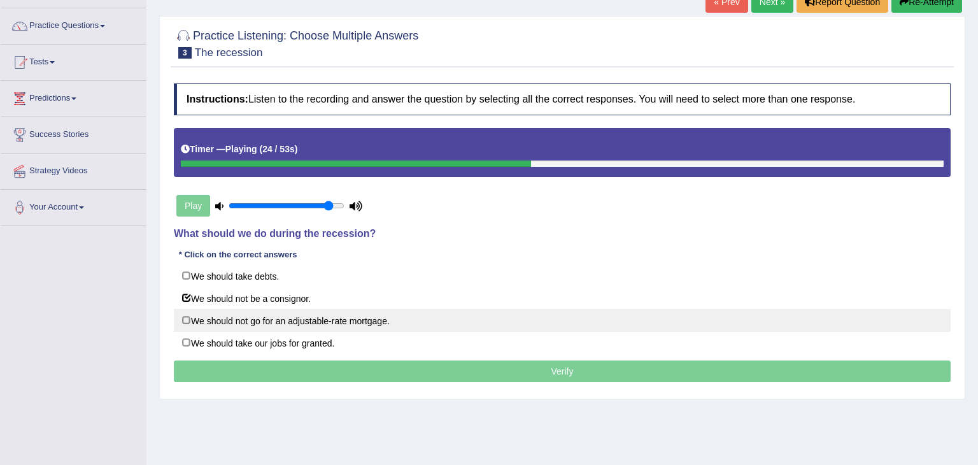
click at [185, 318] on label "We should not go for an adjustable-rate mortgage." at bounding box center [562, 320] width 777 height 23
checkbox input "true"
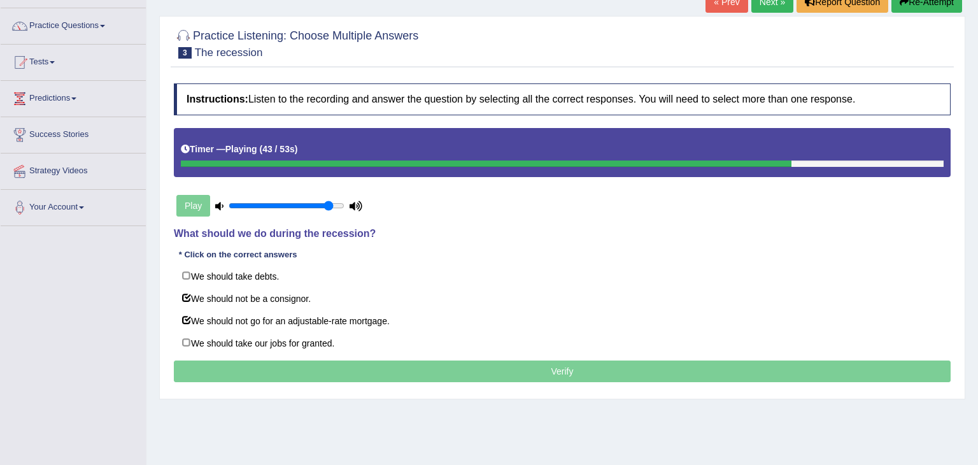
click at [462, 390] on div "Instructions: Listen to the recording and answer the question by selecting all …" at bounding box center [563, 234] width 784 height 315
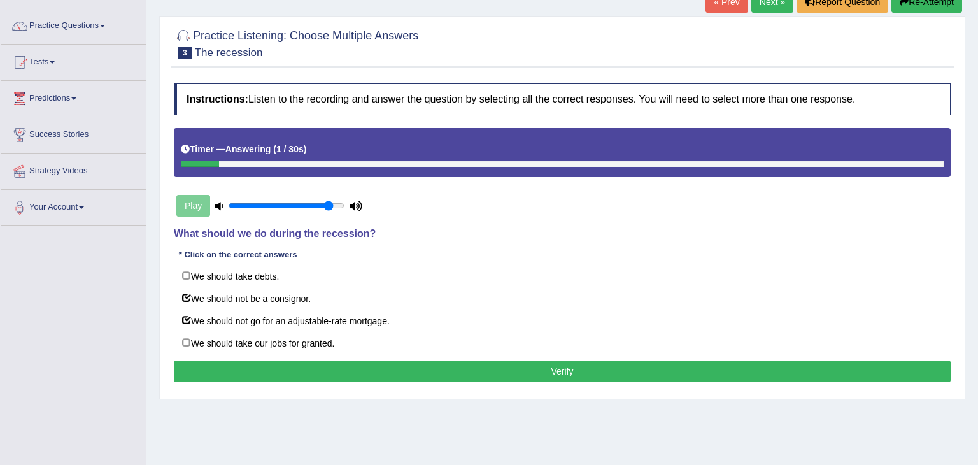
click at [504, 374] on button "Verify" at bounding box center [562, 372] width 777 height 22
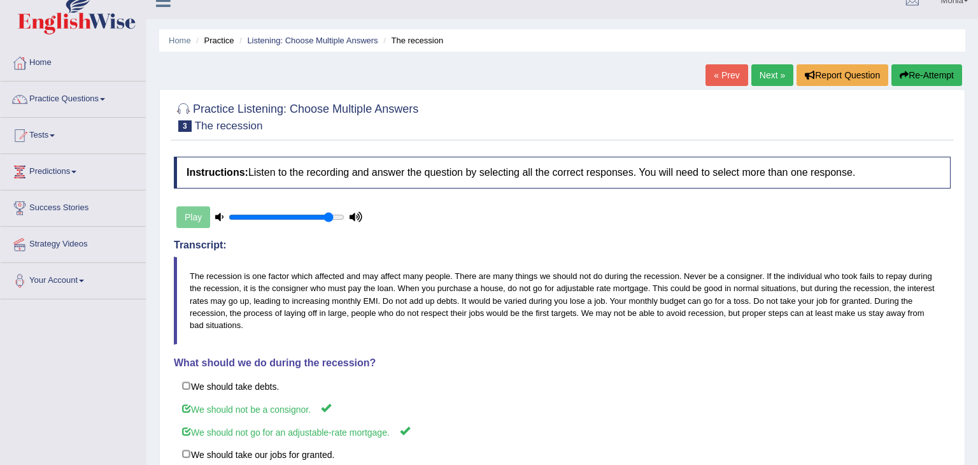
scroll to position [13, 0]
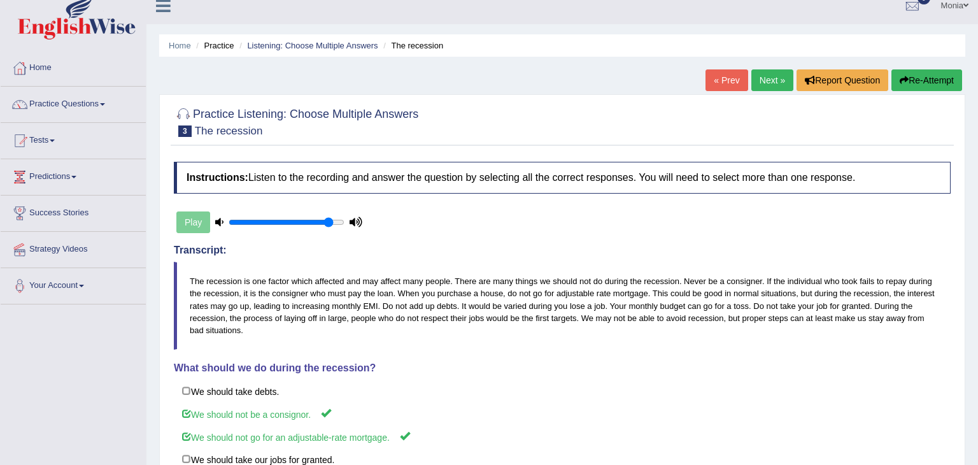
click at [114, 338] on div "Toggle navigation Home Practice Questions Speaking Practice Read Aloud Repeat S…" at bounding box center [489, 318] width 978 height 662
click at [104, 103] on span at bounding box center [102, 104] width 5 height 3
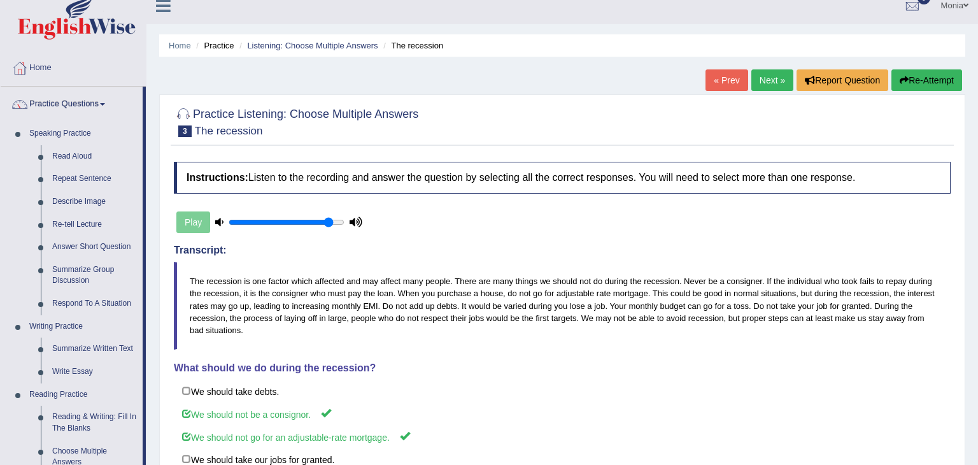
click at [148, 120] on div "Home Practice Listening: Choose Multiple Answers The recession « Prev Next » Re…" at bounding box center [563, 305] width 832 height 637
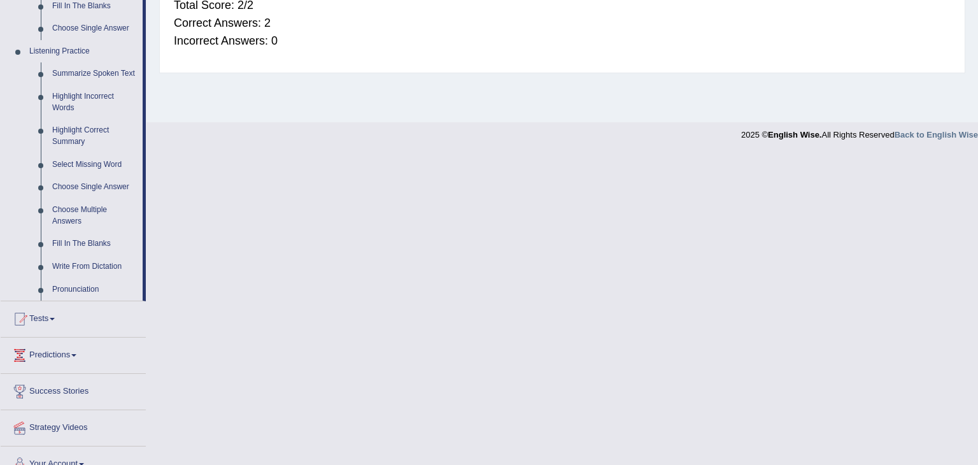
scroll to position [533, 0]
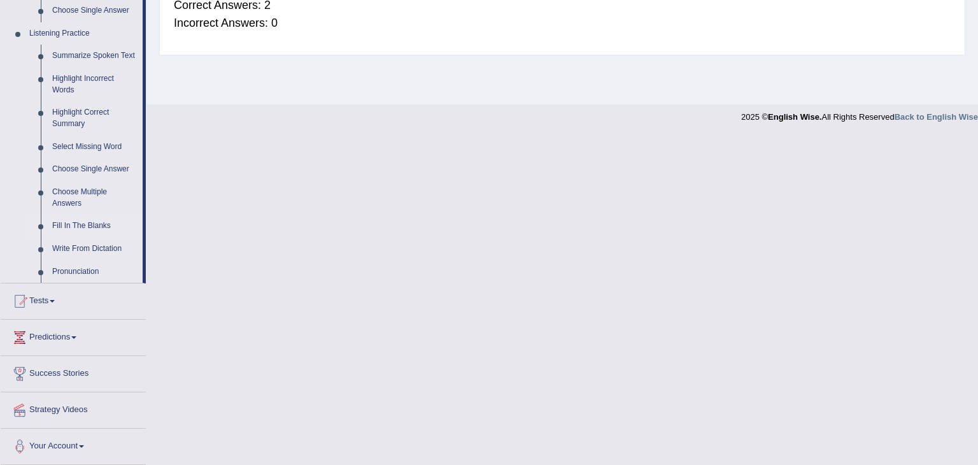
click at [67, 225] on link "Fill In The Blanks" at bounding box center [95, 226] width 96 height 23
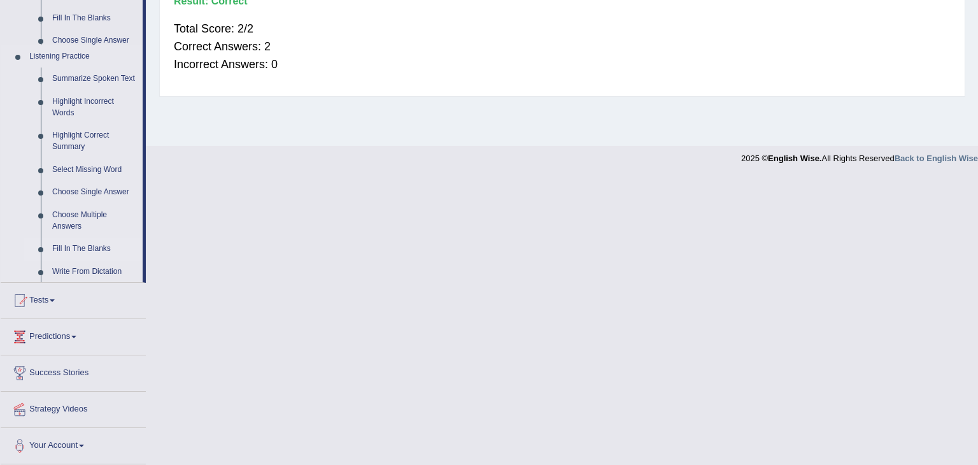
scroll to position [204, 0]
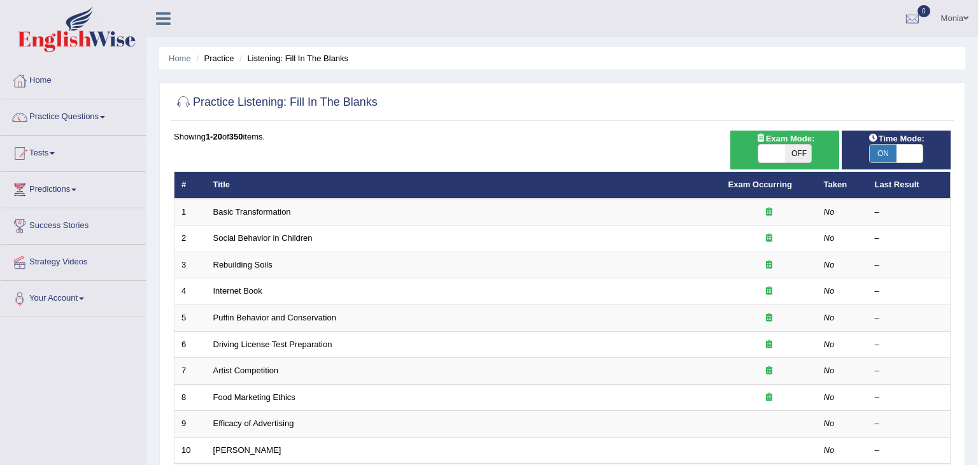
click at [782, 150] on span at bounding box center [772, 154] width 27 height 18
checkbox input "true"
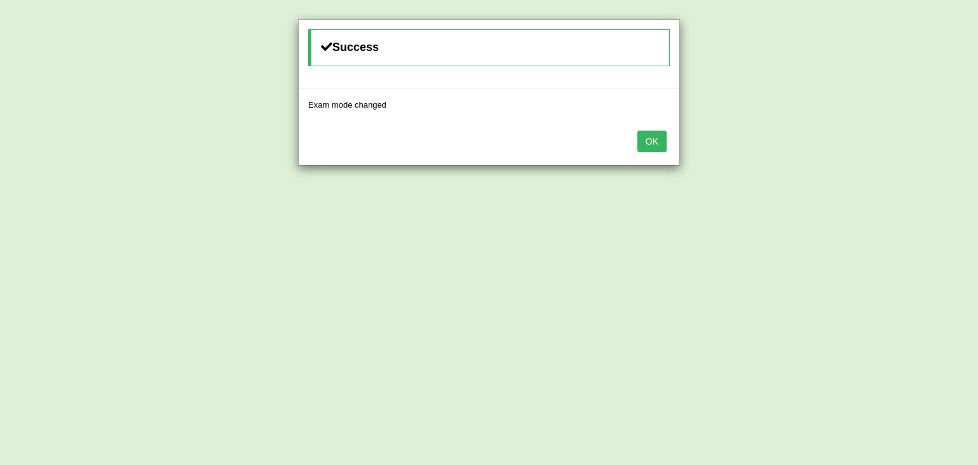
click at [654, 145] on button "OK" at bounding box center [652, 142] width 29 height 22
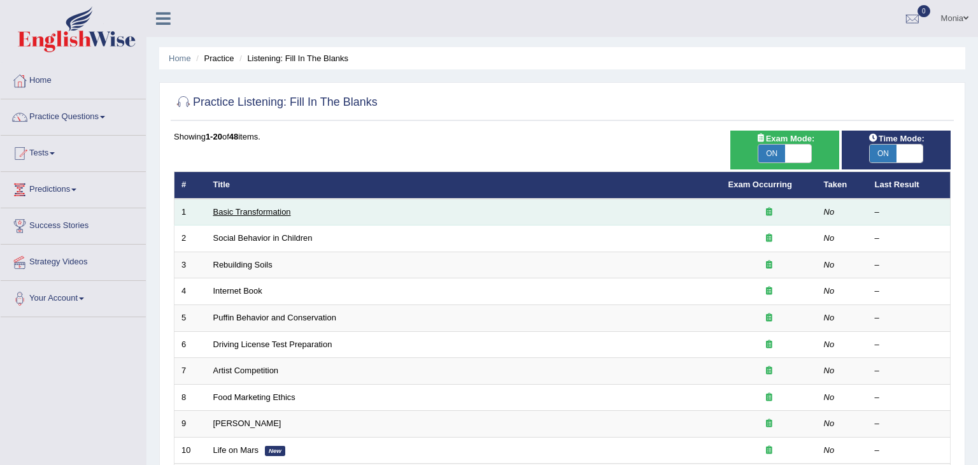
click at [289, 213] on link "Basic Transformation" at bounding box center [252, 212] width 78 height 10
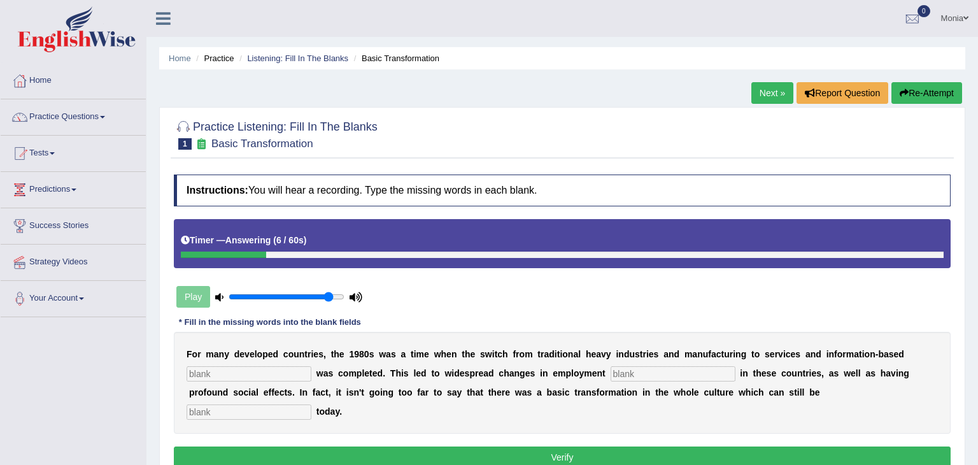
click at [935, 95] on button "Re-Attempt" at bounding box center [927, 93] width 71 height 22
click at [264, 368] on input "text" at bounding box center [249, 373] width 125 height 15
type input "enterprise"
click at [640, 369] on input "text" at bounding box center [673, 373] width 125 height 15
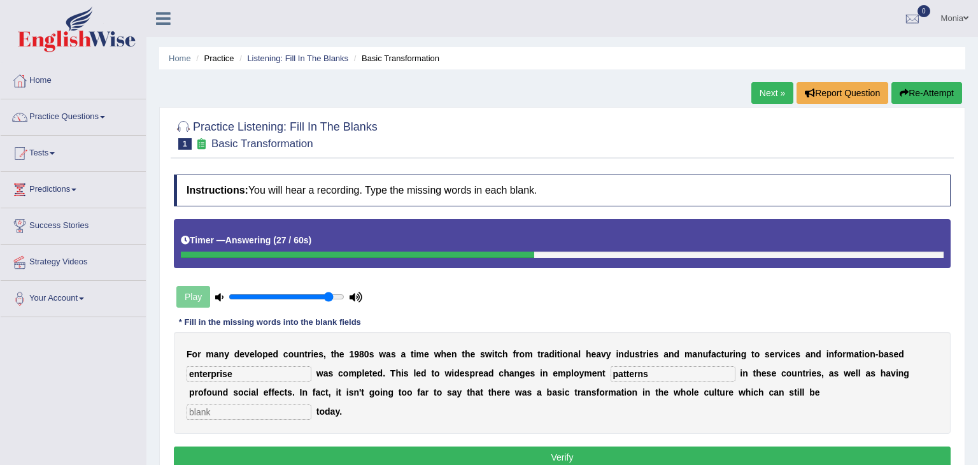
type input "patterns"
click at [312, 405] on input "text" at bounding box center [249, 412] width 125 height 15
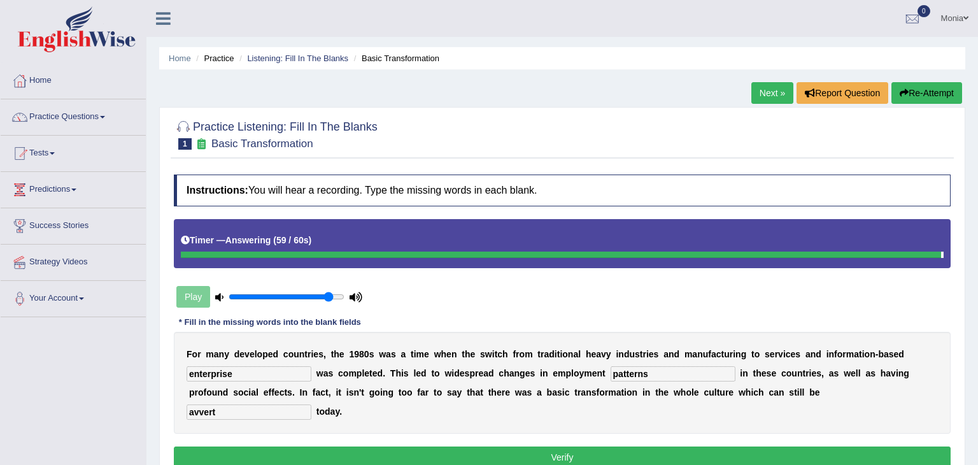
type input "avvert"
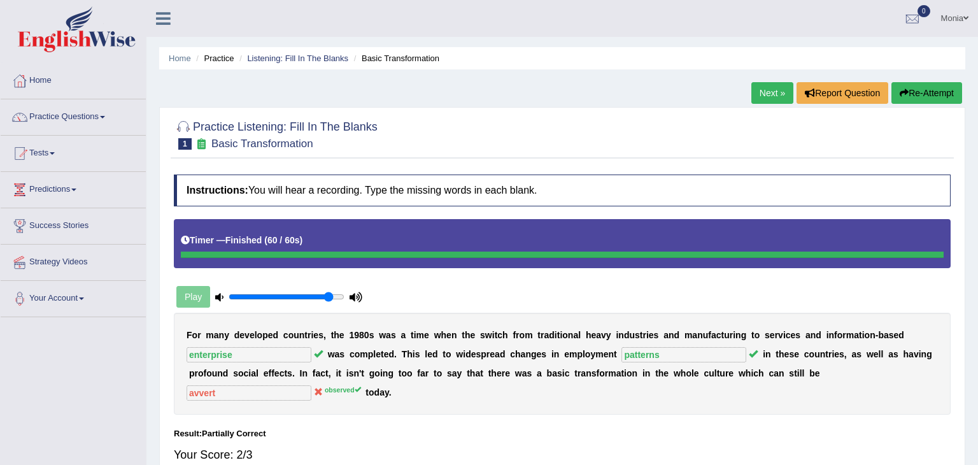
click at [764, 96] on link "Next »" at bounding box center [773, 93] width 42 height 22
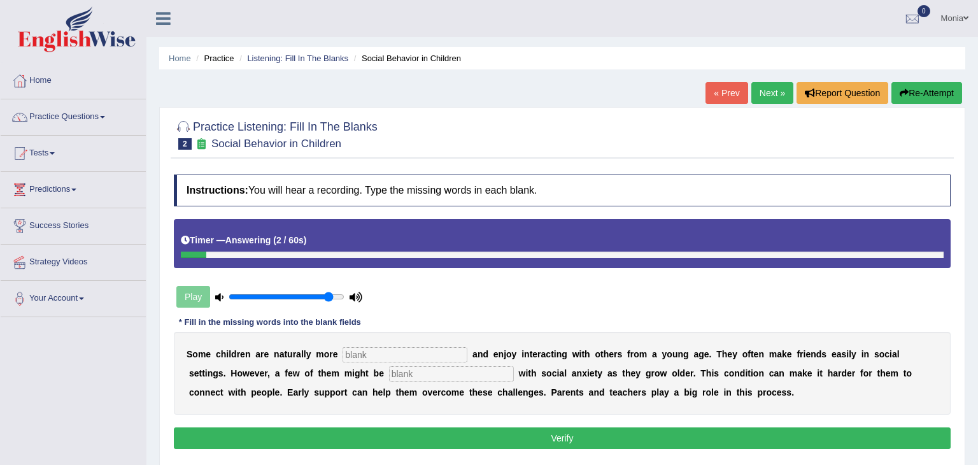
click at [366, 354] on input "text" at bounding box center [405, 354] width 125 height 15
type input "sociable"
click at [389, 373] on input "text" at bounding box center [451, 373] width 125 height 15
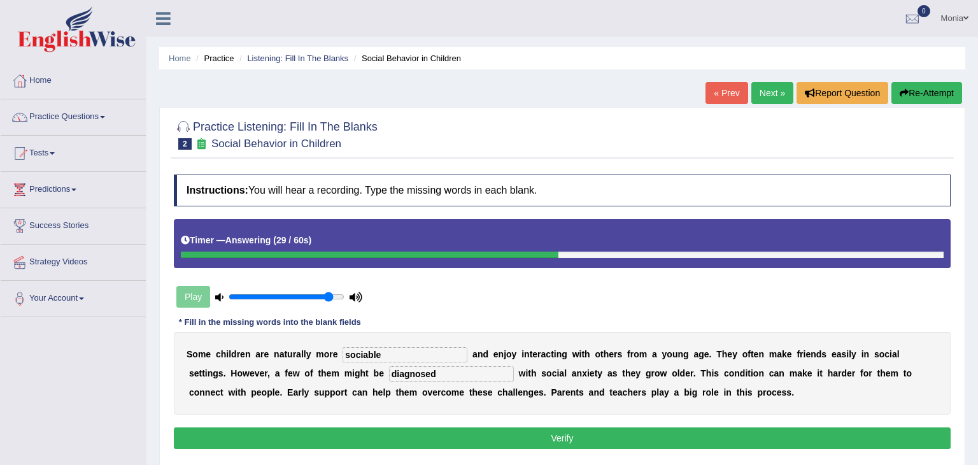
type input "diagnosed"
click at [527, 431] on button "Verify" at bounding box center [562, 438] width 777 height 22
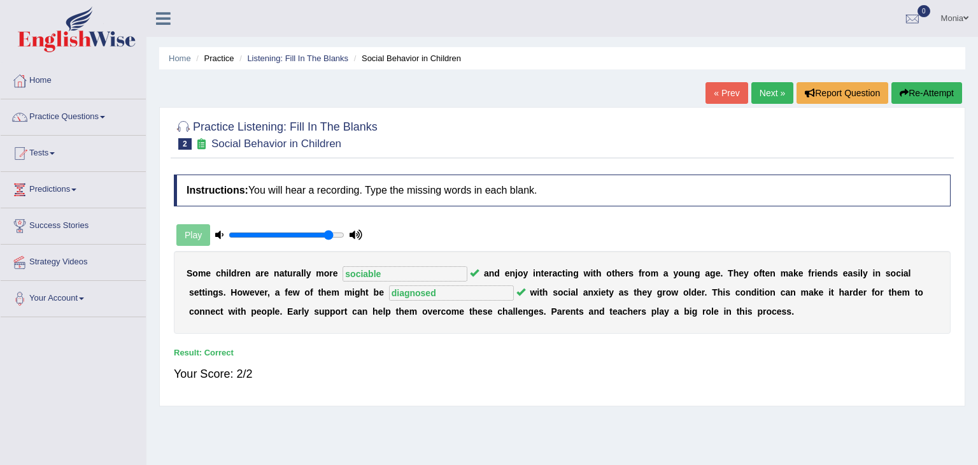
click at [766, 90] on link "Next »" at bounding box center [773, 93] width 42 height 22
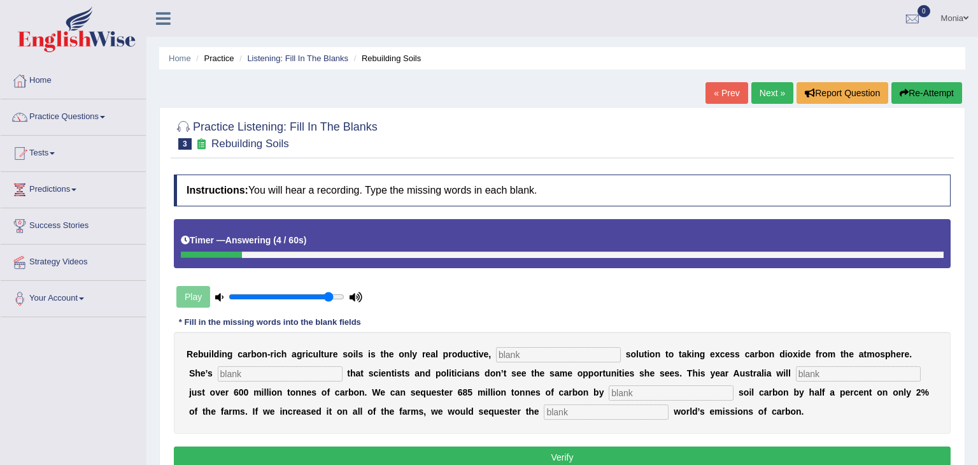
click at [546, 352] on input "text" at bounding box center [558, 354] width 125 height 15
type input "permanent"
click at [218, 371] on input "text" at bounding box center [280, 373] width 125 height 15
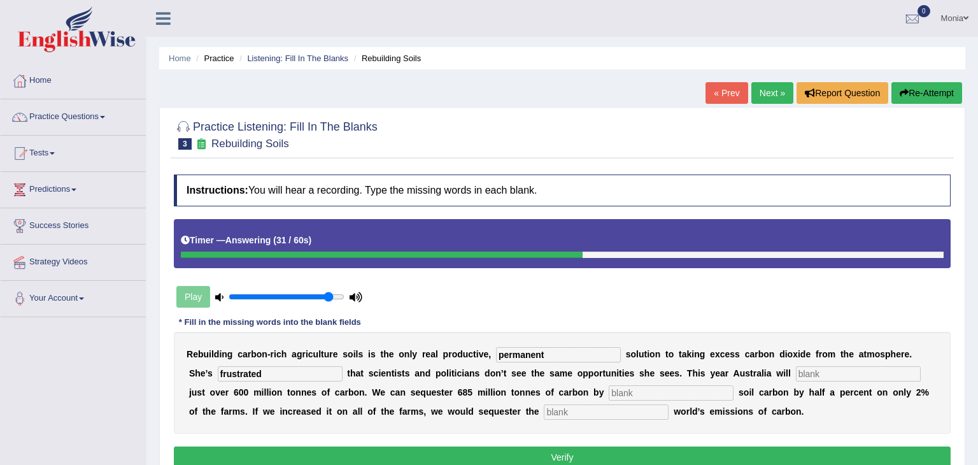
type input "frustrated"
click at [796, 375] on input "text" at bounding box center [858, 373] width 125 height 15
type input "admitted"
click at [619, 389] on input "text" at bounding box center [671, 392] width 125 height 15
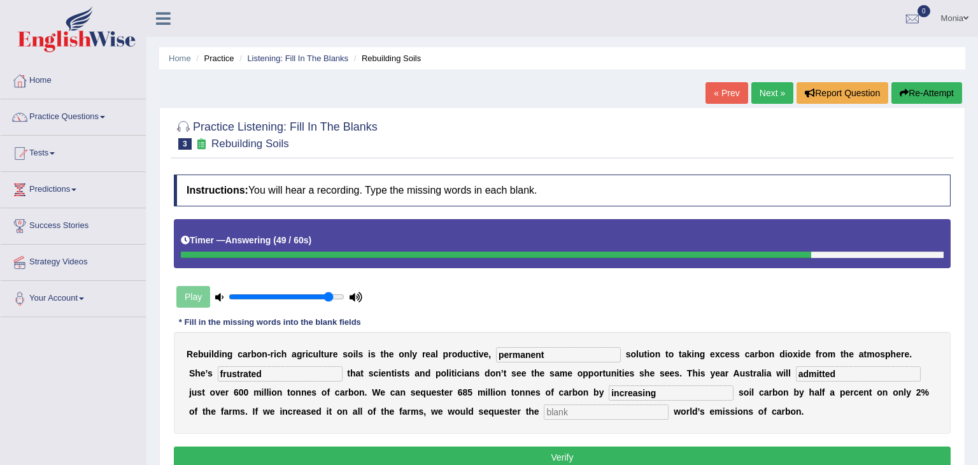
type input "increasing"
click at [544, 407] on input "text" at bounding box center [606, 412] width 125 height 15
type input "all"
click at [796, 371] on input "admitted" at bounding box center [858, 373] width 125 height 15
type input "admitt"
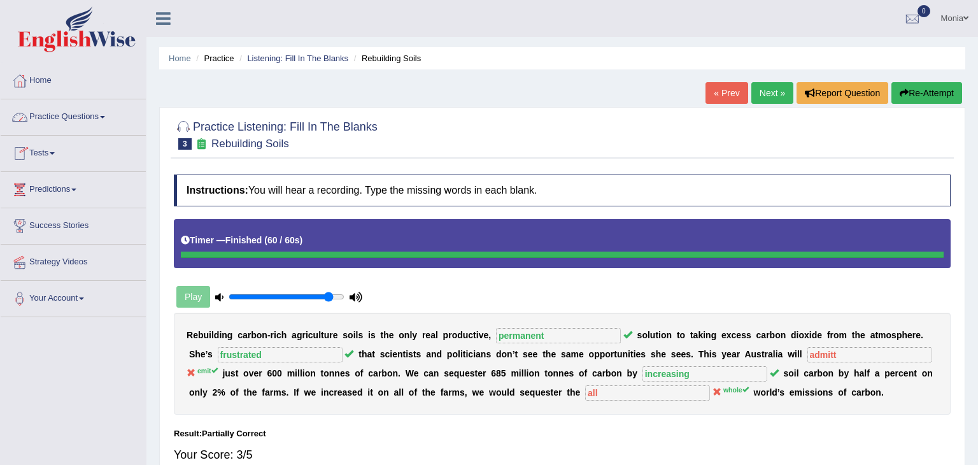
click at [108, 122] on link "Practice Questions" at bounding box center [73, 115] width 145 height 32
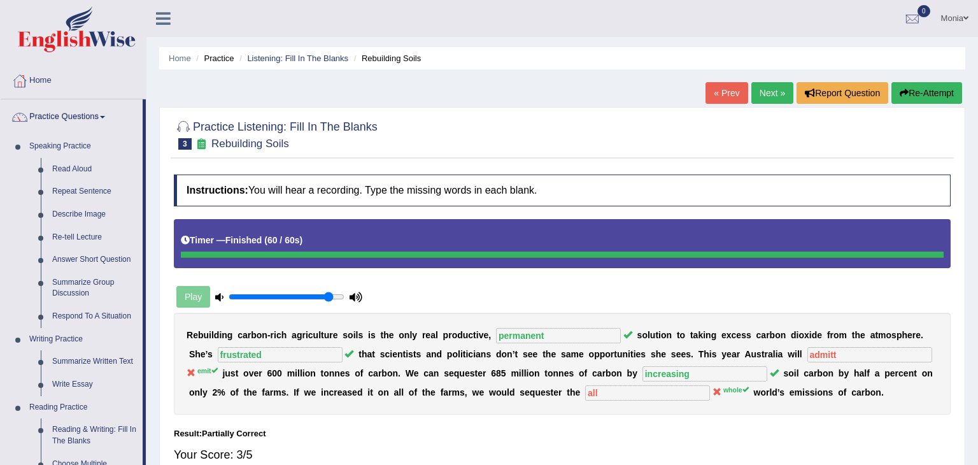
click at [152, 140] on div "Home Practice Listening: Fill In The Blanks Rebuilding Soils « Prev Next » Repo…" at bounding box center [563, 318] width 832 height 637
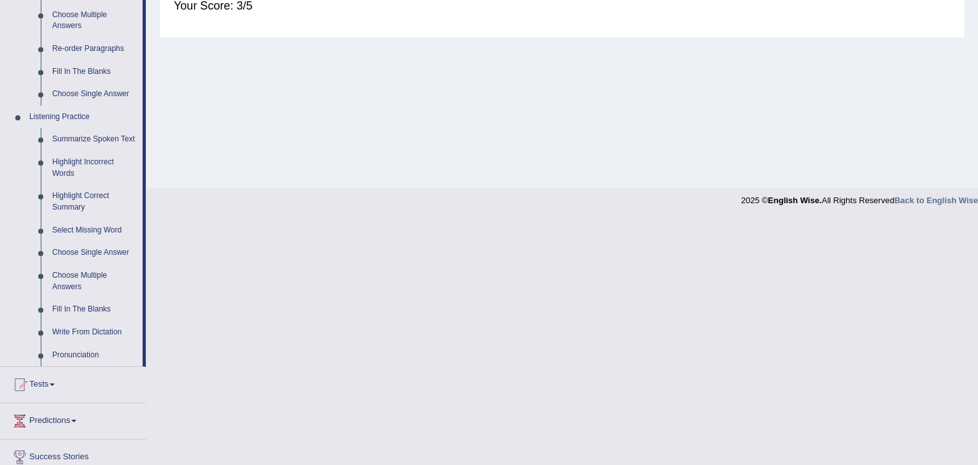
scroll to position [484, 0]
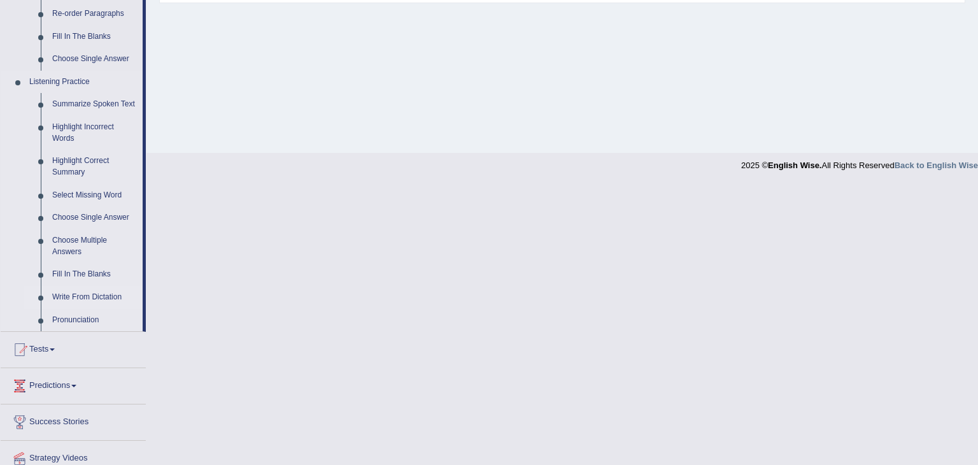
click at [76, 299] on link "Write From Dictation" at bounding box center [95, 297] width 96 height 23
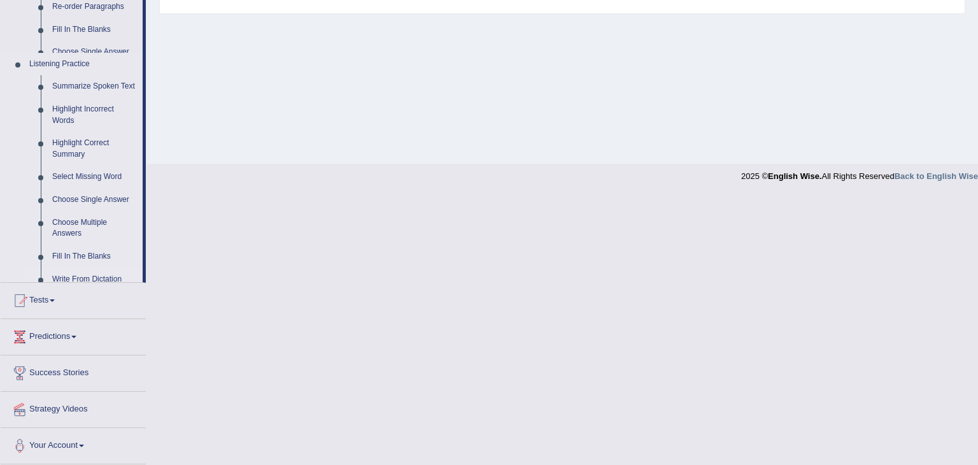
scroll to position [204, 0]
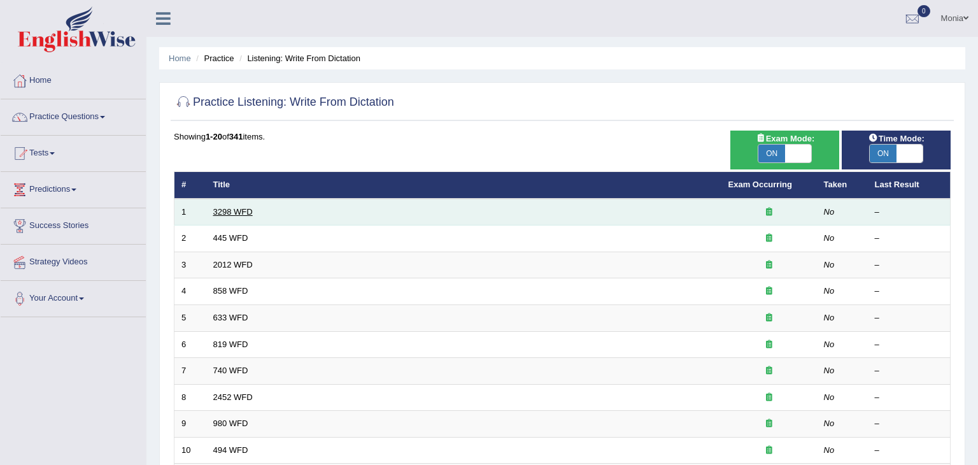
click at [236, 211] on link "3298 WFD" at bounding box center [232, 212] width 39 height 10
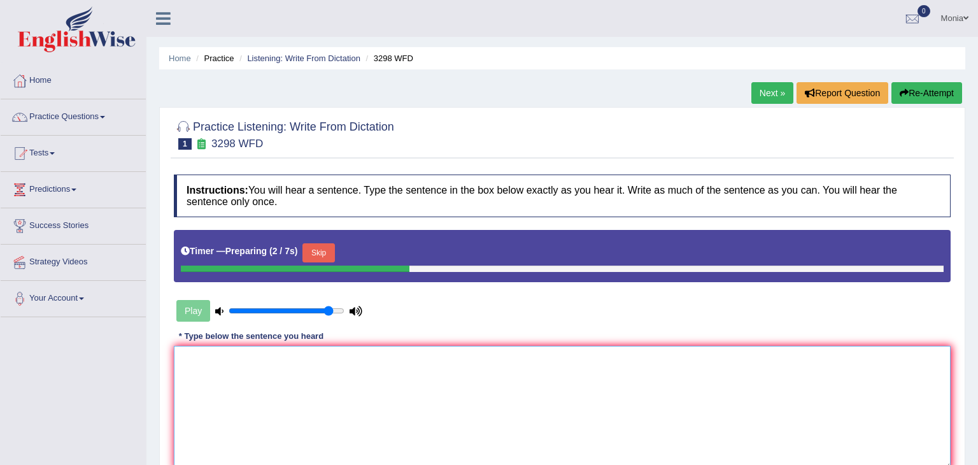
click at [273, 368] on textarea at bounding box center [562, 408] width 777 height 124
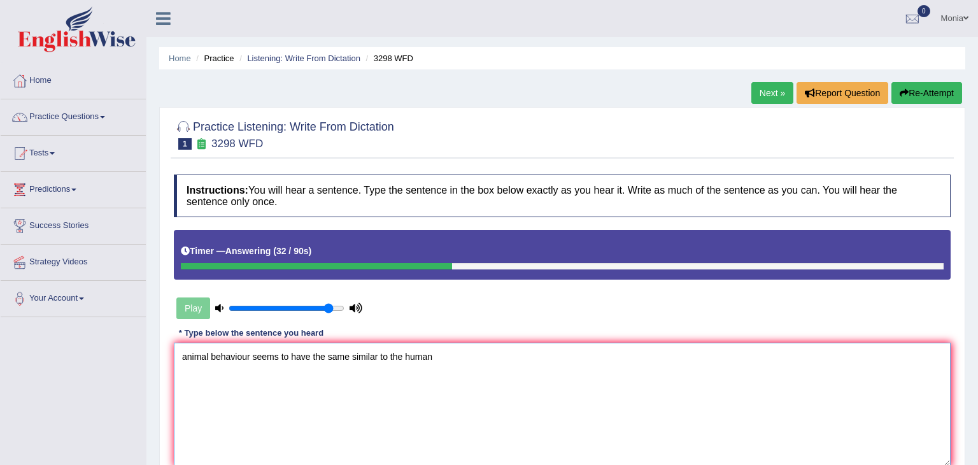
click at [187, 354] on textarea "animal behaviour seems to have the same similar to the human" at bounding box center [562, 405] width 777 height 124
click at [377, 355] on textarea "animal behaviour seems to have the same similar to the human" at bounding box center [562, 405] width 777 height 124
click at [187, 357] on textarea "animal behaviour seems to have the same similarityt to the human" at bounding box center [562, 405] width 777 height 124
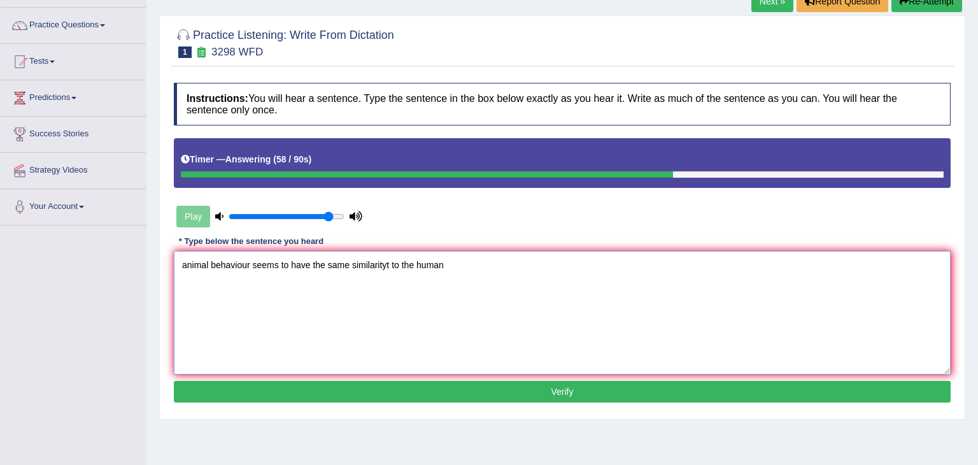
scroll to position [93, 0]
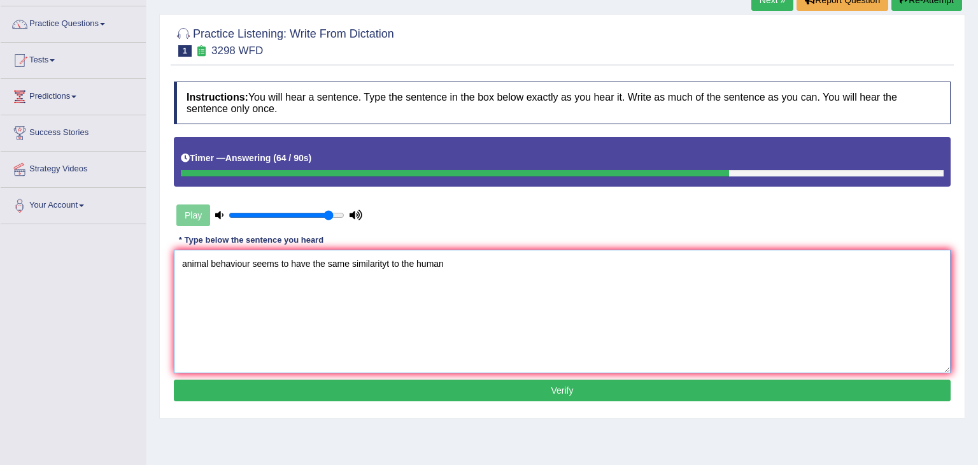
click at [444, 264] on textarea "animal behaviour seems to have the same similarityt to the human" at bounding box center [562, 312] width 777 height 124
type textarea "animal behaviour seems to have the same similarityt to the human."
click at [504, 392] on button "Verify" at bounding box center [562, 391] width 777 height 22
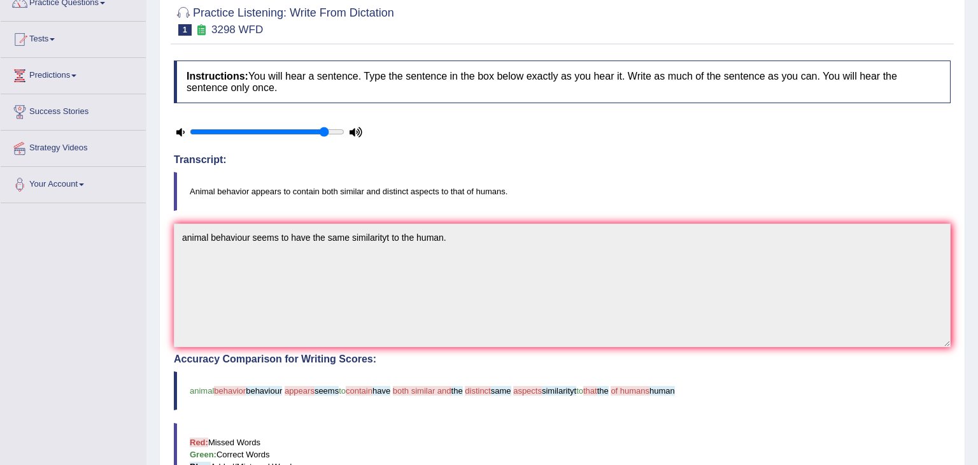
scroll to position [0, 0]
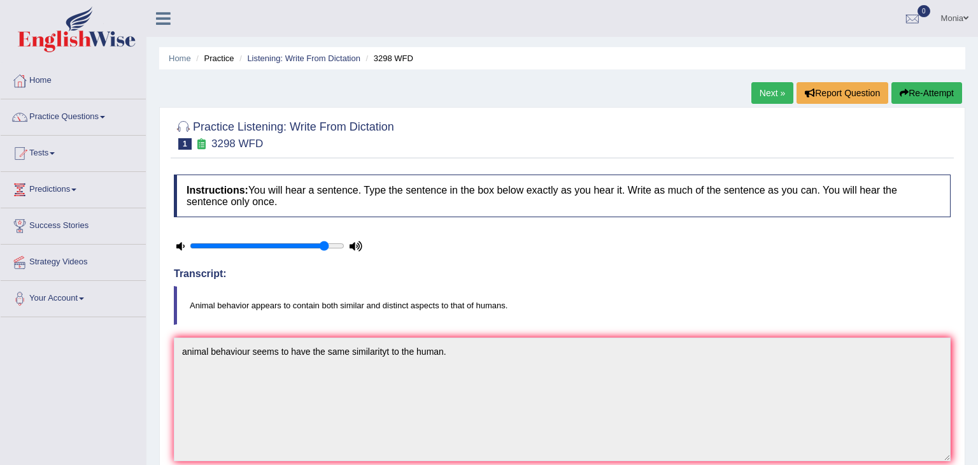
click at [765, 96] on link "Next »" at bounding box center [773, 93] width 42 height 22
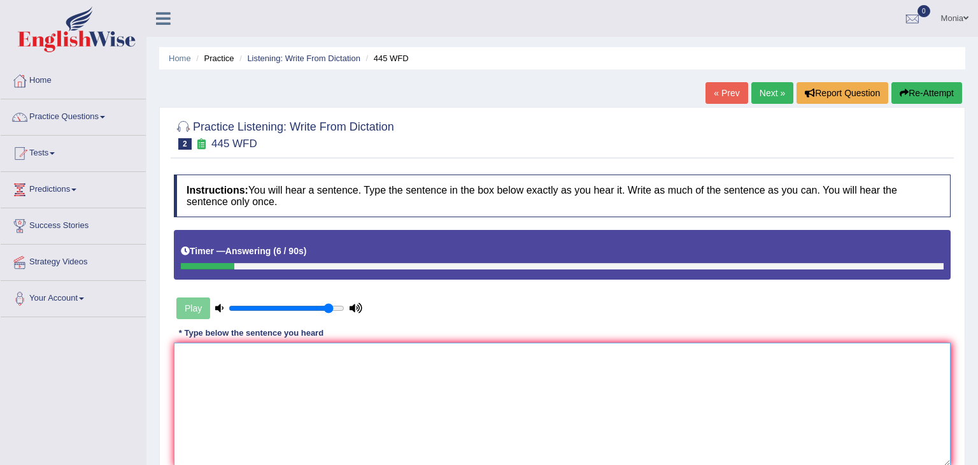
click at [424, 350] on textarea at bounding box center [562, 405] width 777 height 124
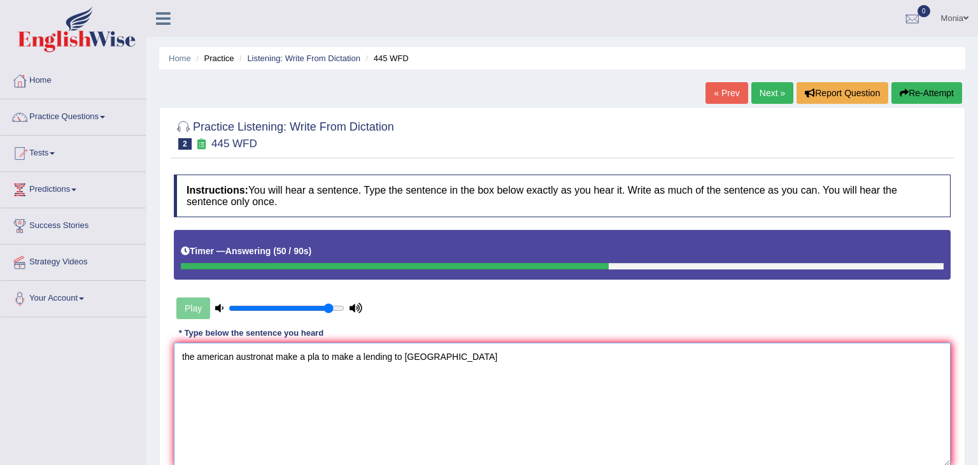
click at [319, 355] on textarea "the american austronat make a pla to make a lending to [GEOGRAPHIC_DATA]" at bounding box center [562, 405] width 777 height 124
click at [297, 355] on textarea "the american austronat make a plan to make a lending to [GEOGRAPHIC_DATA]" at bounding box center [562, 405] width 777 height 124
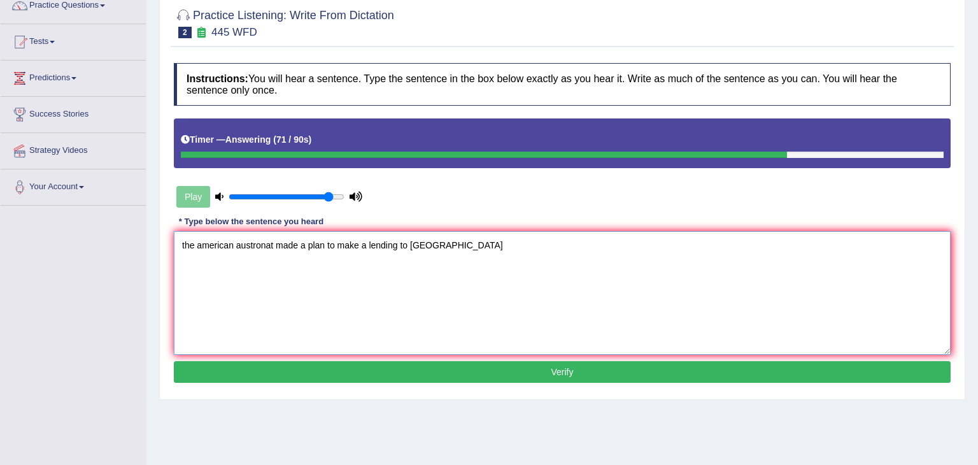
scroll to position [112, 0]
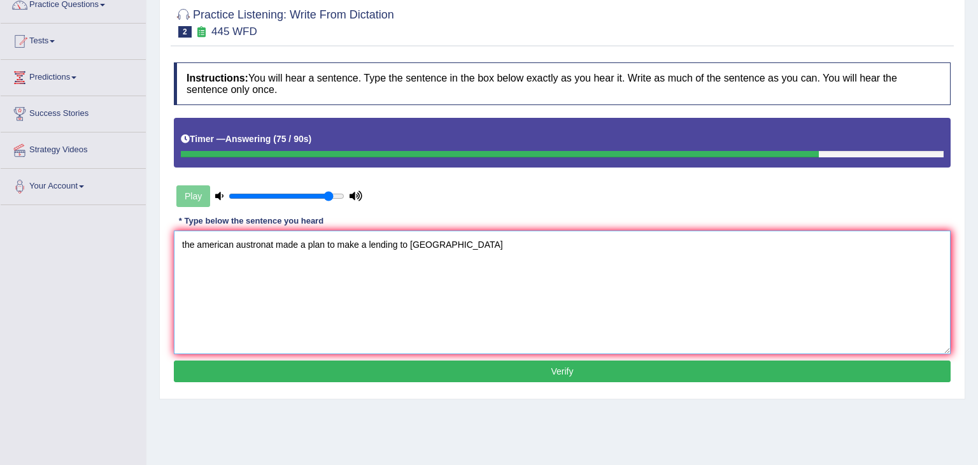
type textarea "the american austronat made a plan to make a lending to [GEOGRAPHIC_DATA]"
click at [603, 372] on button "Verify" at bounding box center [562, 372] width 777 height 22
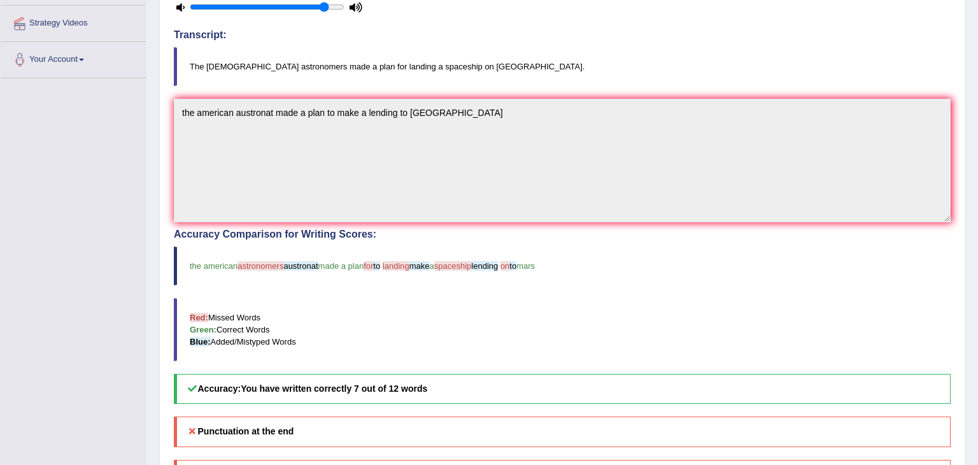
scroll to position [0, 0]
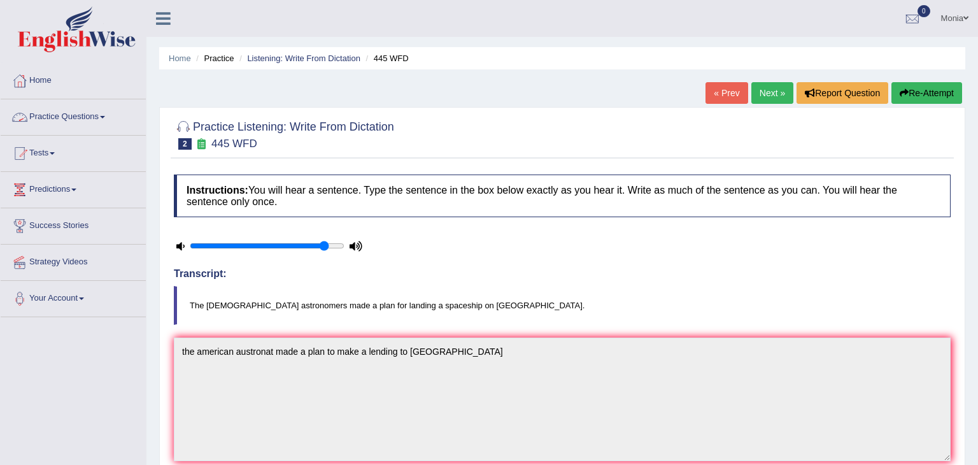
click at [104, 114] on link "Practice Questions" at bounding box center [73, 115] width 145 height 32
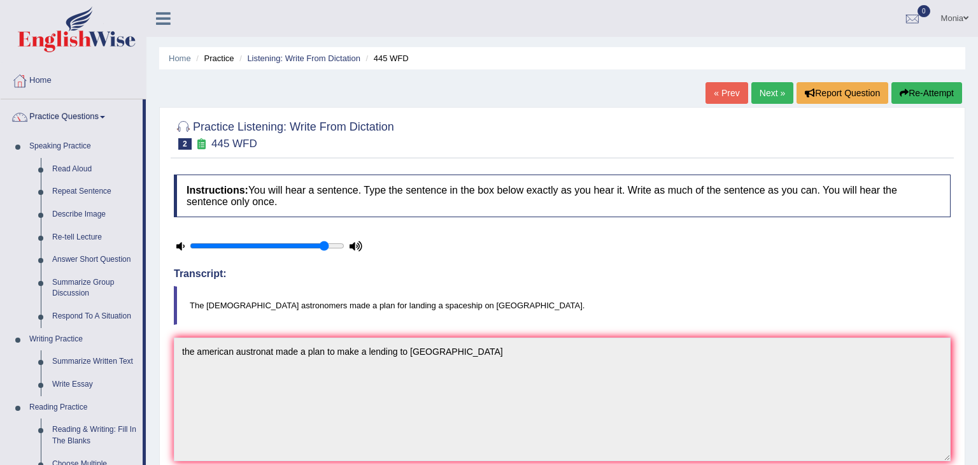
drag, startPoint x: 150, startPoint y: 145, endPoint x: 147, endPoint y: 176, distance: 30.7
click at [147, 176] on div "Home Practice Listening: Write From Dictation 445 WFD « Prev Next » Report Ques…" at bounding box center [563, 415] width 832 height 831
click at [137, 211] on link "Describe Image" at bounding box center [95, 214] width 96 height 23
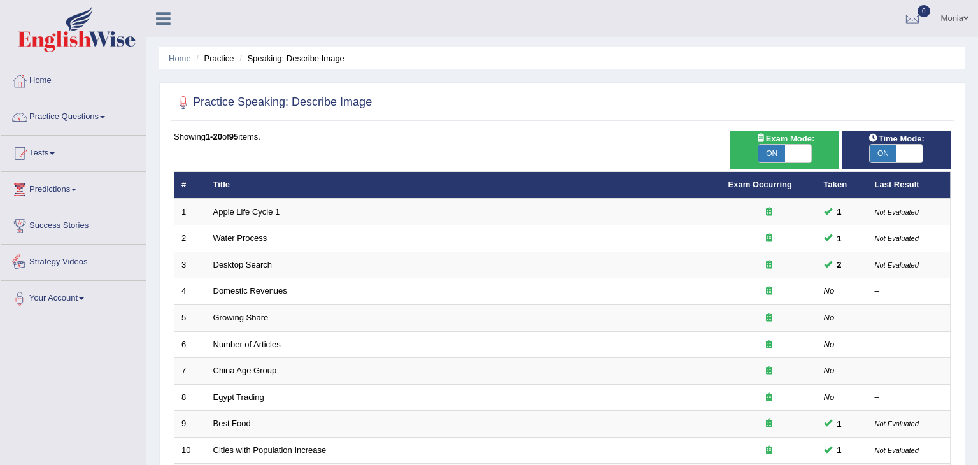
click at [118, 258] on link "Strategy Videos" at bounding box center [73, 261] width 145 height 32
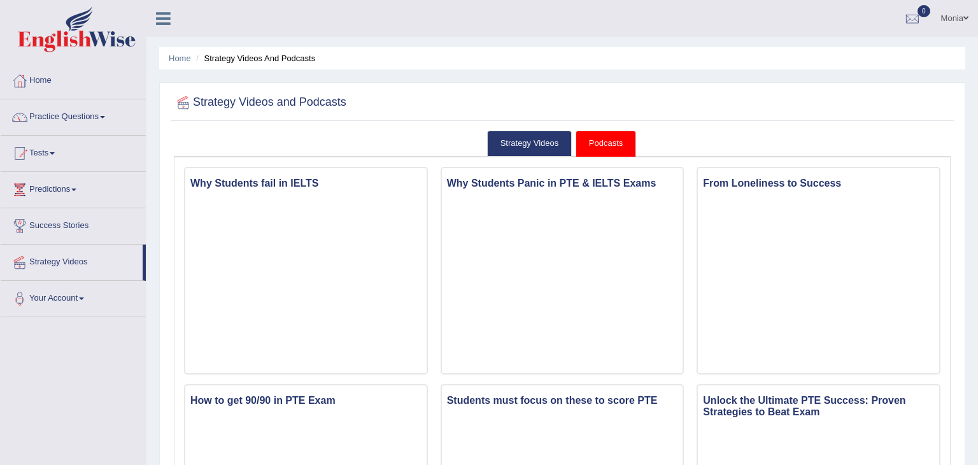
click at [610, 140] on link "Podcasts" at bounding box center [606, 144] width 61 height 26
click at [610, 142] on link "Podcasts" at bounding box center [606, 144] width 61 height 26
click at [541, 146] on link "Strategy Videos" at bounding box center [529, 144] width 85 height 26
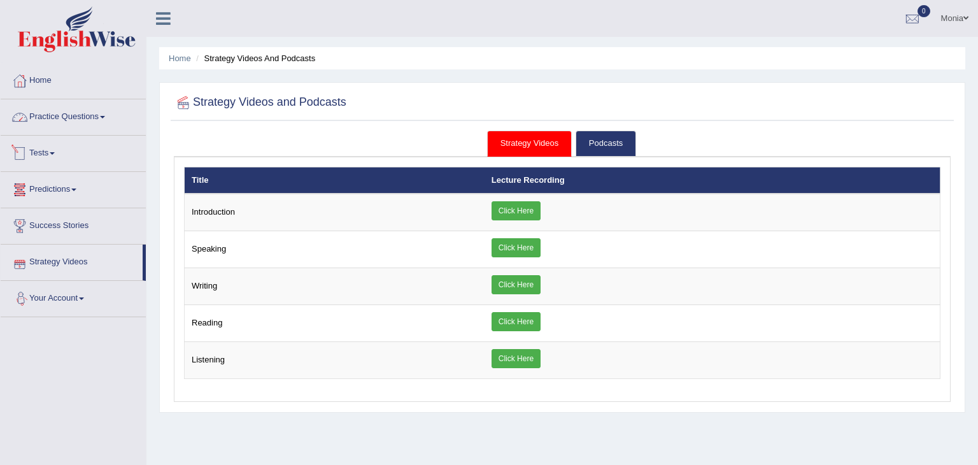
click at [106, 118] on link "Practice Questions" at bounding box center [73, 115] width 145 height 32
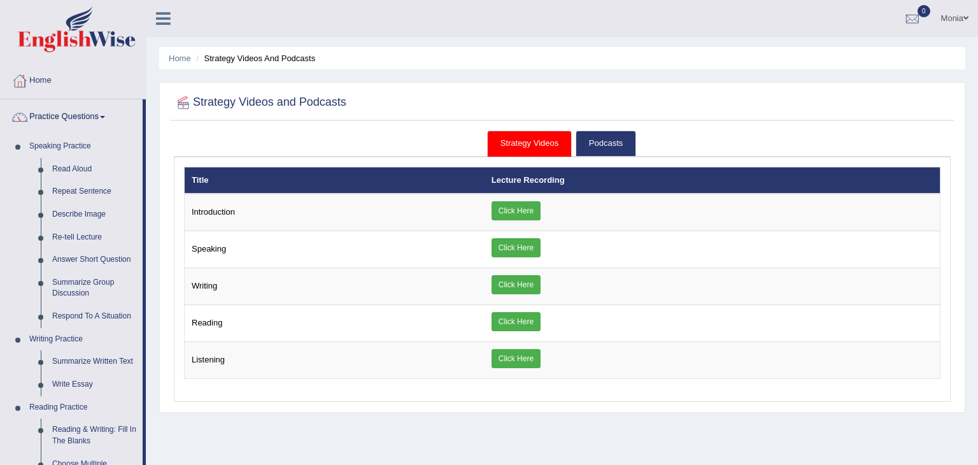
click at [149, 201] on div "Home Strategy Videos and Podcasts Strategy Videos and Podcasts Strategy Videos …" at bounding box center [563, 318] width 832 height 637
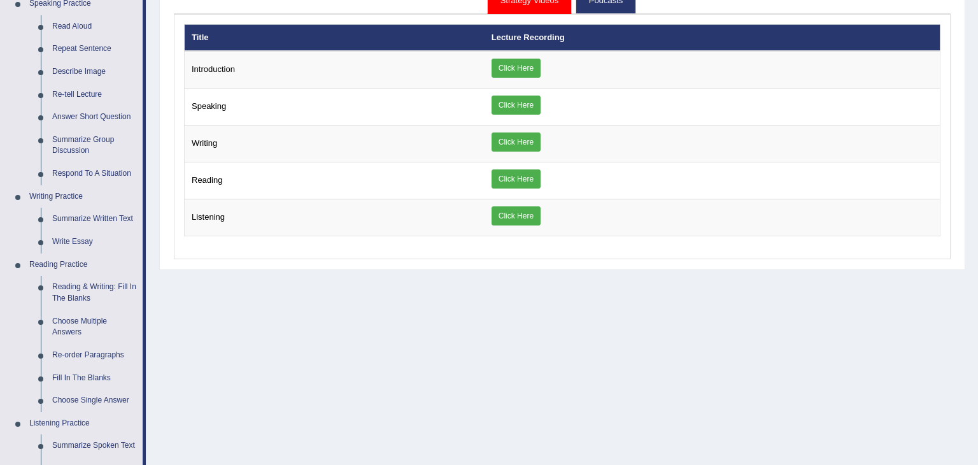
scroll to position [86, 0]
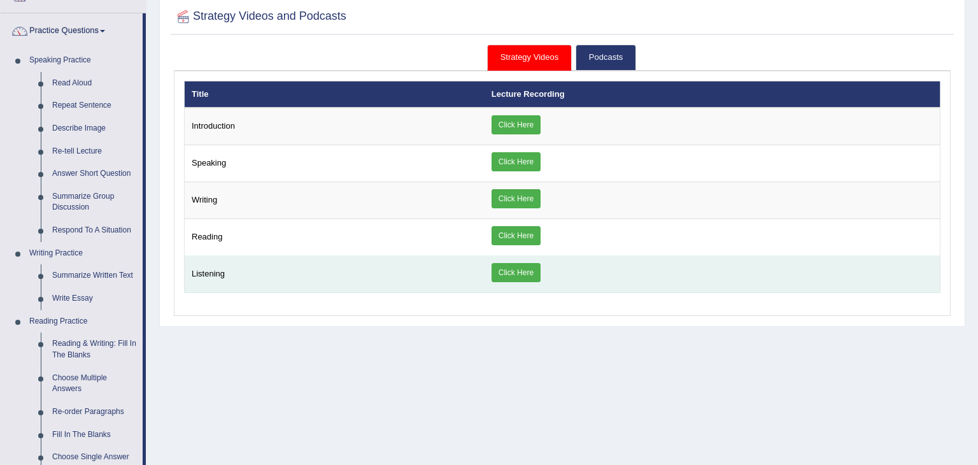
click at [537, 268] on link "Click Here" at bounding box center [516, 272] width 49 height 19
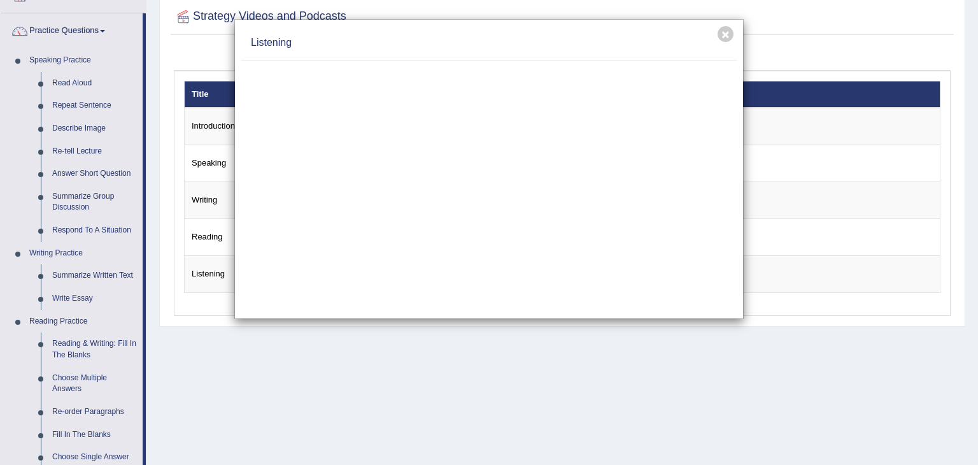
drag, startPoint x: 126, startPoint y: 306, endPoint x: 135, endPoint y: 360, distance: 54.2
click at [135, 360] on div "× Listening" at bounding box center [489, 232] width 978 height 465
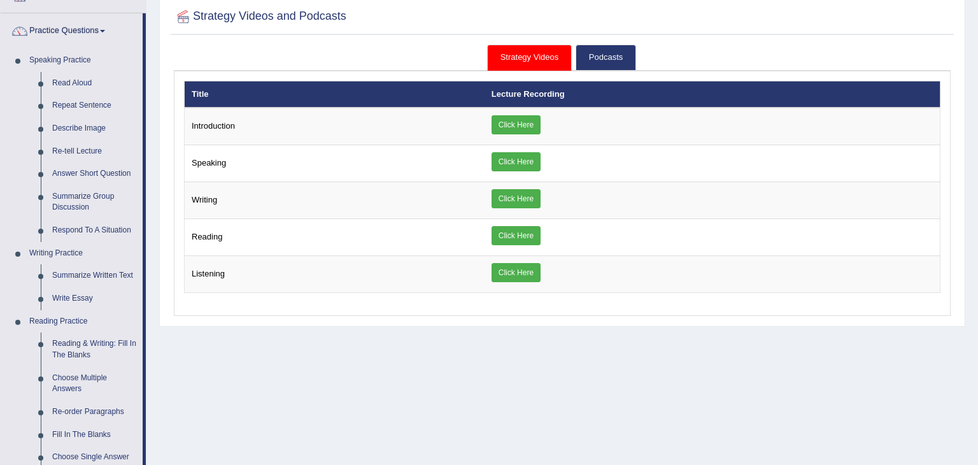
click at [149, 365] on div "Home Strategy Videos and Podcasts Strategy Videos and Podcasts Strategy Videos …" at bounding box center [563, 232] width 832 height 637
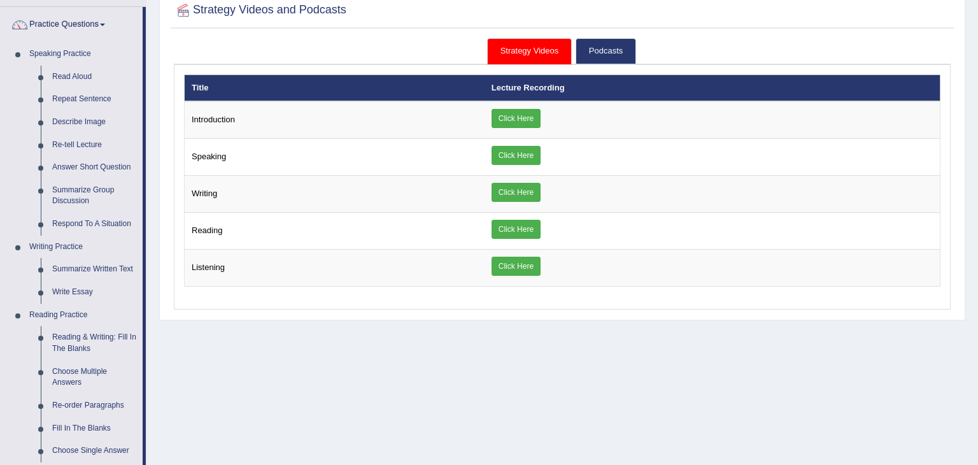
scroll to position [0, 0]
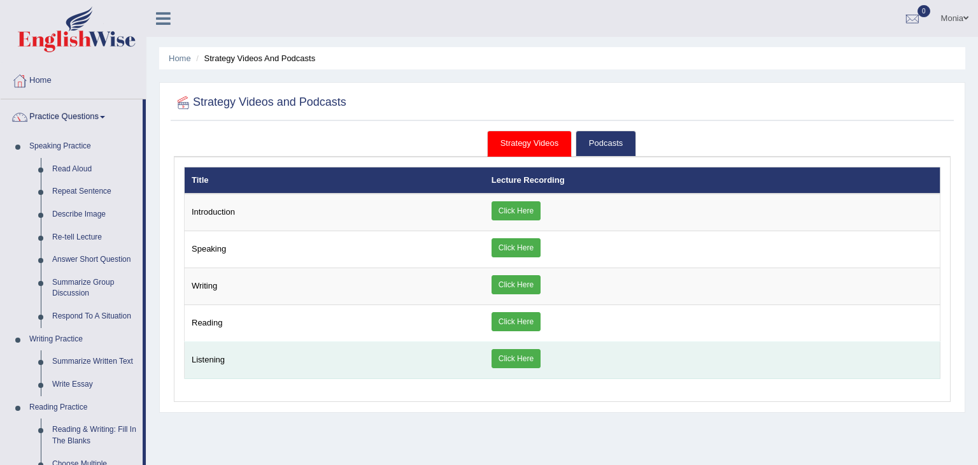
click at [531, 353] on link "Click Here" at bounding box center [516, 358] width 49 height 19
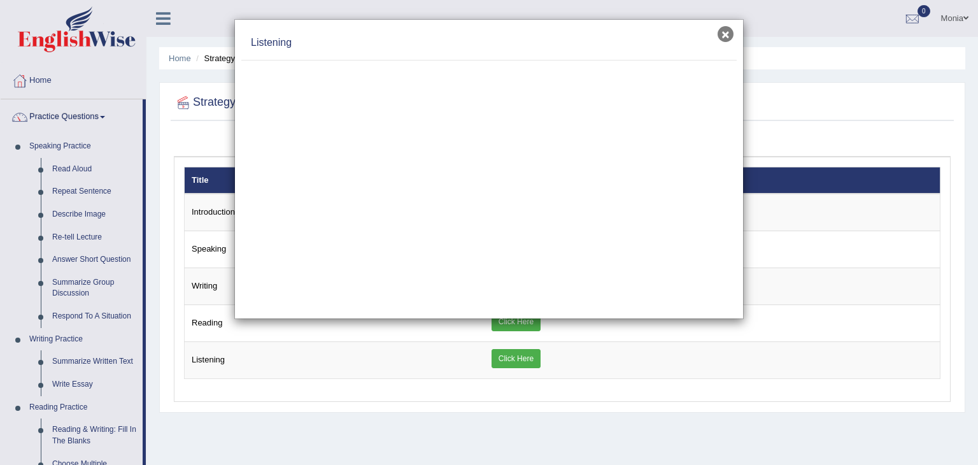
click at [726, 31] on button "×" at bounding box center [726, 34] width 16 height 16
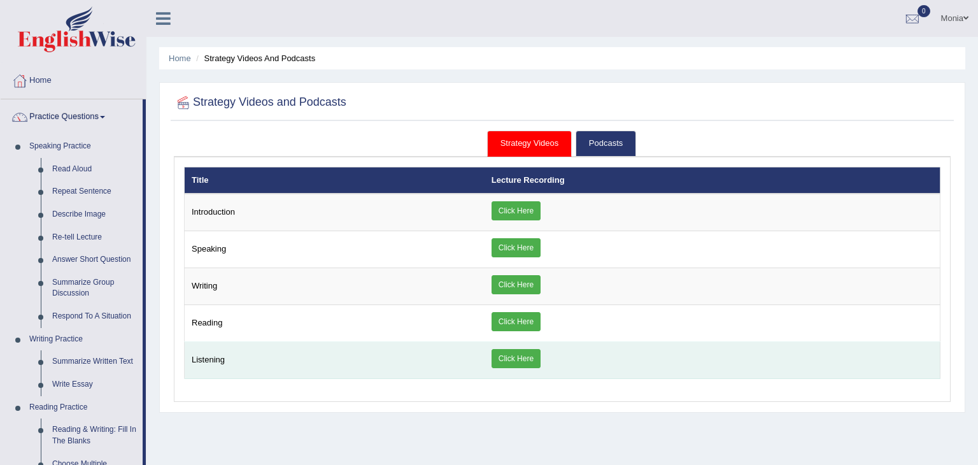
click at [525, 355] on link "Click Here" at bounding box center [516, 358] width 49 height 19
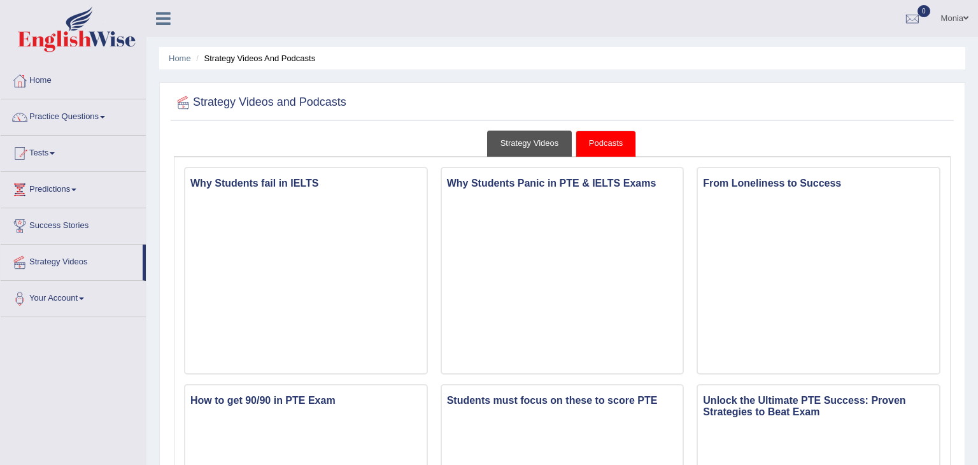
click at [526, 142] on link "Strategy Videos" at bounding box center [529, 144] width 85 height 26
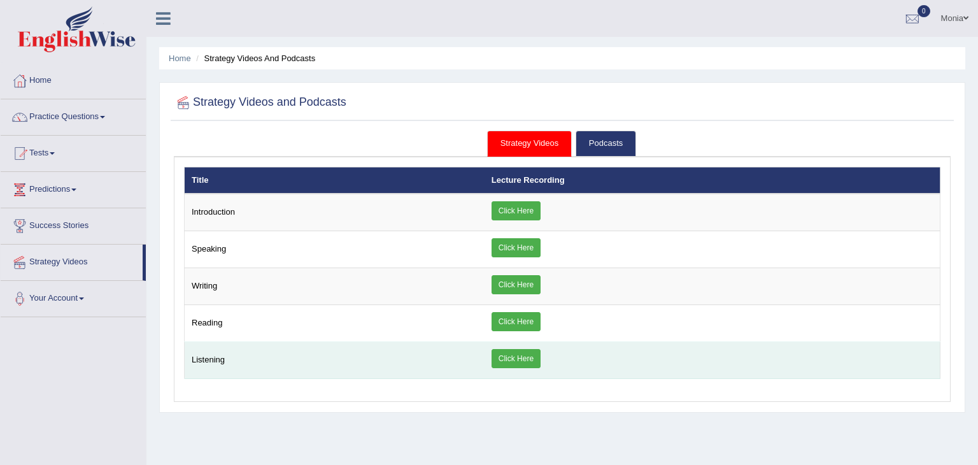
click at [524, 351] on link "Click Here" at bounding box center [516, 358] width 49 height 19
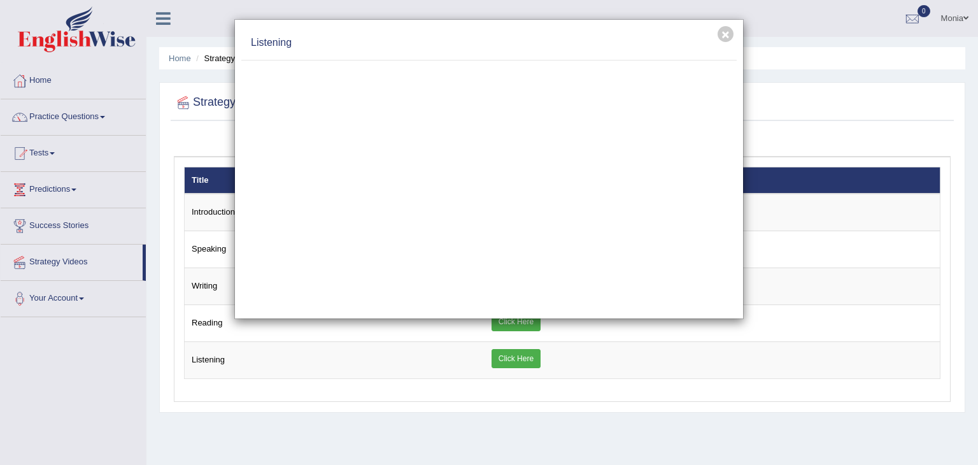
click at [780, 322] on div "× Listening" at bounding box center [489, 232] width 978 height 465
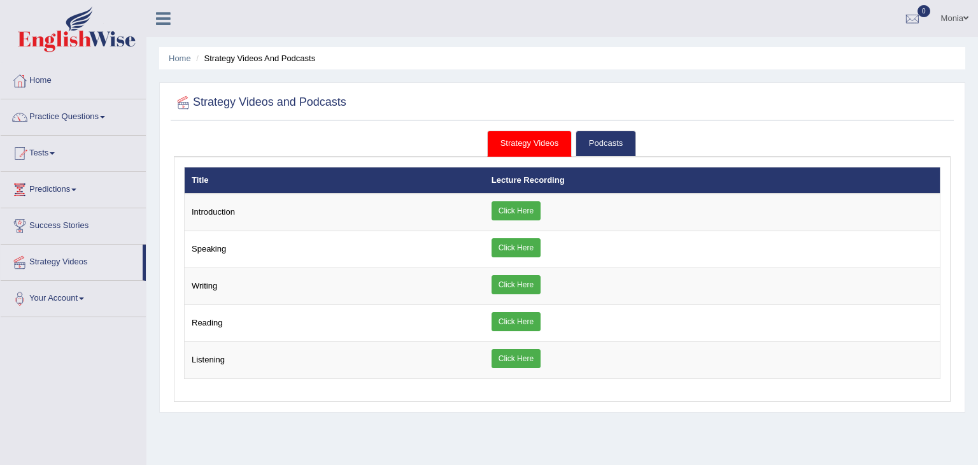
click at [361, 150] on ul "Strategy Videos Podcasts" at bounding box center [562, 144] width 777 height 27
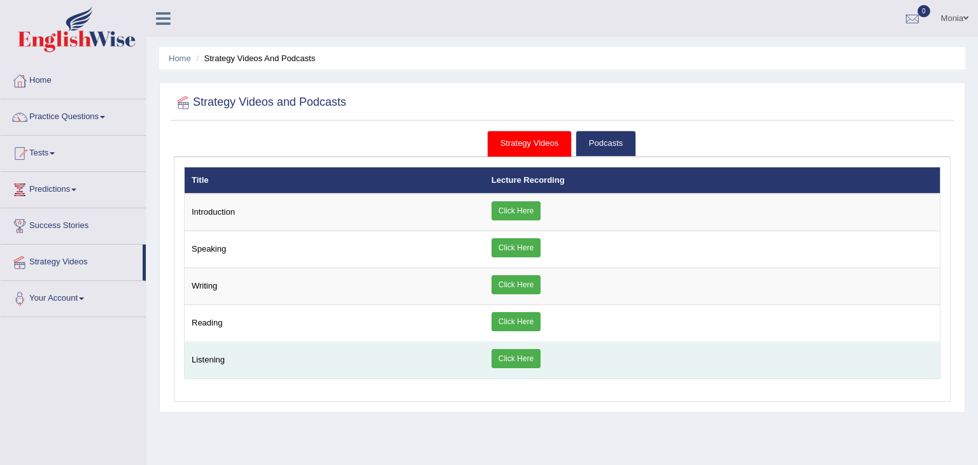
click at [522, 354] on link "Click Here" at bounding box center [516, 358] width 49 height 19
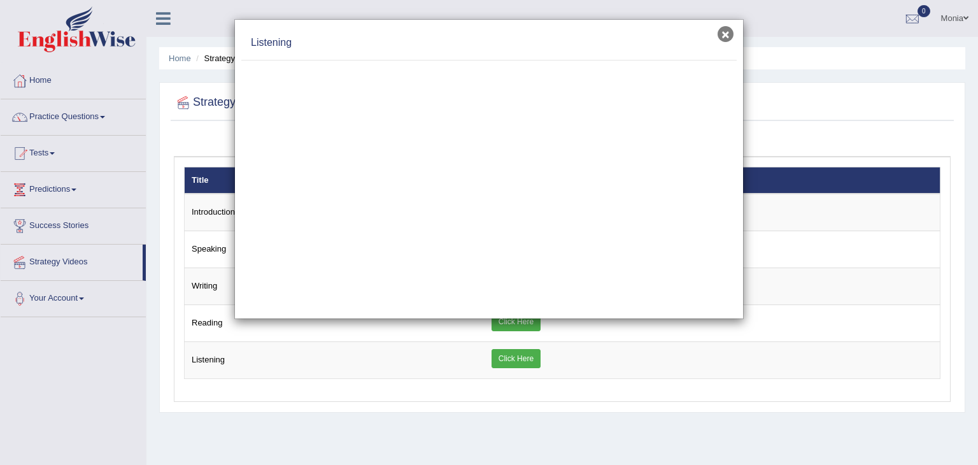
click at [726, 34] on button "×" at bounding box center [726, 34] width 16 height 16
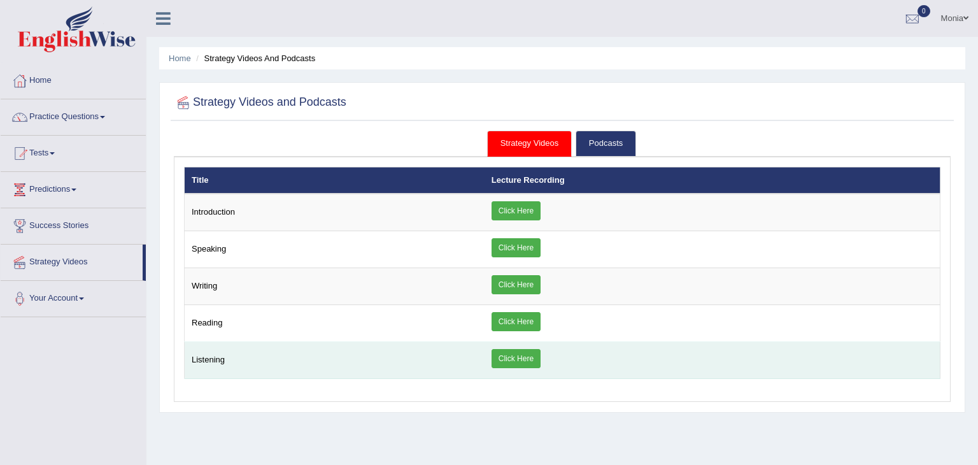
click at [515, 357] on link "Click Here" at bounding box center [516, 358] width 49 height 19
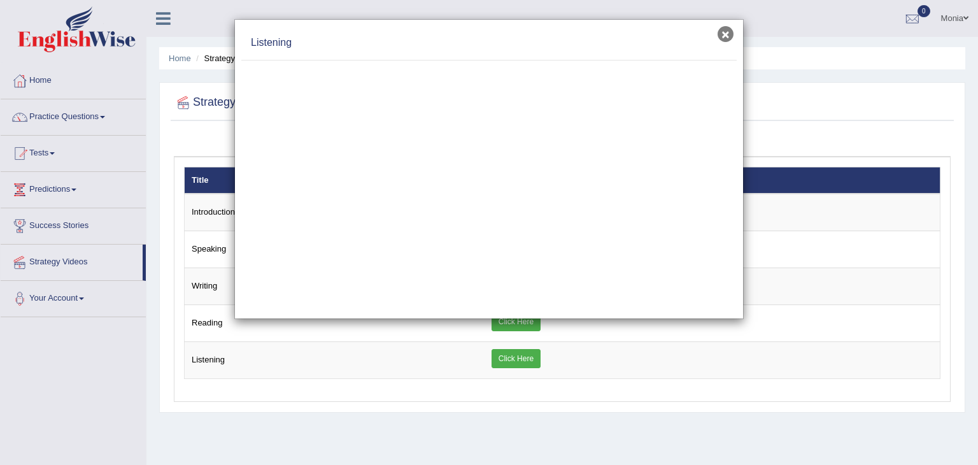
click at [727, 31] on button "×" at bounding box center [726, 34] width 16 height 16
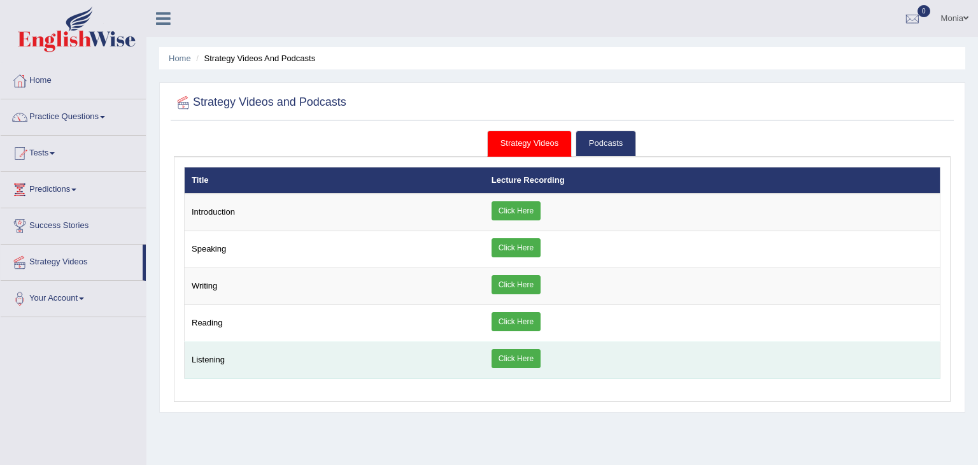
click at [529, 354] on link "Click Here" at bounding box center [516, 358] width 49 height 19
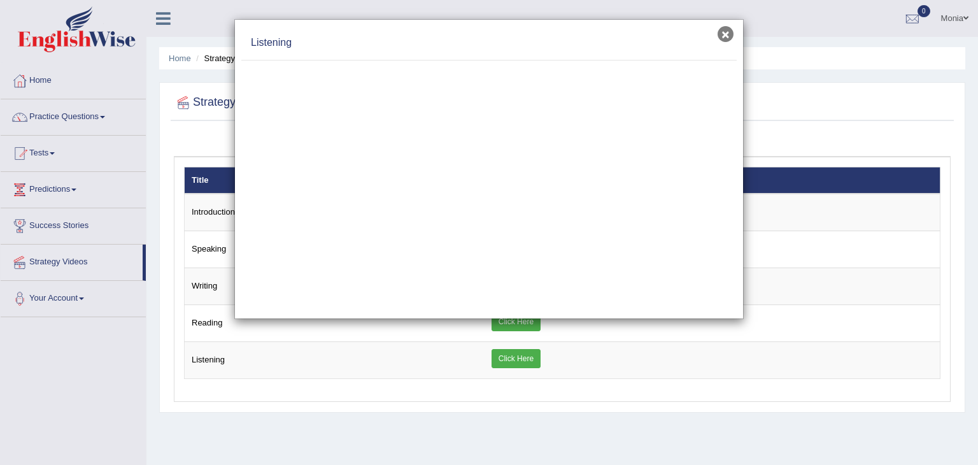
click at [722, 32] on button "×" at bounding box center [726, 34] width 16 height 16
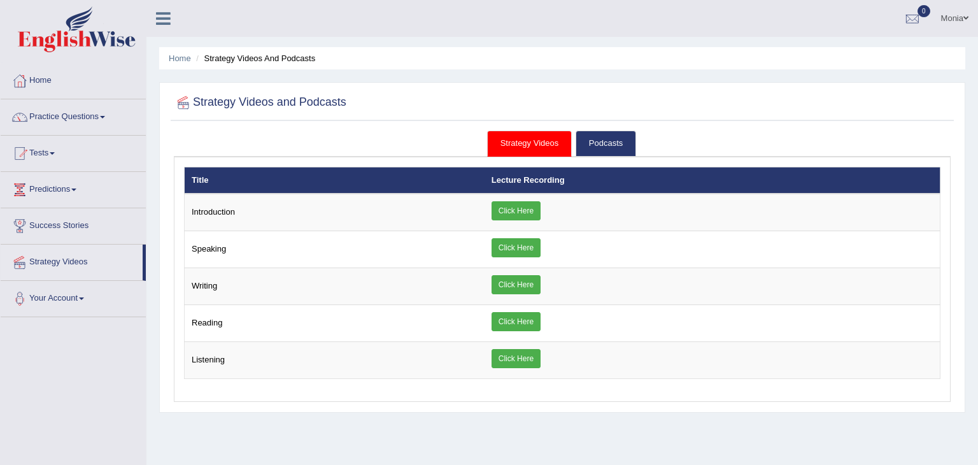
click at [110, 117] on link "Practice Questions" at bounding box center [73, 115] width 145 height 32
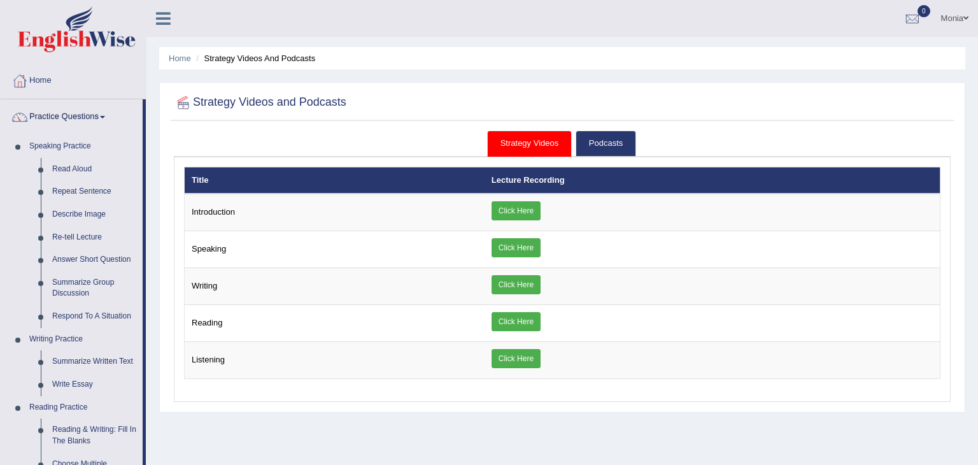
click at [147, 422] on div "Home Strategy Videos and Podcasts Strategy Videos and Podcasts Strategy Videos …" at bounding box center [563, 318] width 832 height 637
drag, startPoint x: 147, startPoint y: 422, endPoint x: 148, endPoint y: 446, distance: 24.2
click at [148, 446] on div "Home Strategy Videos and Podcasts Strategy Videos and Podcasts Strategy Videos …" at bounding box center [563, 318] width 832 height 637
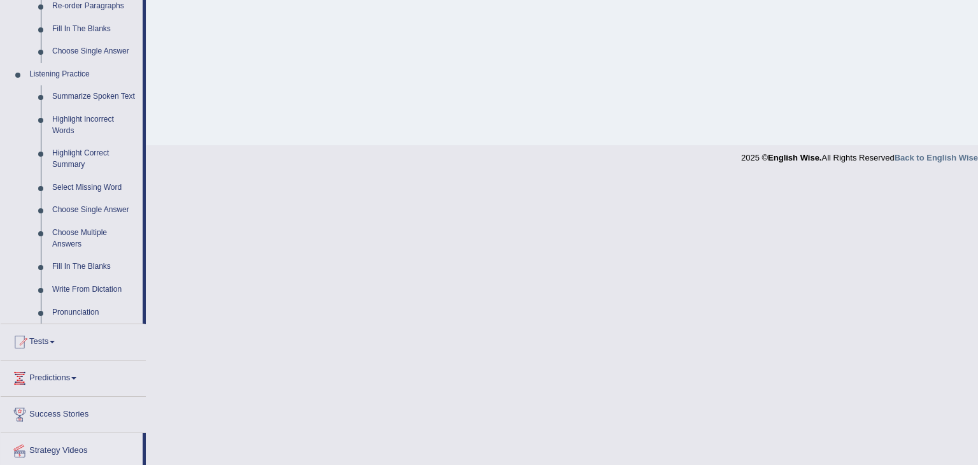
scroll to position [510, 0]
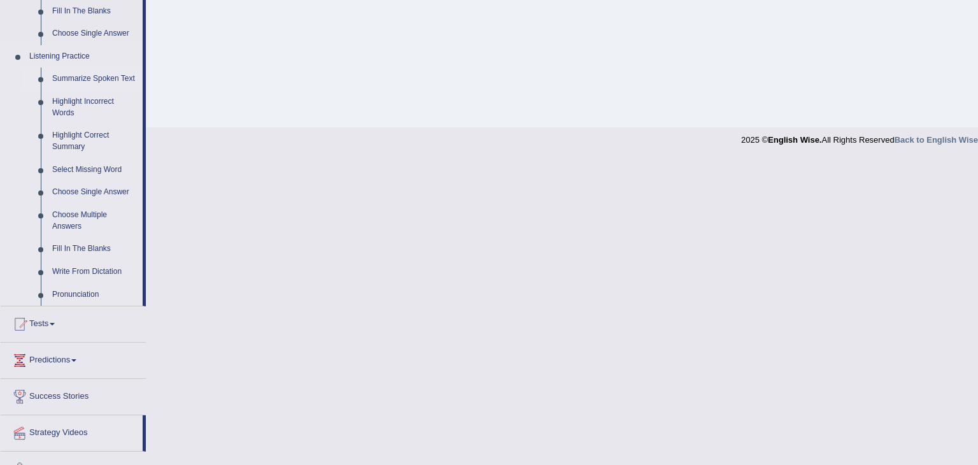
click at [94, 81] on link "Summarize Spoken Text" at bounding box center [95, 79] width 96 height 23
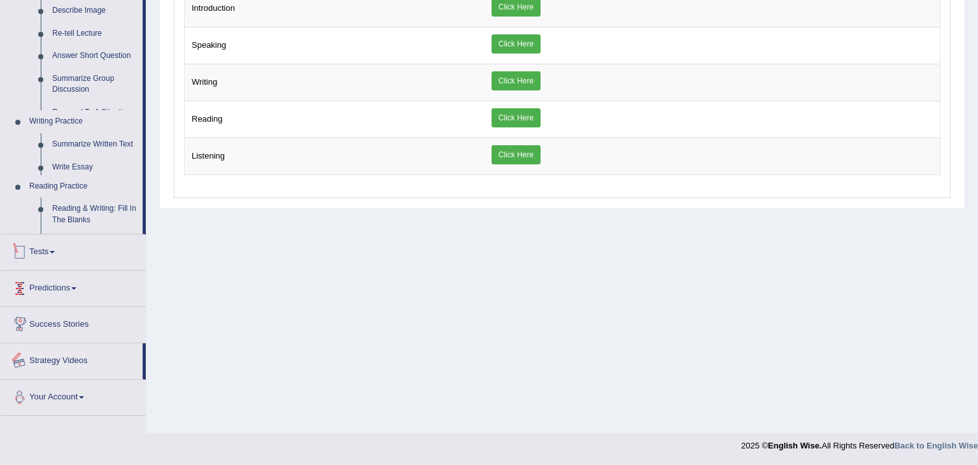
scroll to position [528, 0]
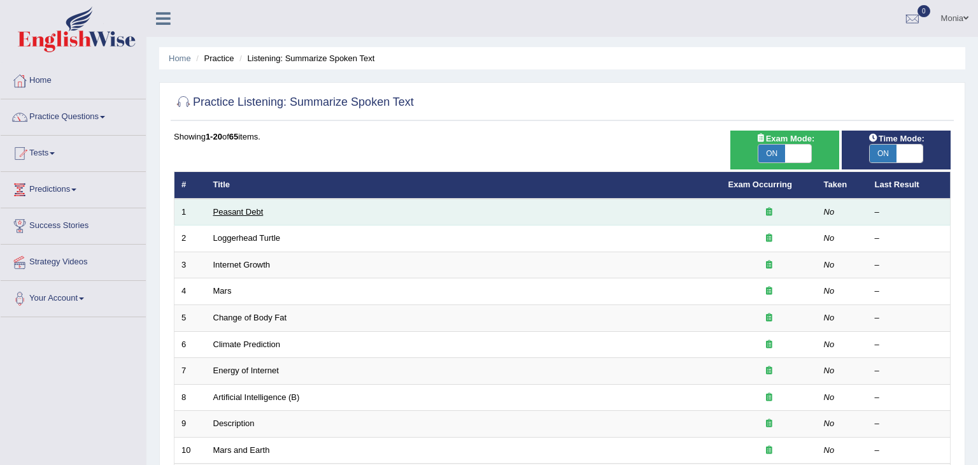
click at [253, 210] on link "Peasant Debt" at bounding box center [238, 212] width 50 height 10
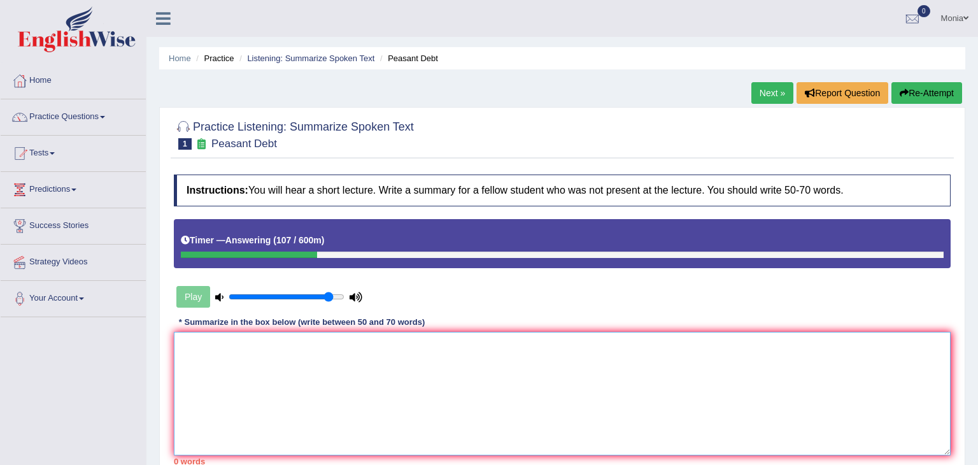
click at [193, 348] on textarea at bounding box center [562, 394] width 777 height 124
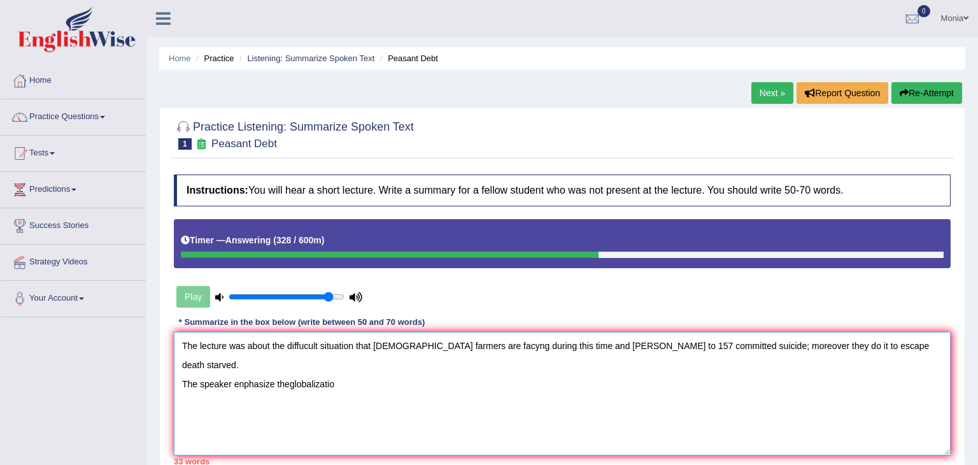
click at [288, 364] on textarea "The lecture was about the diffucult situation that [DEMOGRAPHIC_DATA] farmers a…" at bounding box center [562, 394] width 777 height 124
click at [341, 364] on textarea "The lecture was about the diffucult situation that [DEMOGRAPHIC_DATA] farmers a…" at bounding box center [562, 394] width 777 height 124
click at [347, 368] on textarea "The lecture was about the diffucult situation that [DEMOGRAPHIC_DATA] farmers a…" at bounding box center [562, 394] width 777 height 124
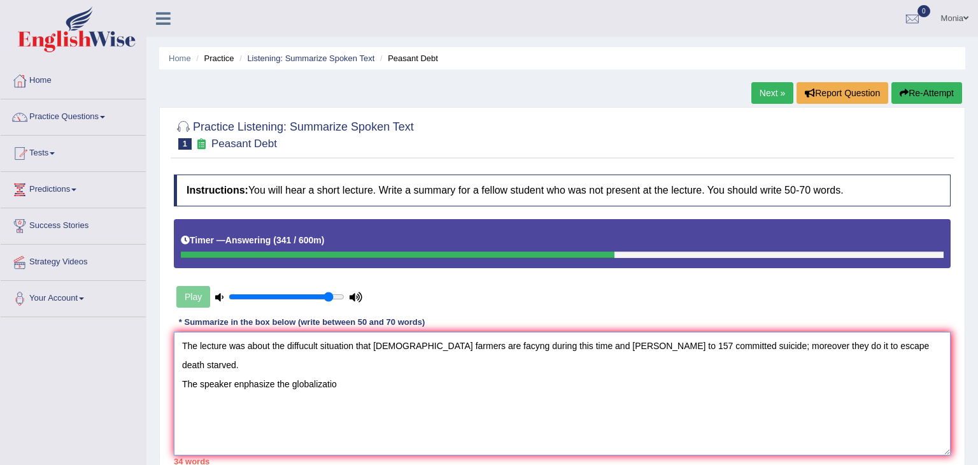
click at [320, 362] on textarea "The lecture was about the diffucult situation that [DEMOGRAPHIC_DATA] farmers a…" at bounding box center [562, 394] width 777 height 124
click at [338, 366] on textarea "The lecture was about the diffucult situation that [DEMOGRAPHIC_DATA] farmers a…" at bounding box center [562, 394] width 777 height 124
click at [343, 362] on textarea "The lecture was about the diffucult situation that [DEMOGRAPHIC_DATA] farmers a…" at bounding box center [562, 394] width 777 height 124
click at [375, 364] on textarea "The lecture was about the diffucult situation that [DEMOGRAPHIC_DATA] farmers a…" at bounding box center [562, 394] width 777 height 124
click at [447, 364] on textarea "The lecture was about the diffucult situation that [DEMOGRAPHIC_DATA] farmers a…" at bounding box center [562, 394] width 777 height 124
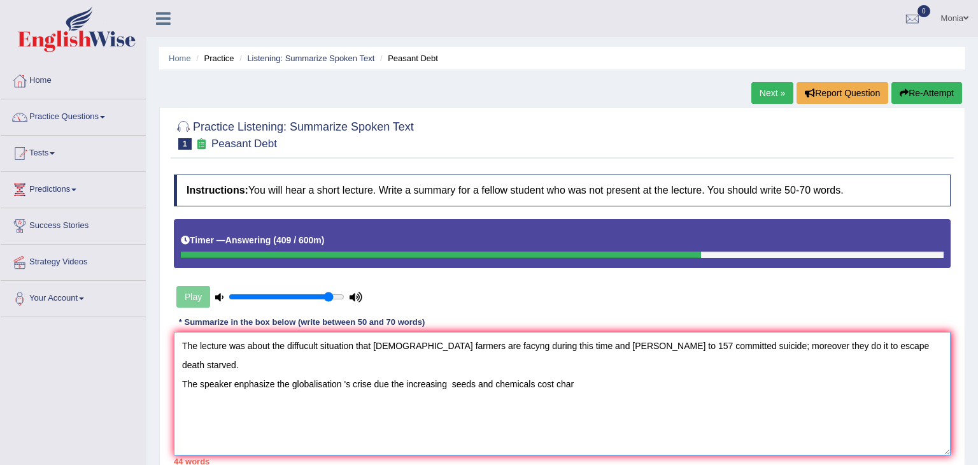
click at [576, 363] on textarea "The lecture was about the diffucult situation that [DEMOGRAPHIC_DATA] farmers a…" at bounding box center [562, 394] width 777 height 124
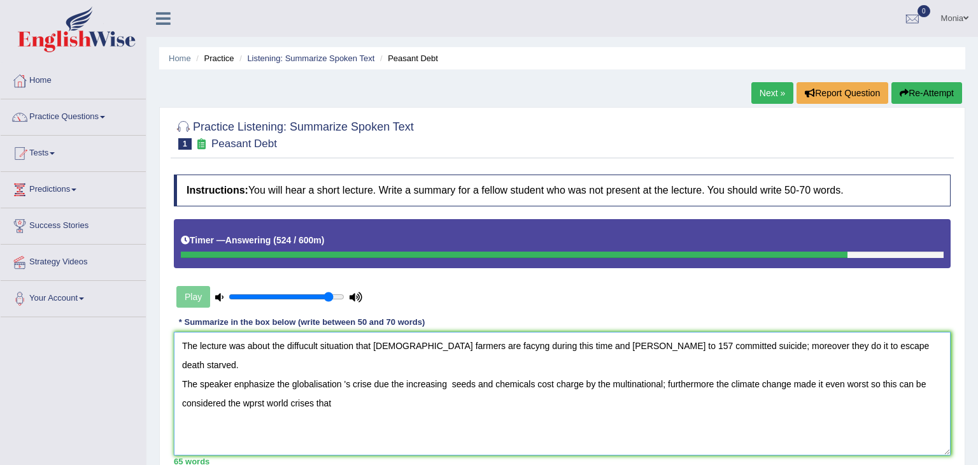
click at [254, 384] on textarea "The lecture was about the diffucult situation that [DEMOGRAPHIC_DATA] farmers a…" at bounding box center [562, 394] width 777 height 124
click at [333, 382] on textarea "The lecture was about the diffucult situation that [DEMOGRAPHIC_DATA] farmers a…" at bounding box center [562, 394] width 777 height 124
click at [377, 343] on textarea "The lecture was about the diffucult situation that [DEMOGRAPHIC_DATA] farmers a…" at bounding box center [562, 394] width 777 height 124
click at [578, 347] on textarea "The lecture was about the diffucult situation that [DEMOGRAPHIC_DATA] farmers a…" at bounding box center [562, 394] width 777 height 124
click at [592, 343] on textarea "The lecture was about the diffucult situation that [DEMOGRAPHIC_DATA] farmers a…" at bounding box center [562, 394] width 777 height 124
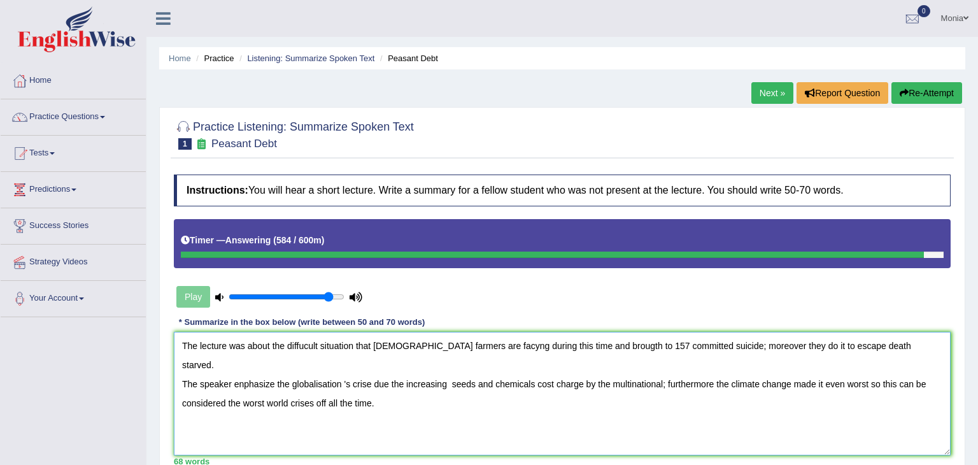
click at [605, 343] on textarea "The lecture was about the diffucult situation that [DEMOGRAPHIC_DATA] farmers a…" at bounding box center [562, 394] width 777 height 124
type textarea "The lecture was about the diffucult situation that [DEMOGRAPHIC_DATA] farmers a…"
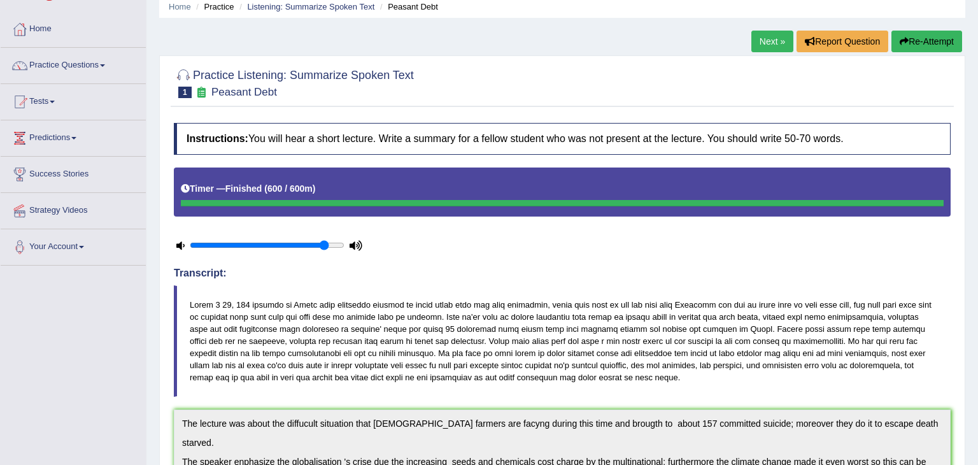
scroll to position [459, 0]
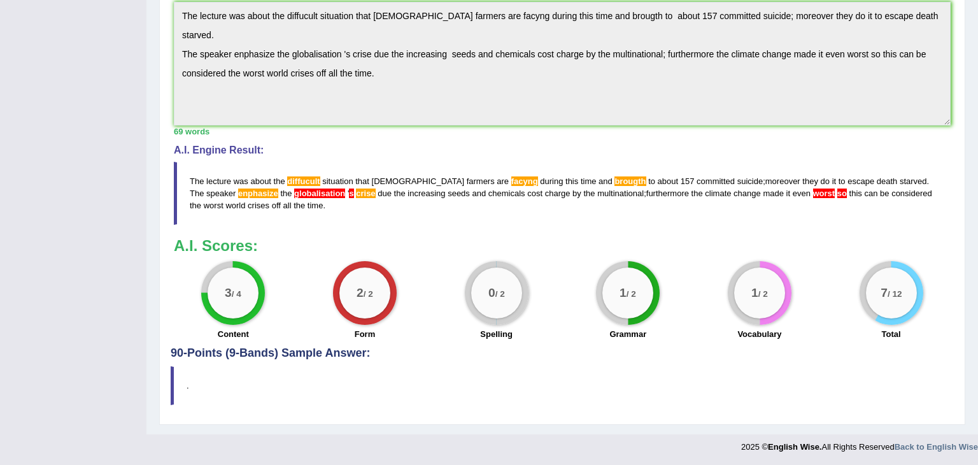
click at [245, 197] on blockquote "The lecture was about the diffucult situation that [DEMOGRAPHIC_DATA] farmers a…" at bounding box center [562, 193] width 777 height 63
